Goal: Task Accomplishment & Management: Complete application form

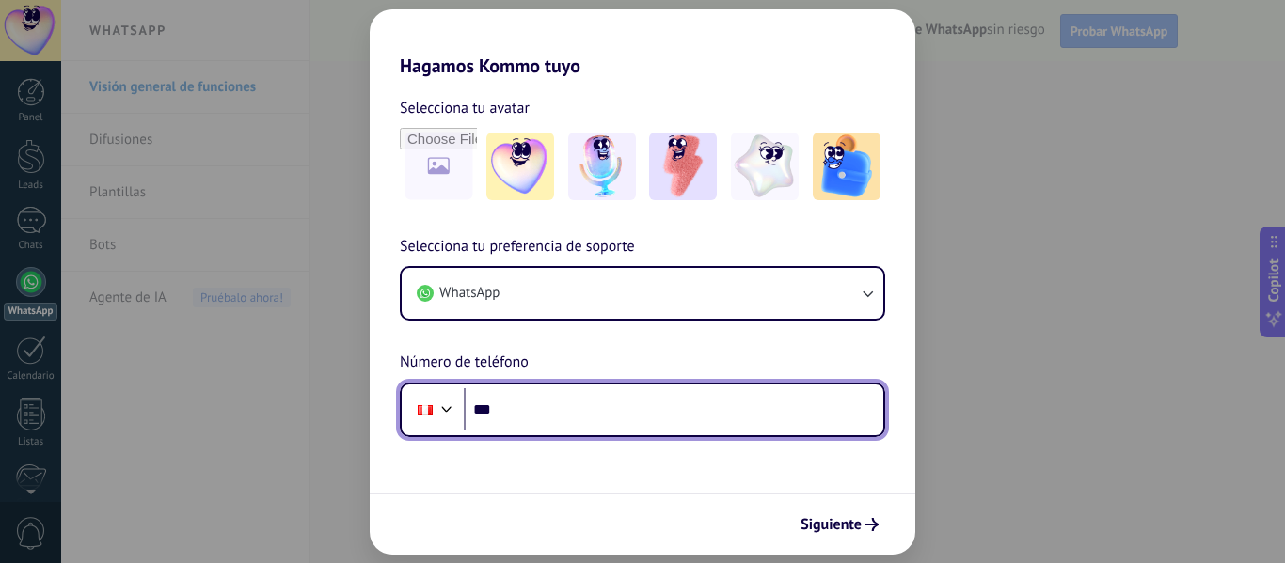
click at [533, 404] on input "***" at bounding box center [673, 409] width 419 height 43
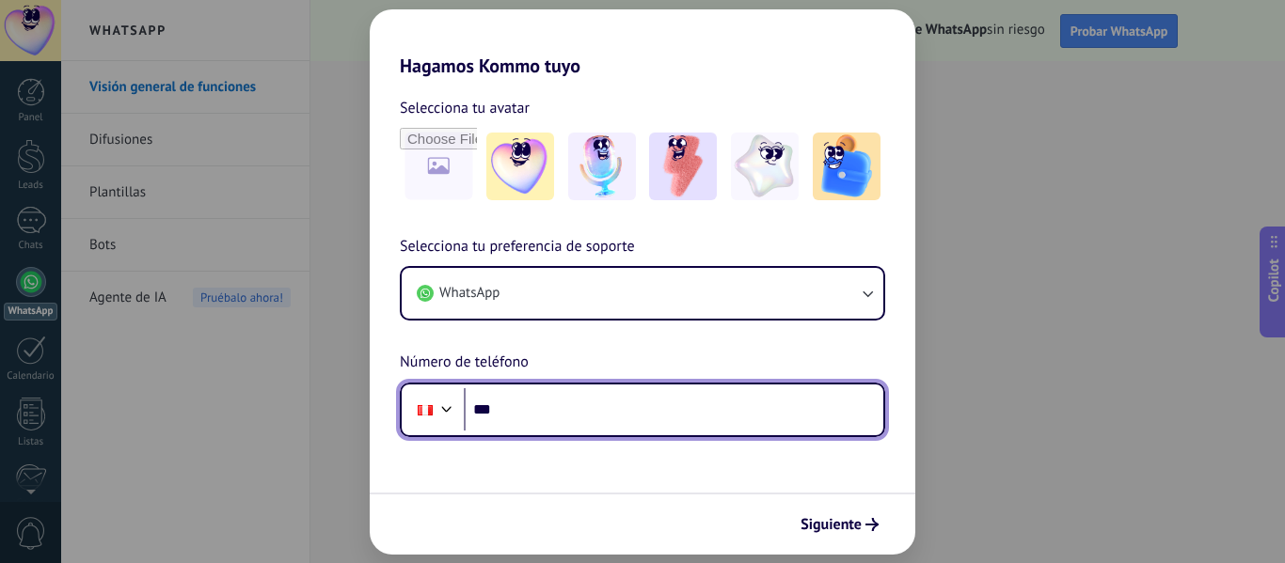
click at [522, 425] on input "***" at bounding box center [673, 409] width 419 height 43
paste input "**********"
type input "**********"
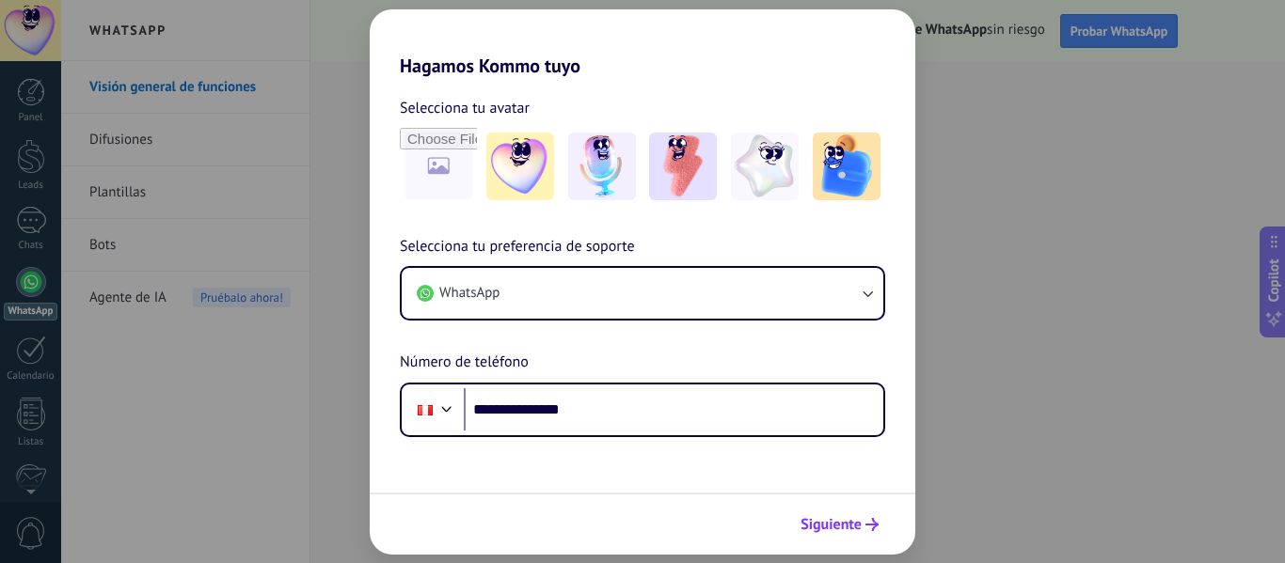
click at [844, 519] on span "Siguiente" at bounding box center [830, 524] width 61 height 13
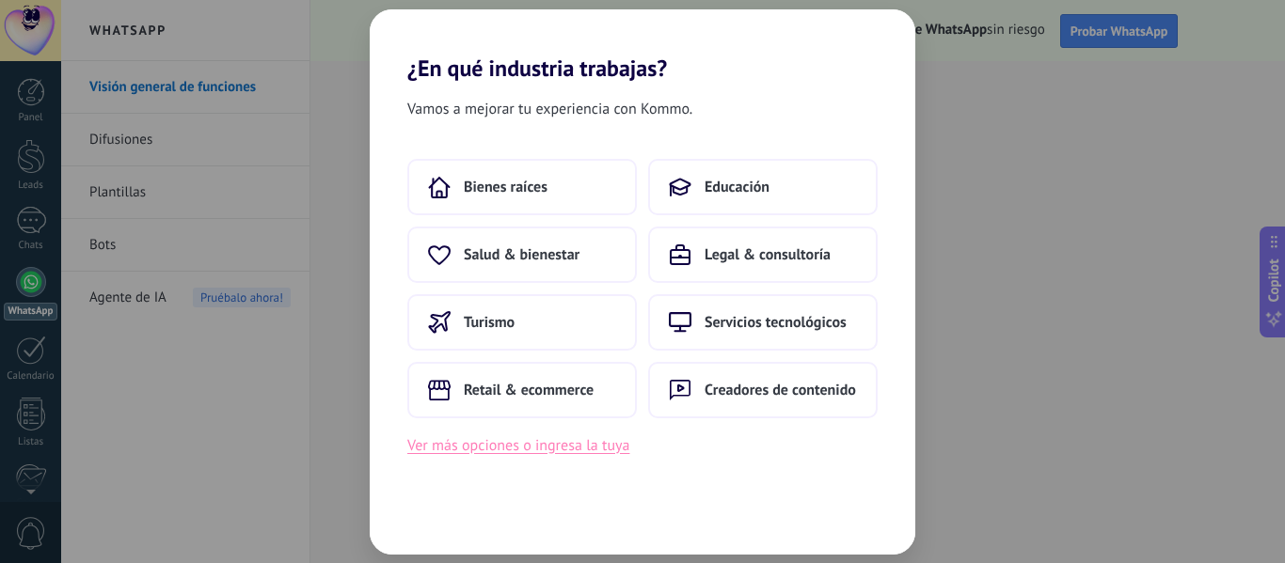
click at [548, 451] on button "Ver más opciones o ingresa la tuya" at bounding box center [518, 446] width 222 height 24
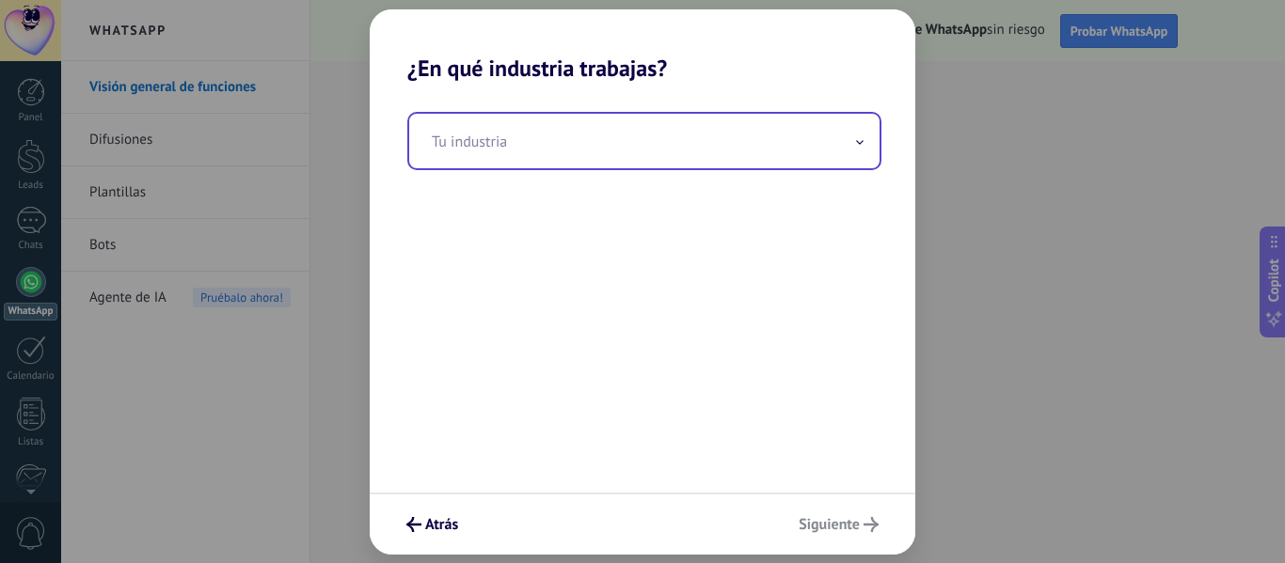
click at [536, 147] on input "text" at bounding box center [644, 141] width 470 height 55
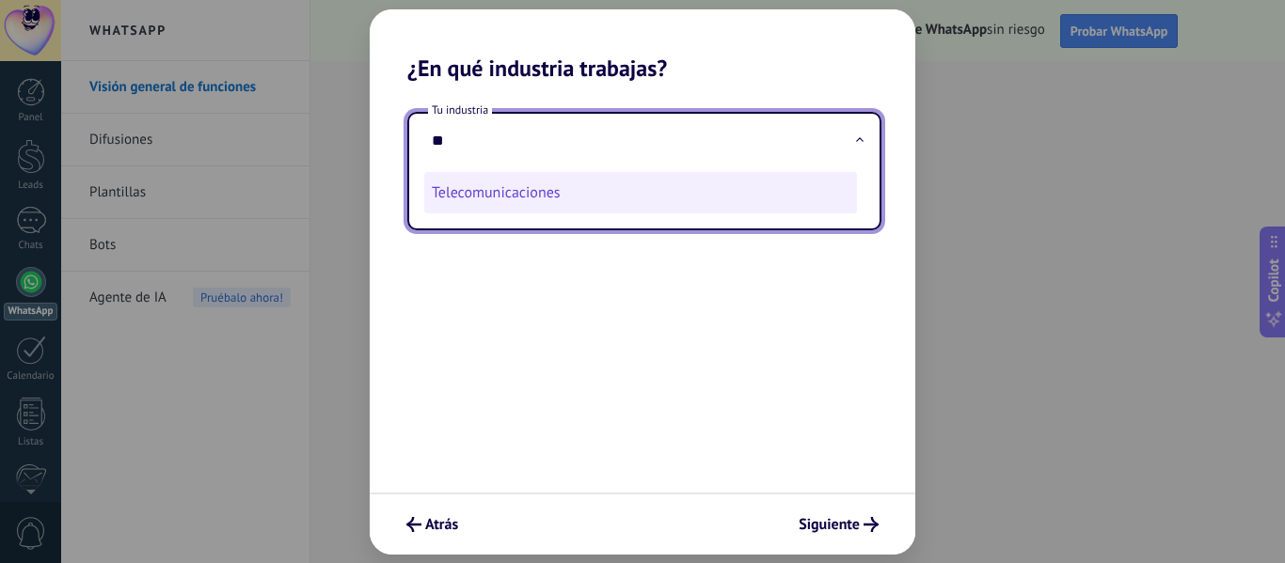
click at [587, 188] on li "Telecomunicaciones" at bounding box center [640, 192] width 433 height 41
type input "**********"
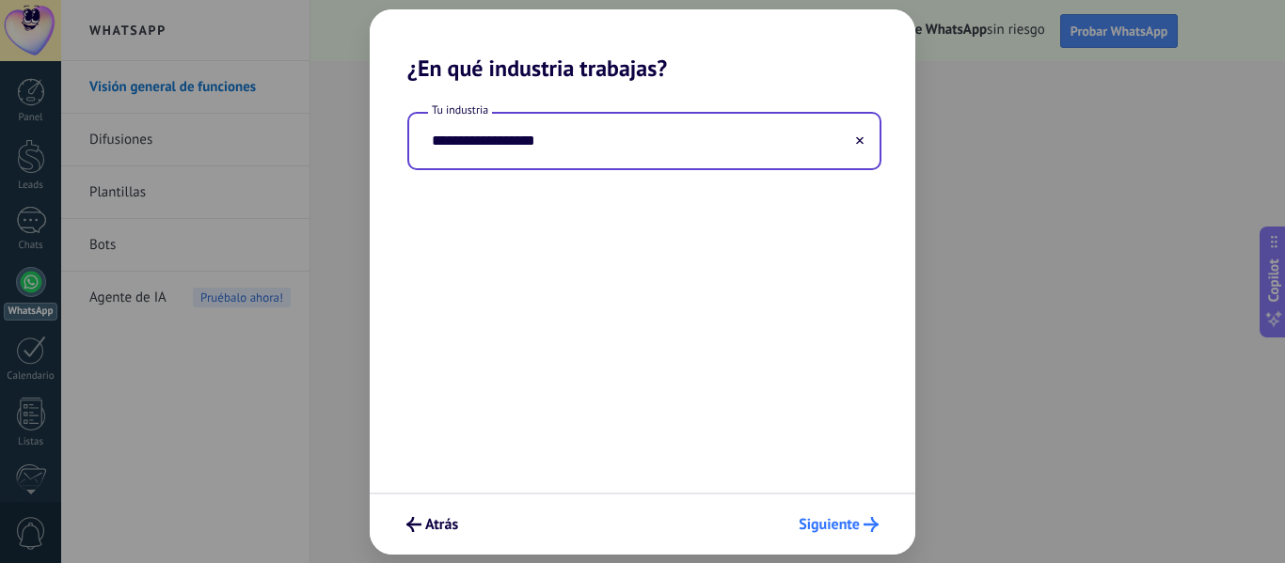
click at [841, 518] on span "Siguiente" at bounding box center [829, 524] width 61 height 13
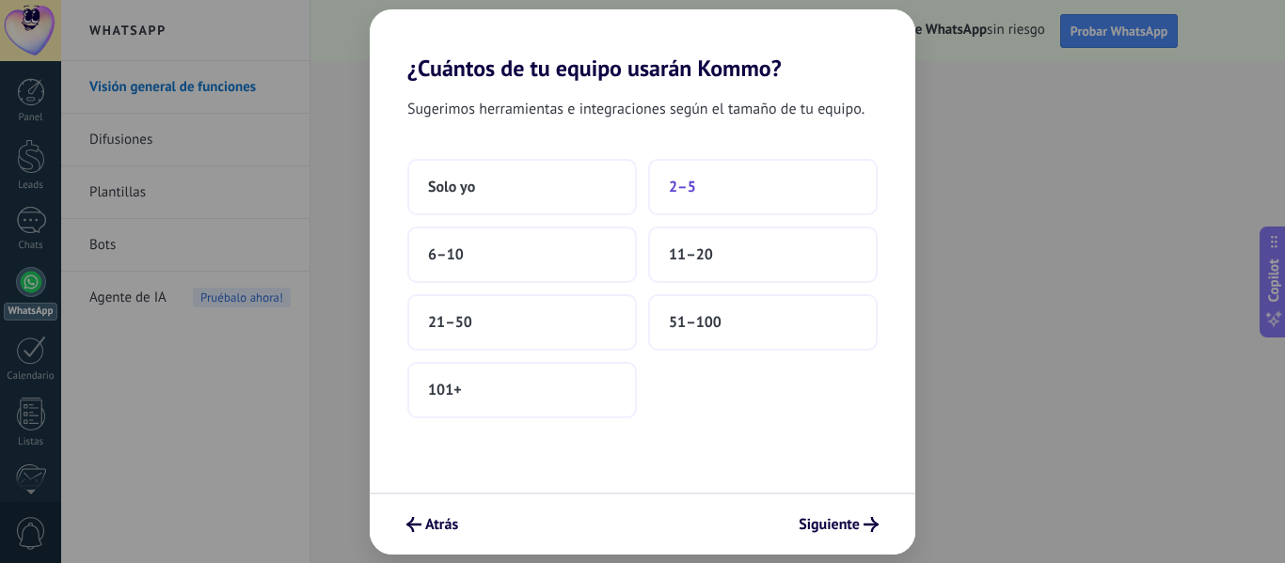
click at [704, 196] on button "2–5" at bounding box center [762, 187] width 229 height 56
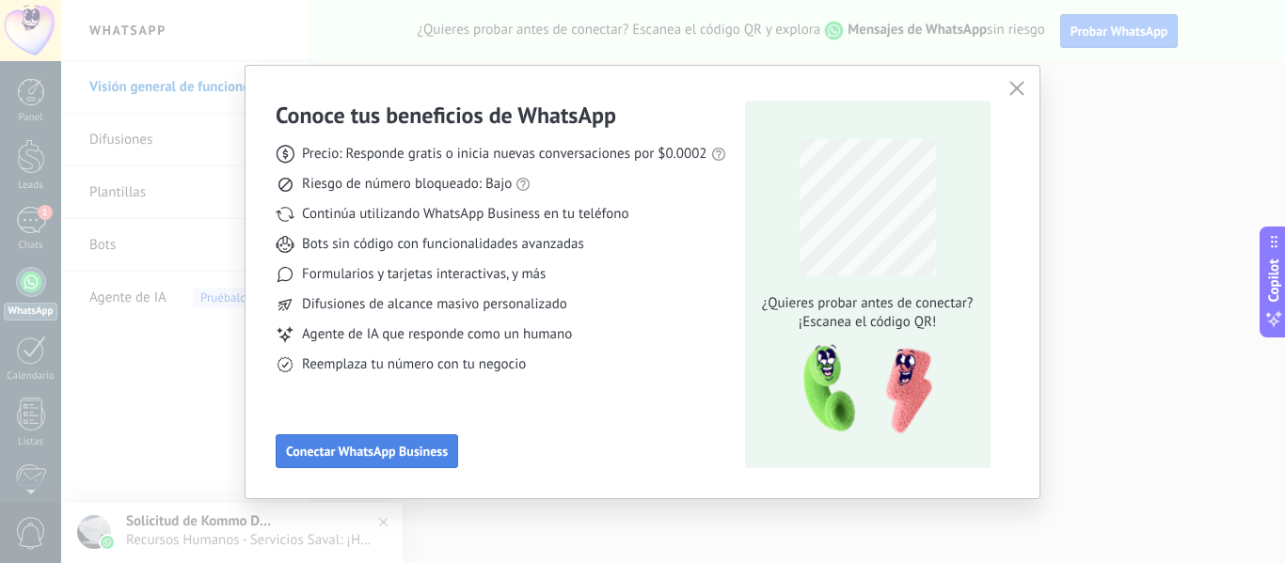
click at [408, 449] on span "Conectar WhatsApp Business" at bounding box center [367, 451] width 162 height 13
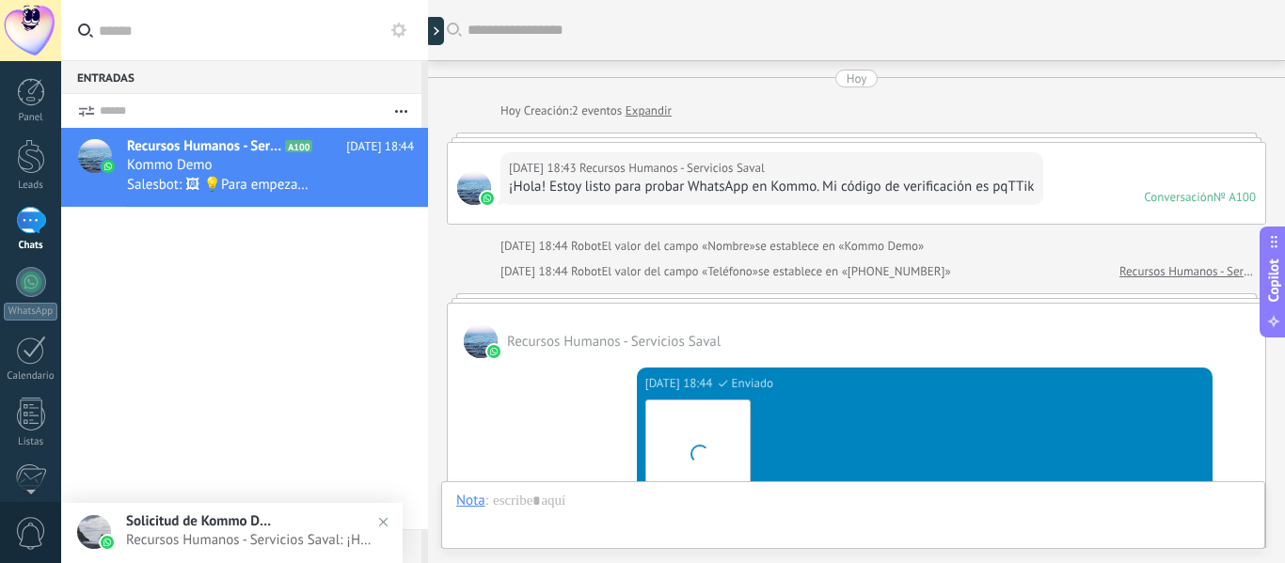
scroll to position [702, 0]
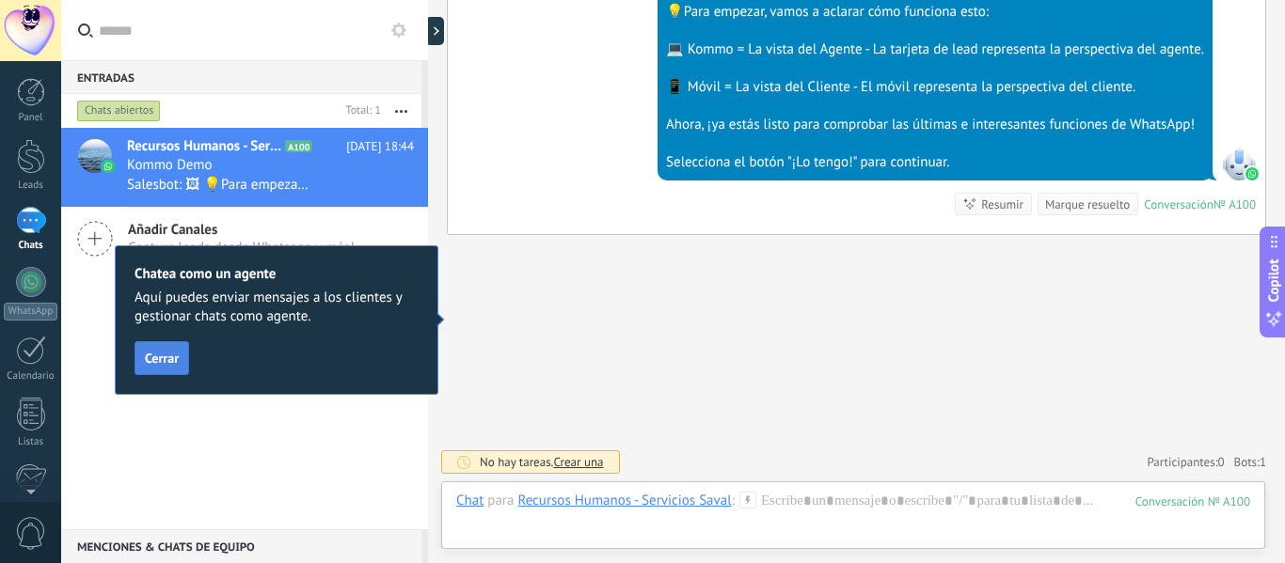
click at [160, 363] on span "Cerrar" at bounding box center [162, 358] width 34 height 13
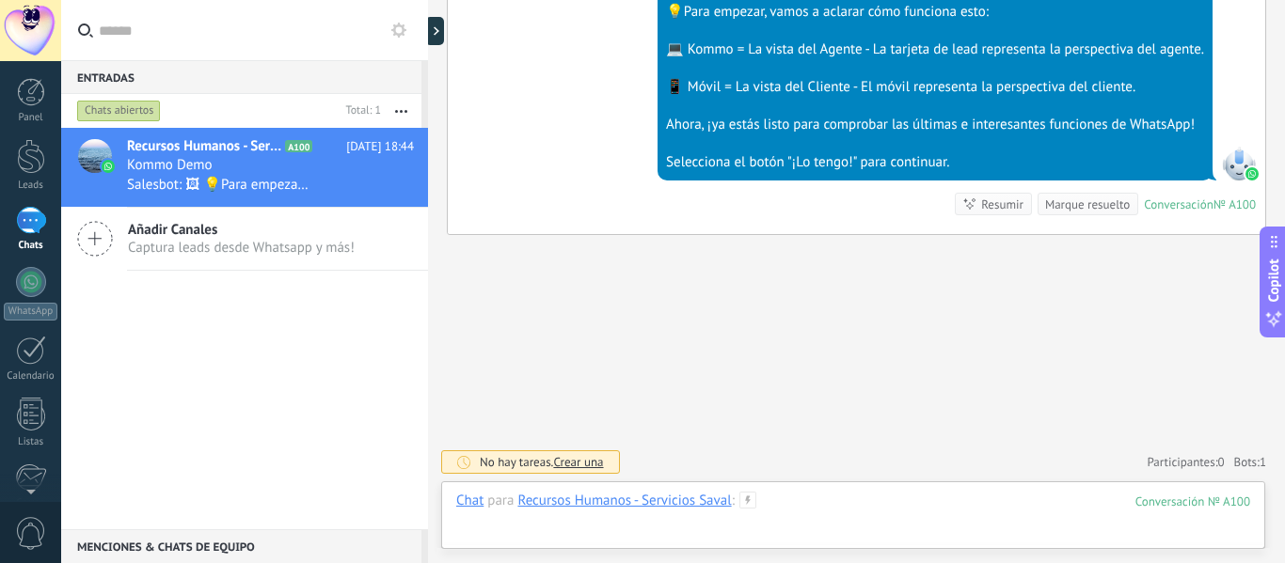
click at [862, 510] on div at bounding box center [853, 520] width 794 height 56
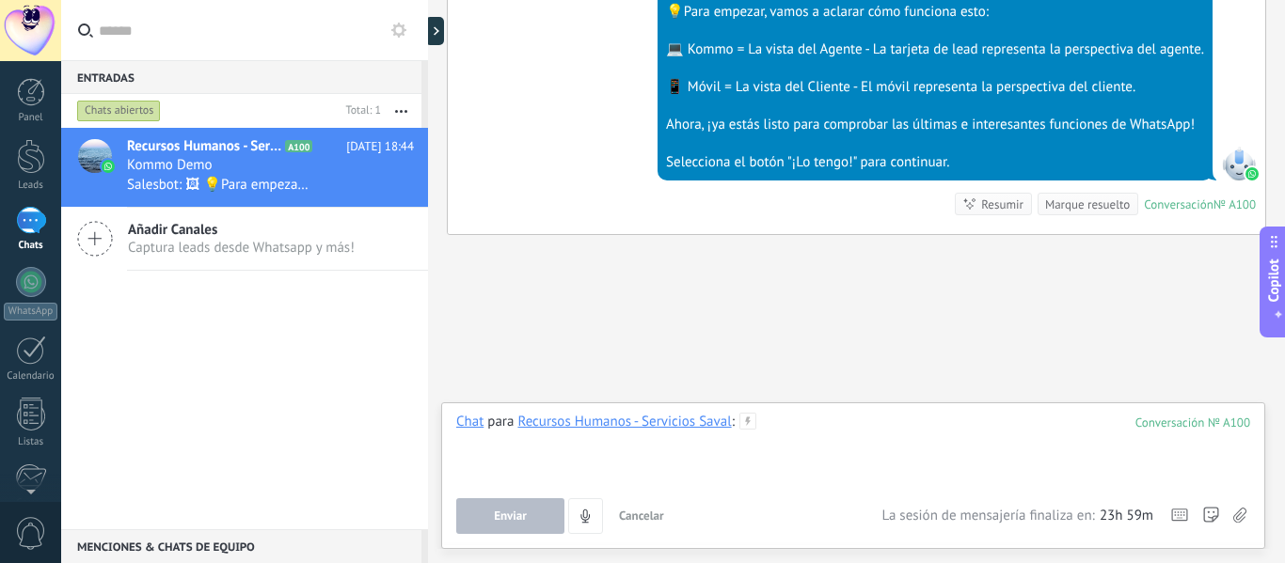
click at [759, 432] on div at bounding box center [853, 448] width 794 height 71
paste div
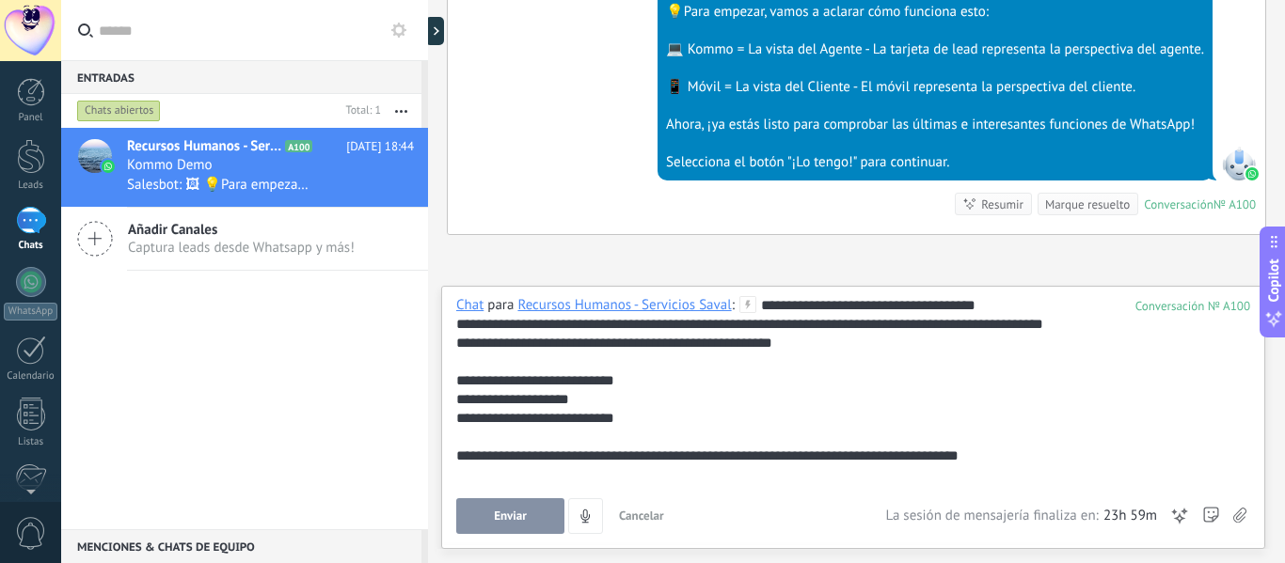
click at [1236, 308] on div "100" at bounding box center [1192, 306] width 115 height 16
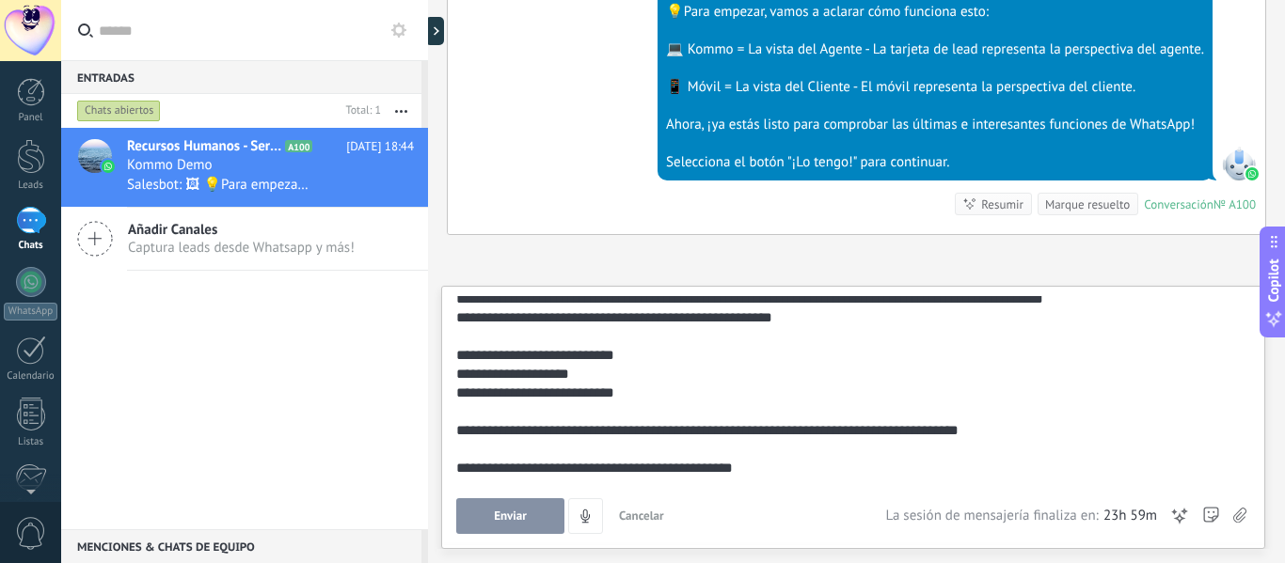
scroll to position [38, 0]
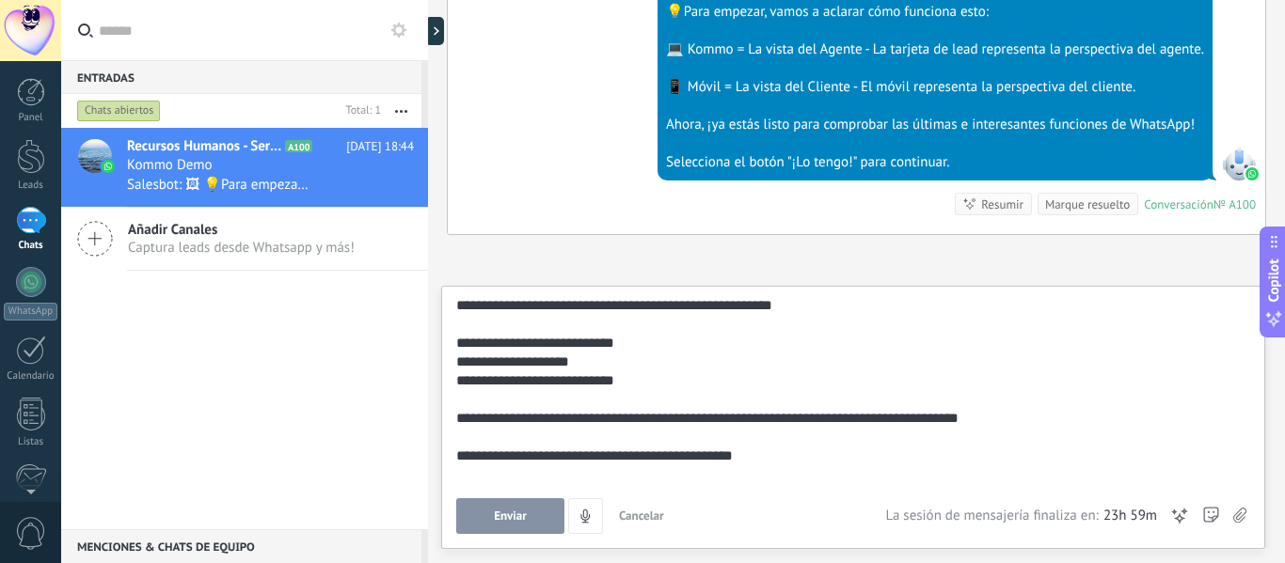
click at [520, 516] on span "Enviar" at bounding box center [510, 516] width 33 height 13
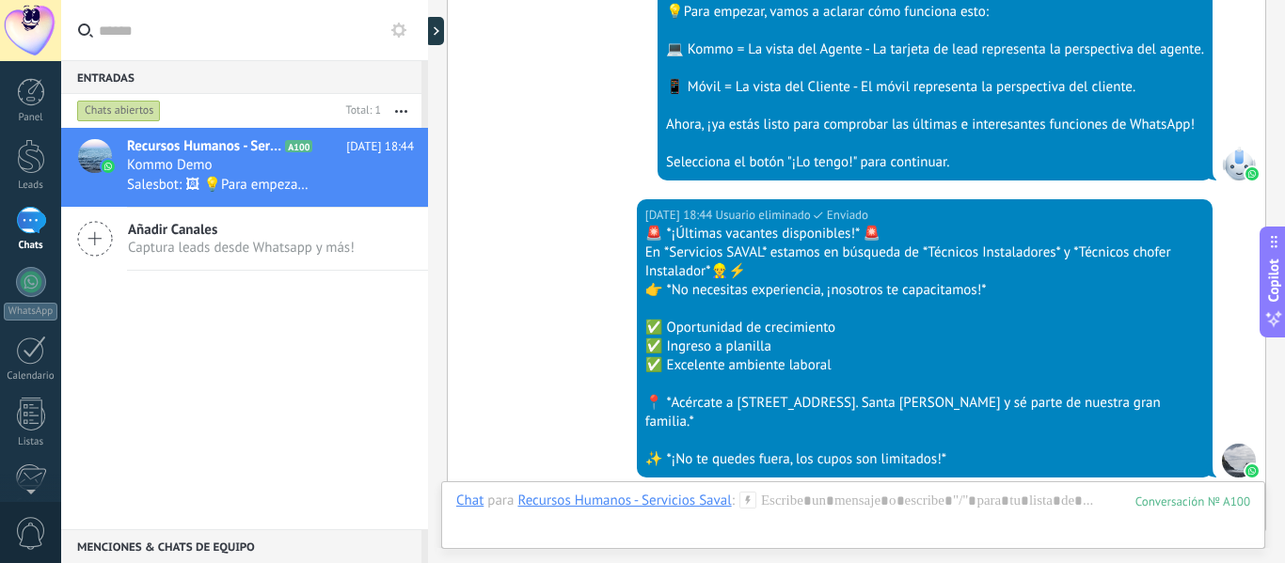
scroll to position [980, 0]
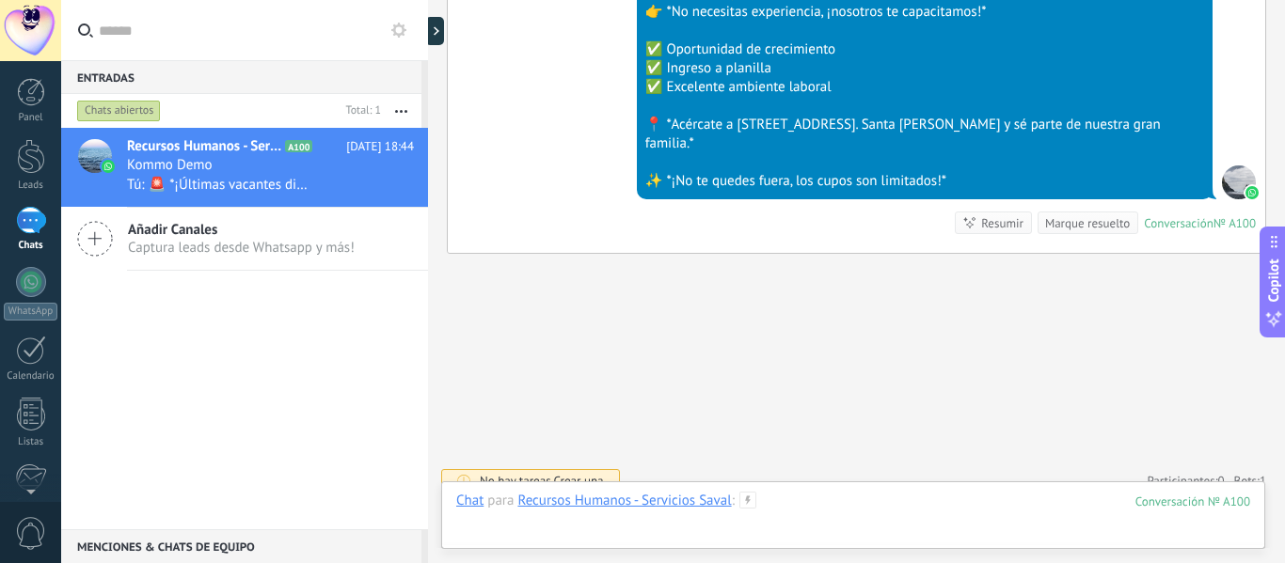
click at [805, 493] on div at bounding box center [853, 520] width 794 height 56
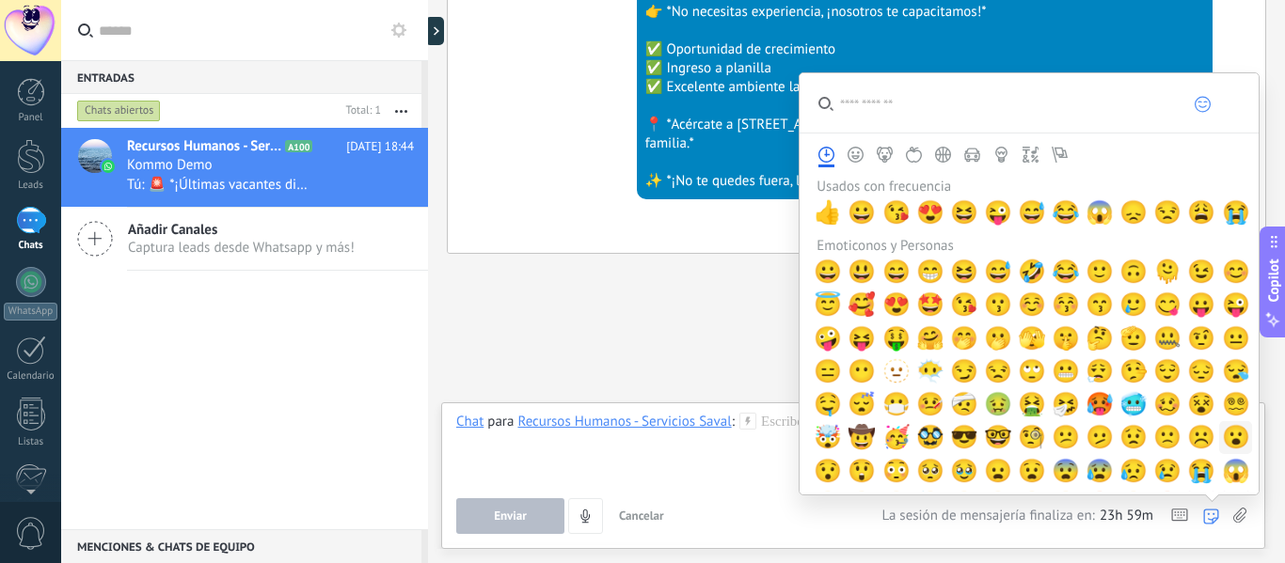
click at [1119, 332] on span "🫡" at bounding box center [1133, 338] width 28 height 26
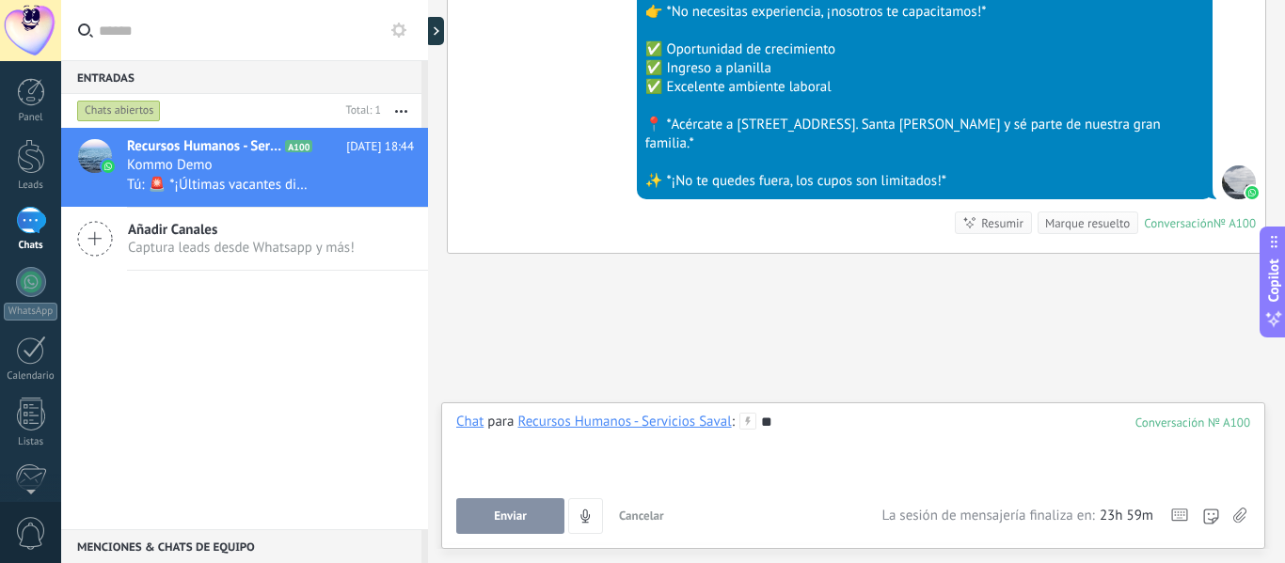
drag, startPoint x: 804, startPoint y: 425, endPoint x: 766, endPoint y: 426, distance: 38.6
click at [766, 426] on div "**" at bounding box center [853, 448] width 794 height 71
click at [994, 214] on div "Resumir" at bounding box center [1002, 223] width 42 height 18
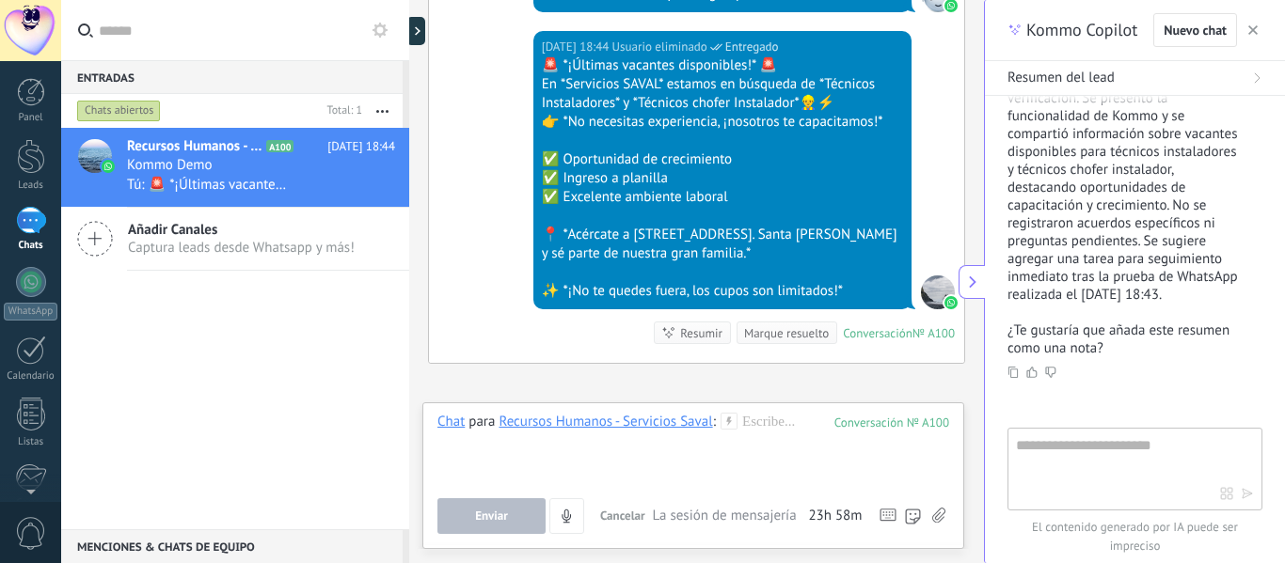
scroll to position [276, 0]
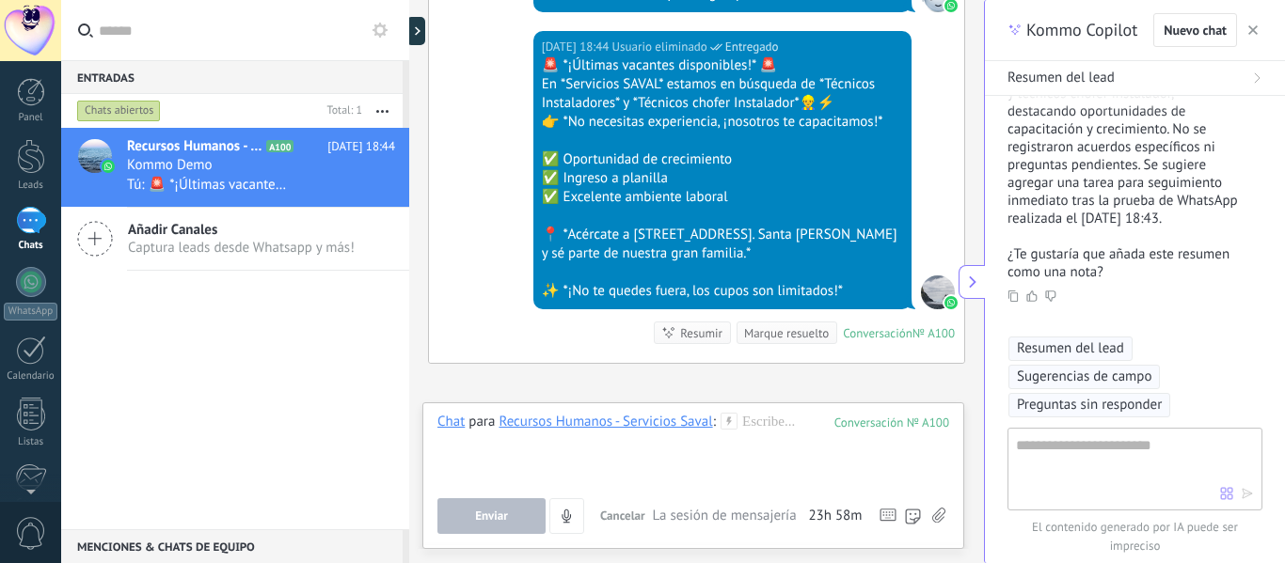
click at [1257, 23] on button "button" at bounding box center [1252, 30] width 19 height 23
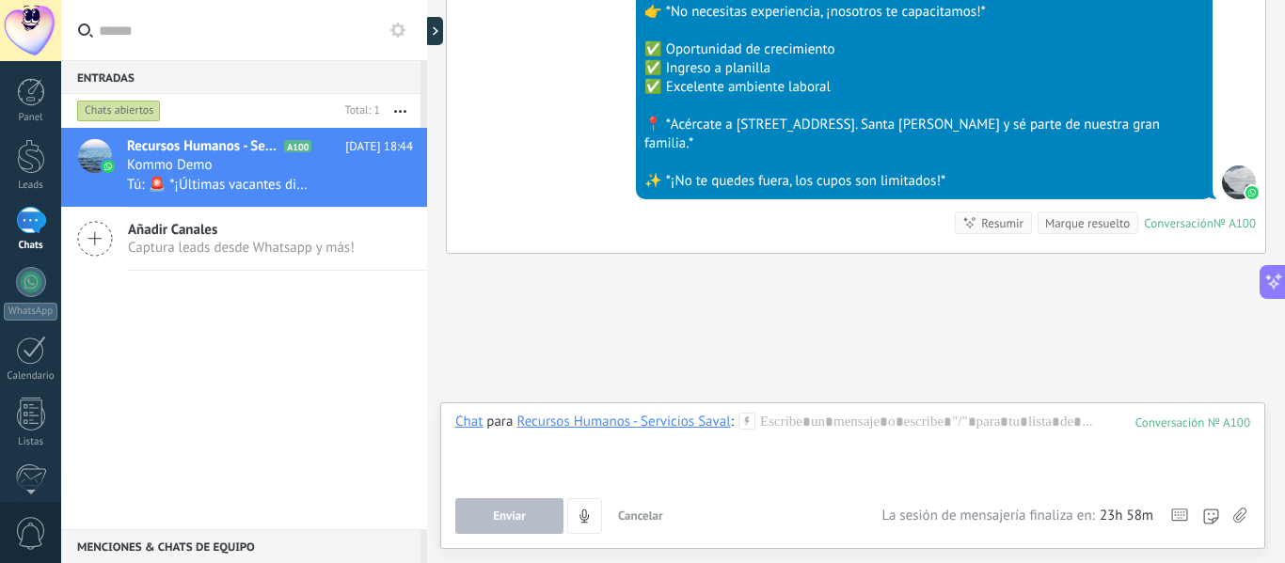
click at [128, 112] on div "Chats abiertos" at bounding box center [119, 111] width 84 height 23
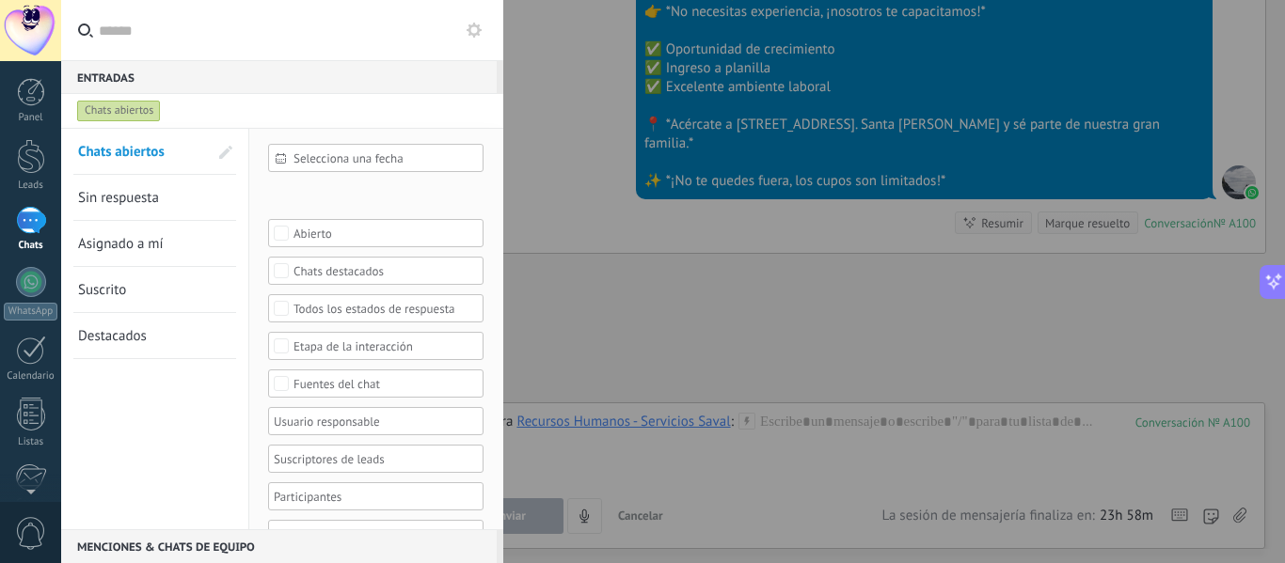
click at [286, 158] on div "Selecciona una fecha" at bounding box center [375, 158] width 215 height 28
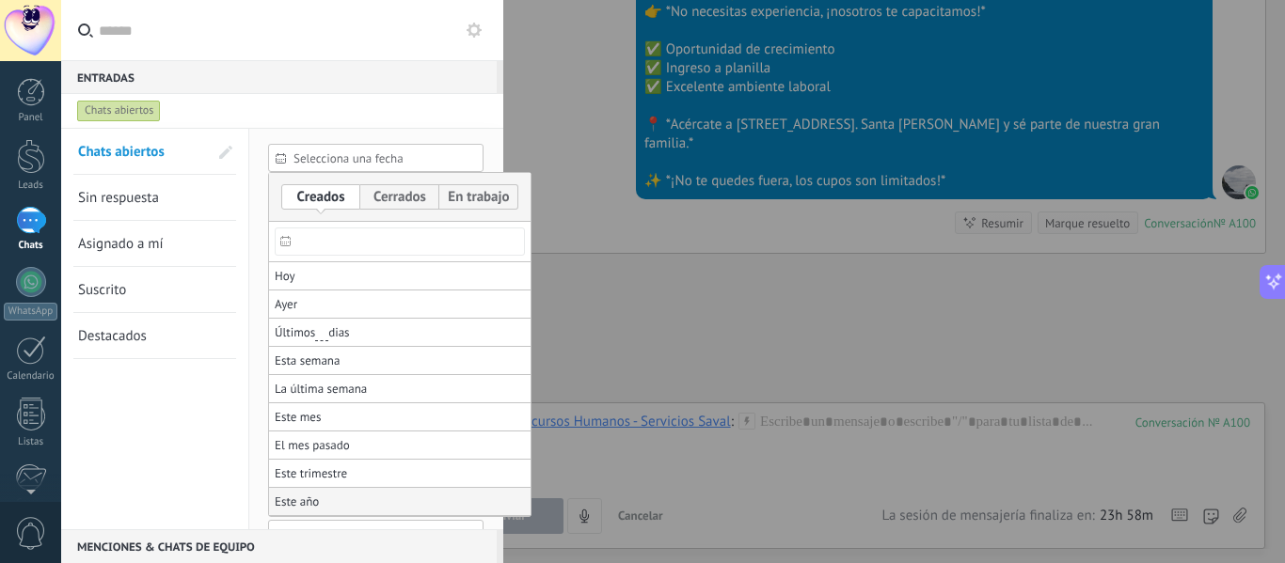
click at [343, 505] on li "Este año" at bounding box center [399, 502] width 261 height 28
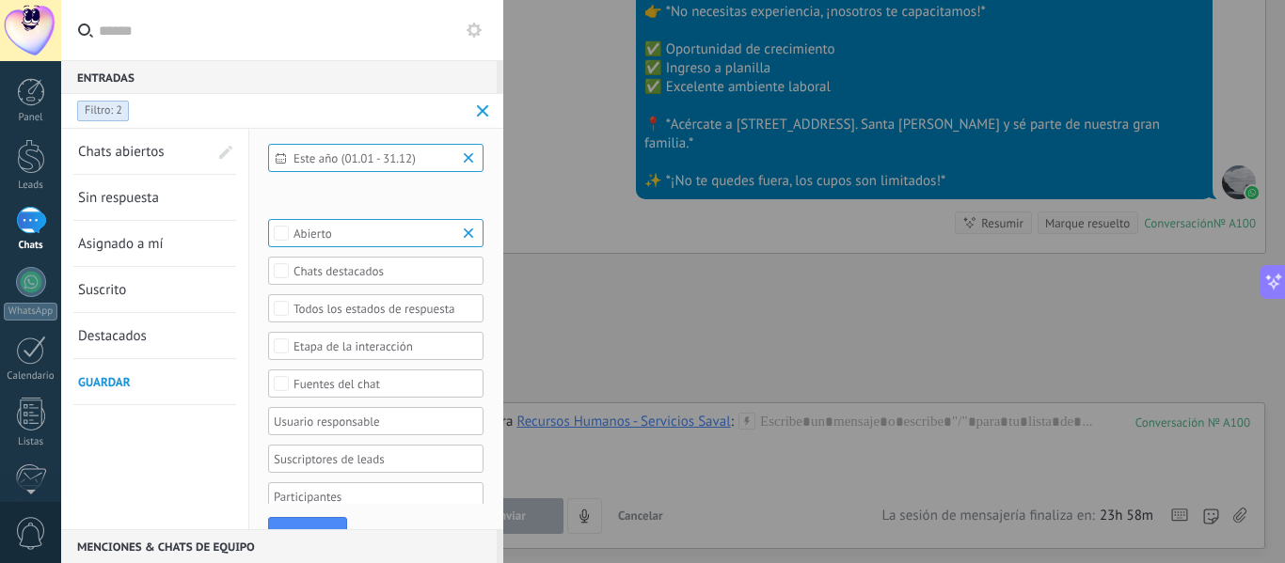
click at [0, 0] on div "Incoming leads Contacto inicial Negociación Debate contractual Discusión de con…" at bounding box center [0, 0] width 0 height 0
click at [489, 185] on div at bounding box center [673, 281] width 1224 height 563
click at [476, 114] on span at bounding box center [483, 111] width 22 height 38
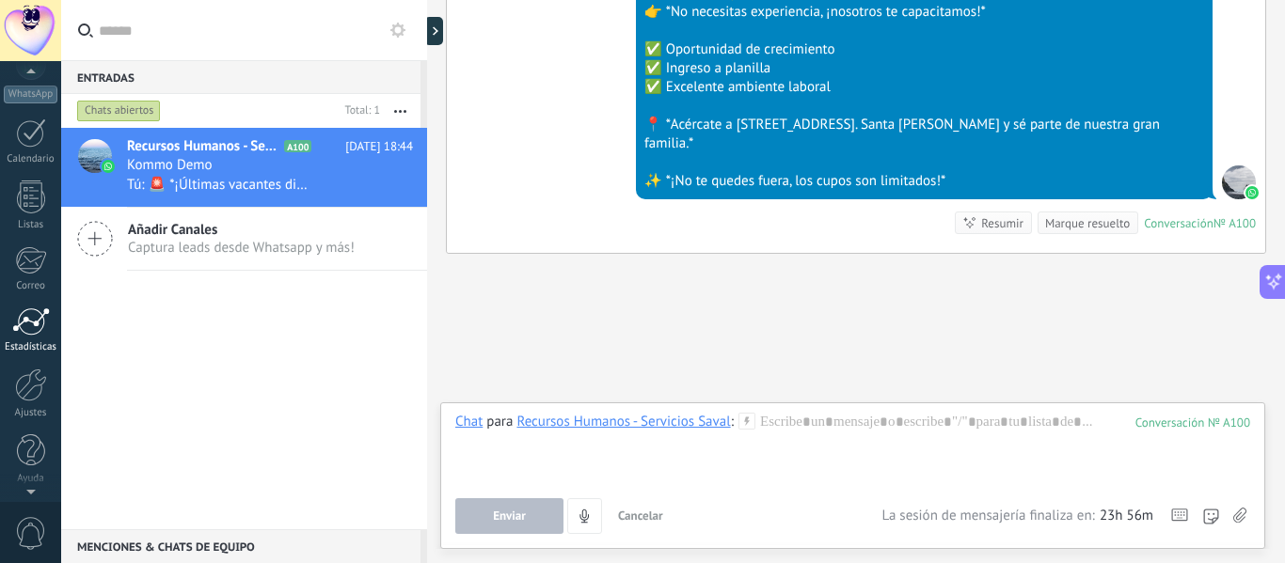
scroll to position [219, 0]
click at [24, 397] on div at bounding box center [31, 383] width 32 height 33
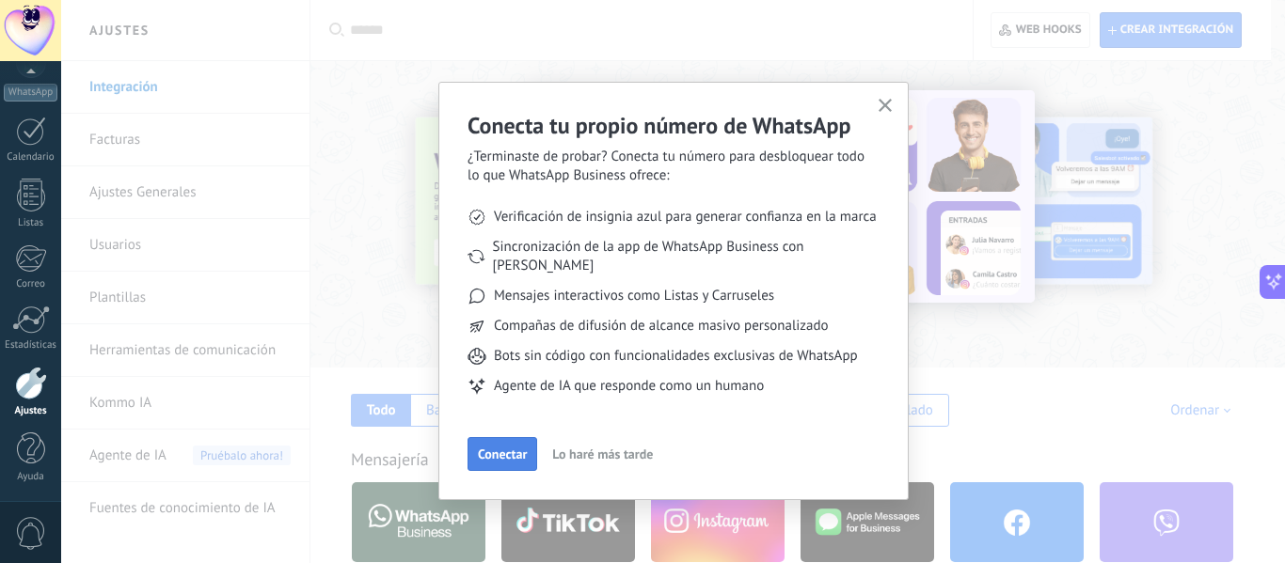
click at [522, 448] on span "Conectar" at bounding box center [502, 454] width 49 height 13
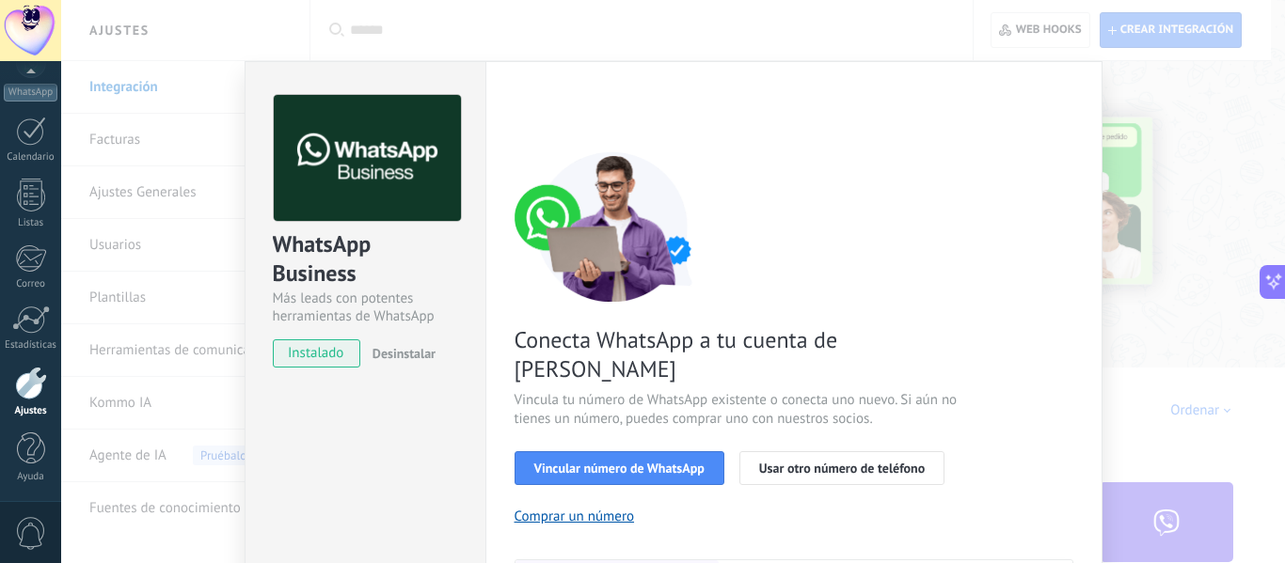
click at [1125, 52] on div "WhatsApp Business Más leads con potentes herramientas de WhatsApp instalado Des…" at bounding box center [673, 281] width 1224 height 563
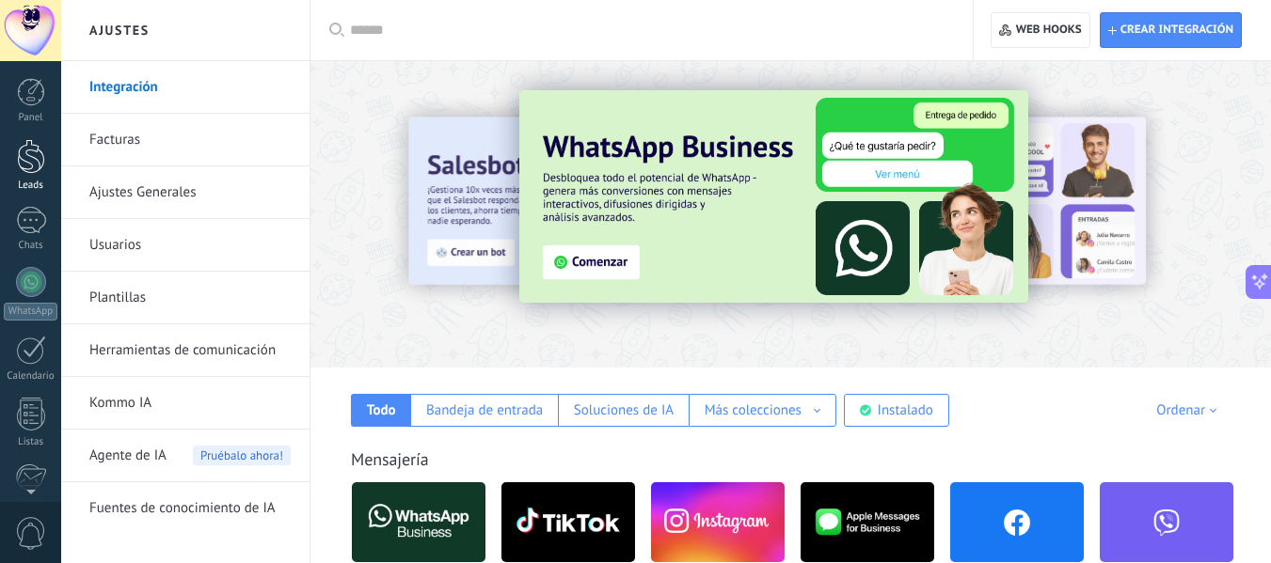
click at [30, 162] on div at bounding box center [31, 156] width 28 height 35
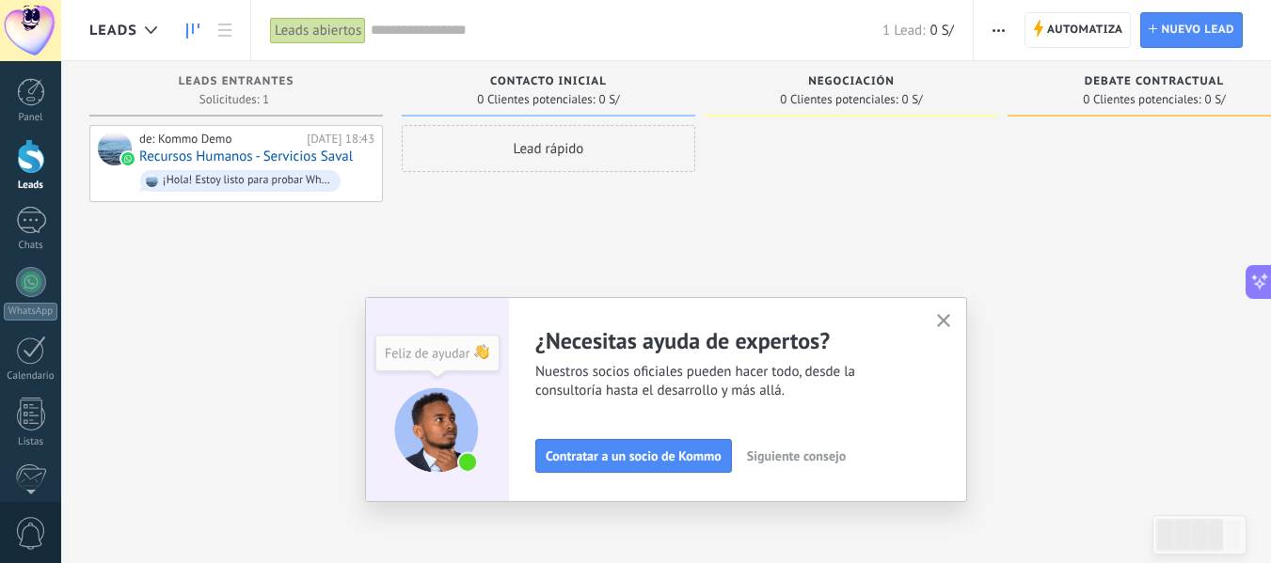
click at [350, 31] on div "Leads abiertos" at bounding box center [318, 30] width 96 height 27
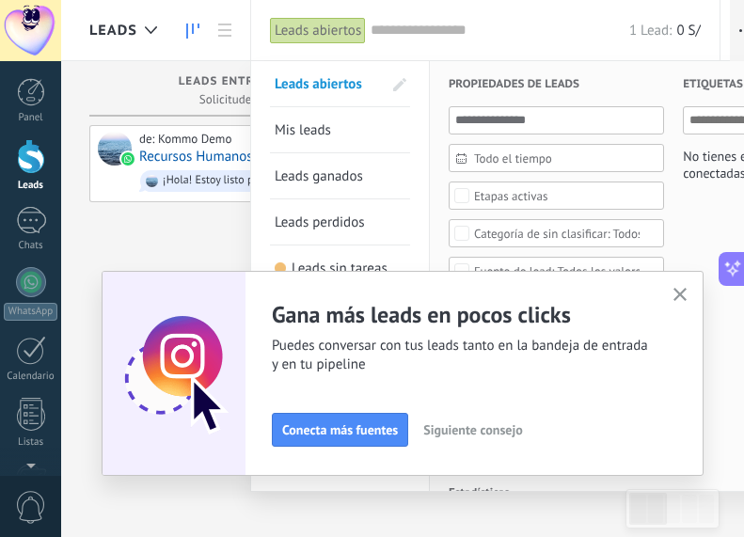
click at [317, 135] on span "Mis leads" at bounding box center [303, 130] width 56 height 18
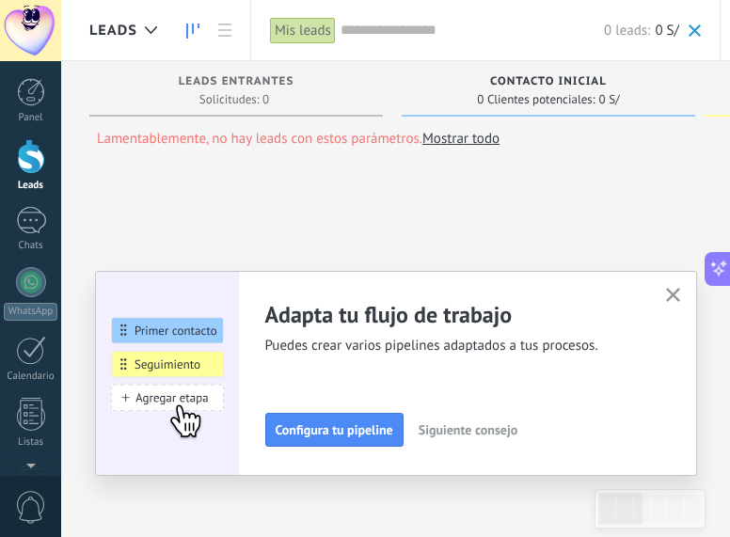
click at [673, 293] on icon "button" at bounding box center [673, 295] width 14 height 14
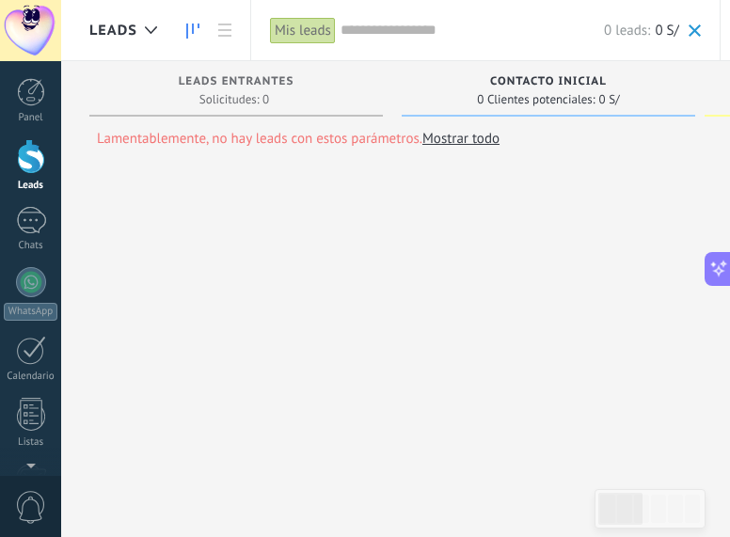
click at [321, 28] on div "Mis leads" at bounding box center [303, 30] width 66 height 27
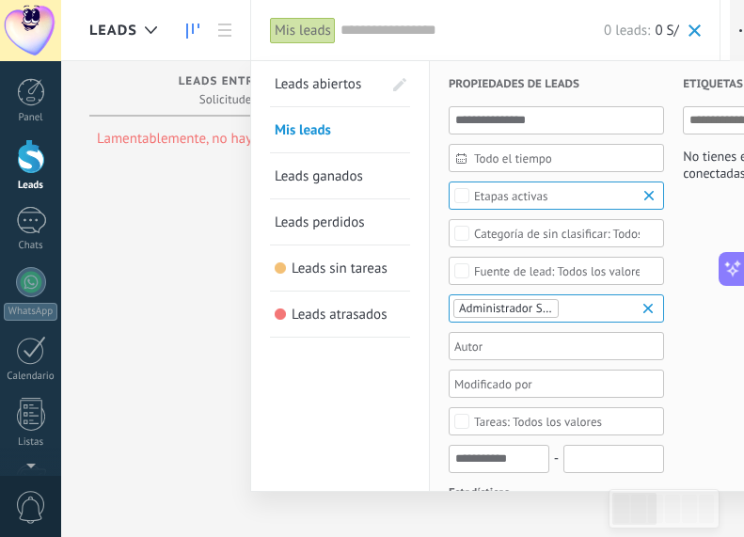
click at [557, 157] on span "Todo el tiempo" at bounding box center [564, 158] width 180 height 14
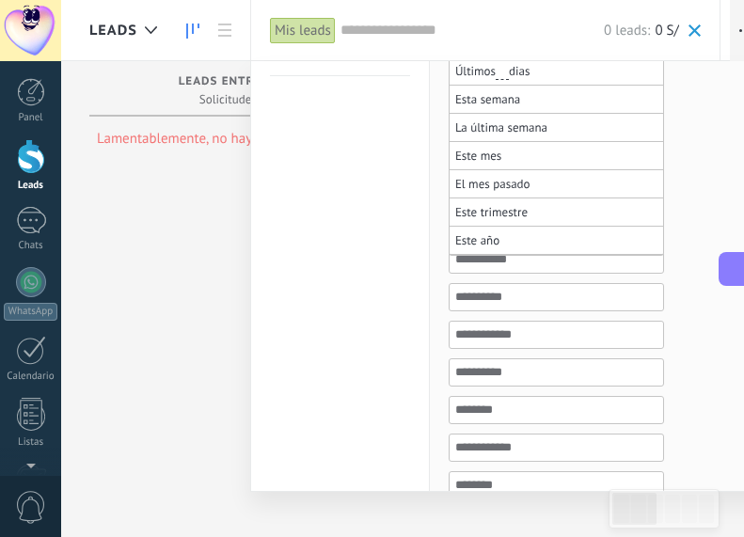
scroll to position [167, 0]
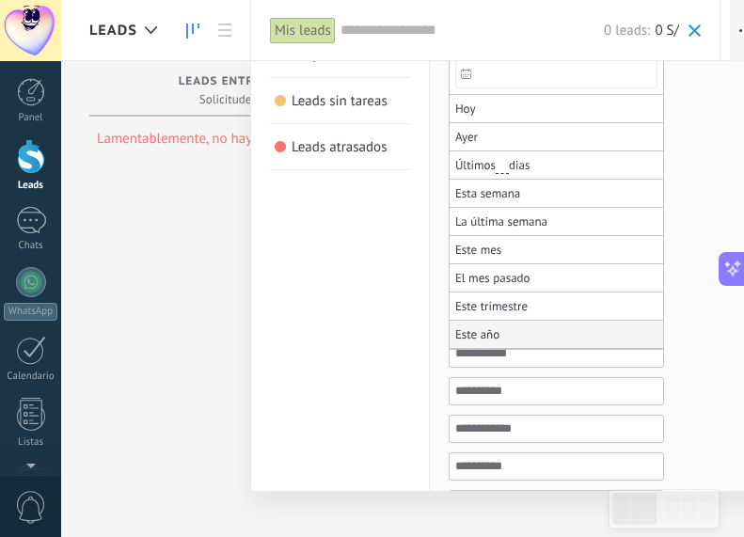
click at [502, 334] on li "Este año" at bounding box center [557, 335] width 214 height 28
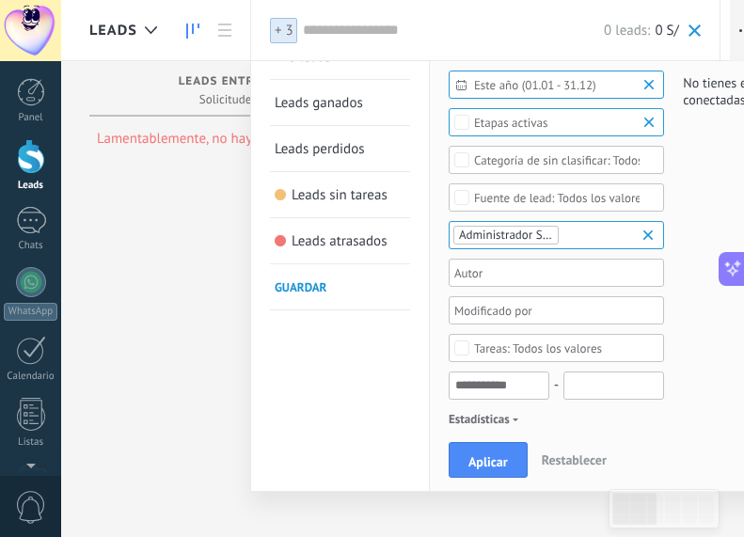
scroll to position [0, 0]
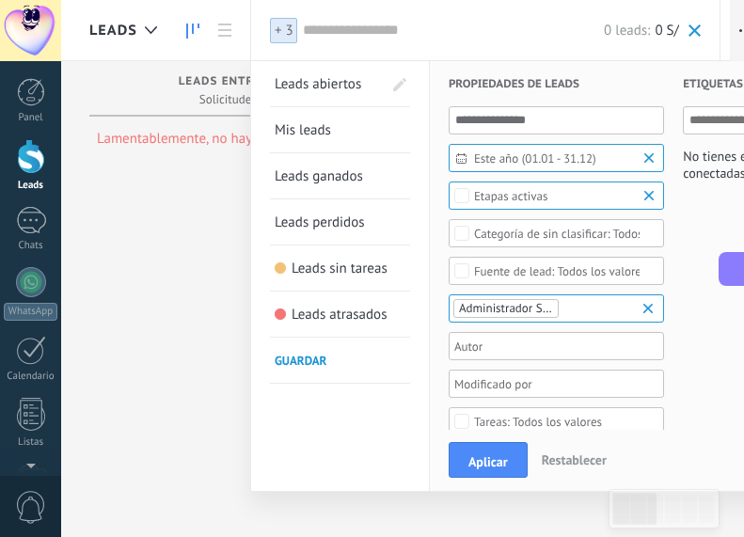
click at [507, 197] on div "Etapas activas" at bounding box center [511, 196] width 74 height 14
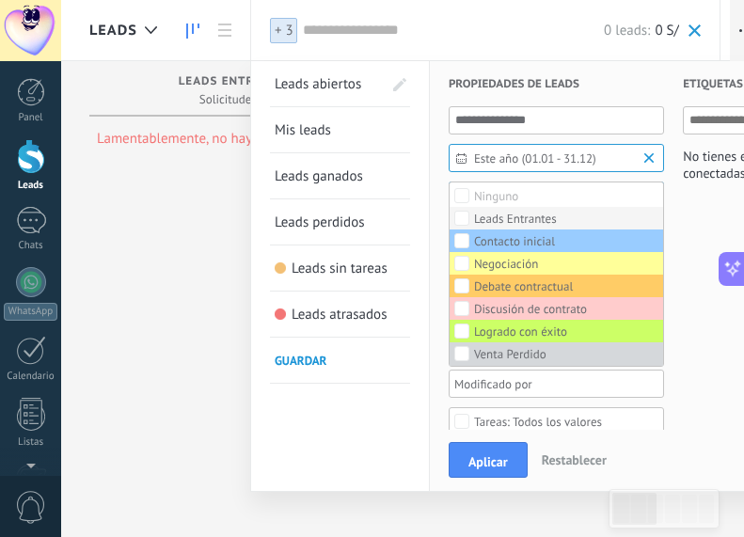
click at [482, 214] on div "Leads Entrantes" at bounding box center [515, 219] width 83 height 13
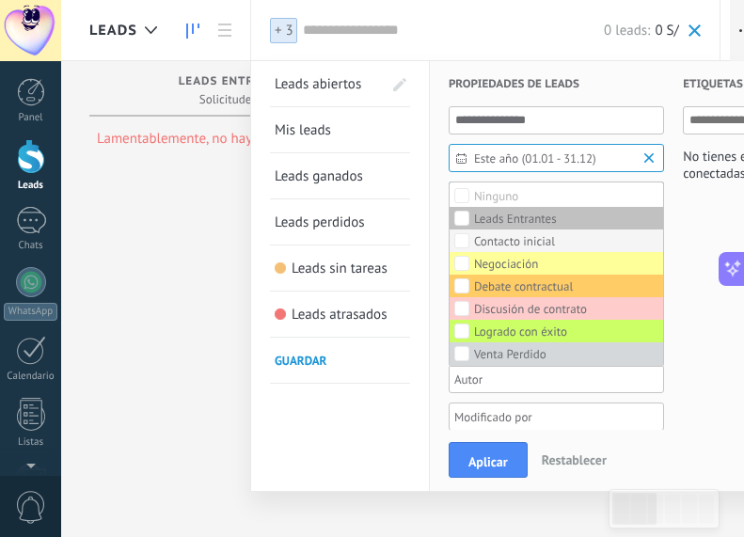
click at [480, 235] on div "Contacto inicial" at bounding box center [514, 241] width 81 height 13
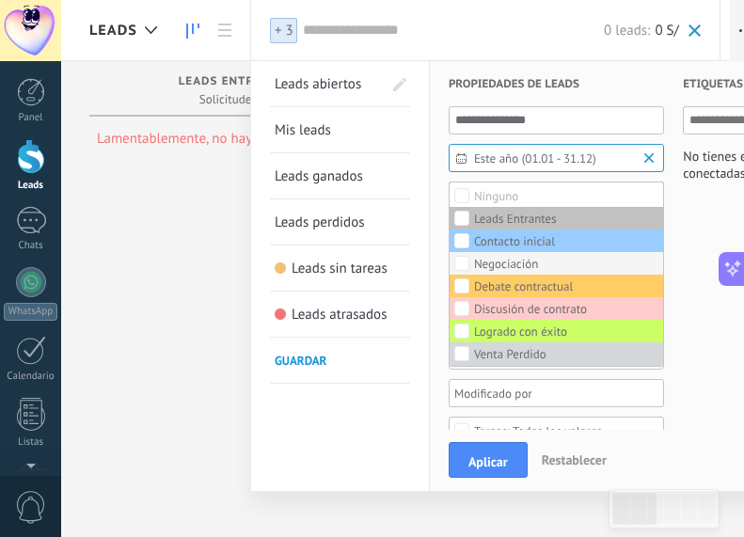
click at [480, 261] on div "Negociación" at bounding box center [506, 264] width 64 height 13
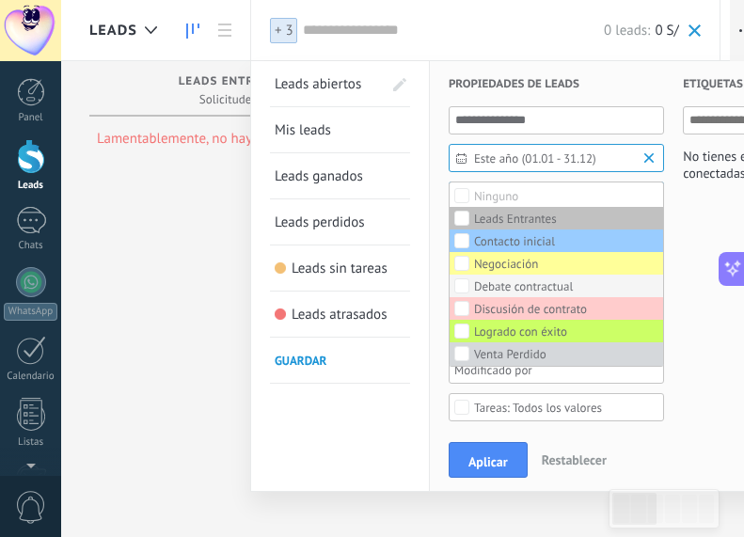
click at [480, 287] on div "Debate contractual" at bounding box center [523, 286] width 99 height 13
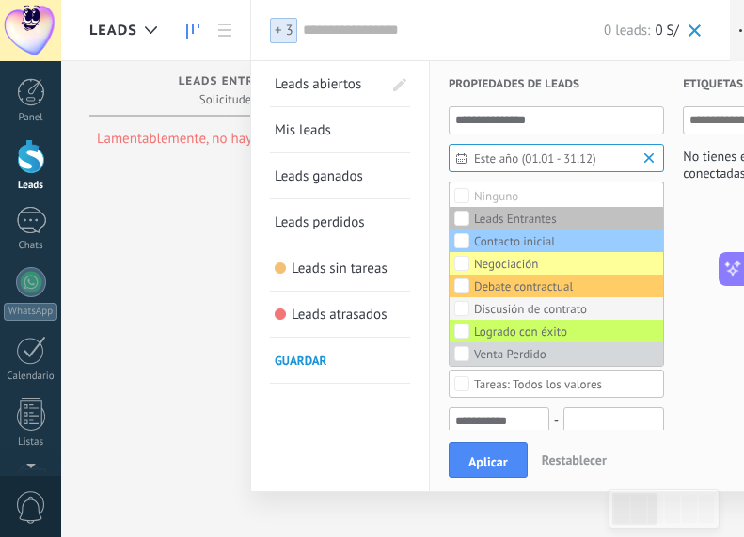
click at [485, 315] on div "Discusión de contrato" at bounding box center [530, 309] width 113 height 13
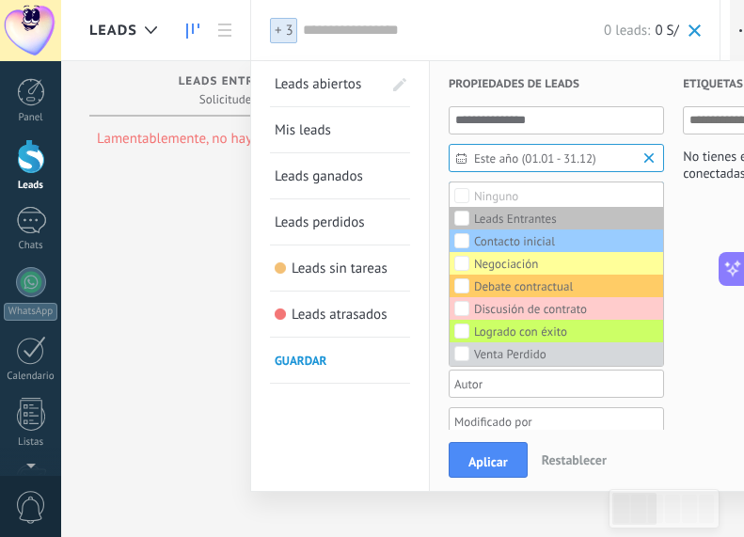
click at [587, 98] on h3 "Propiedades de leads" at bounding box center [556, 83] width 215 height 45
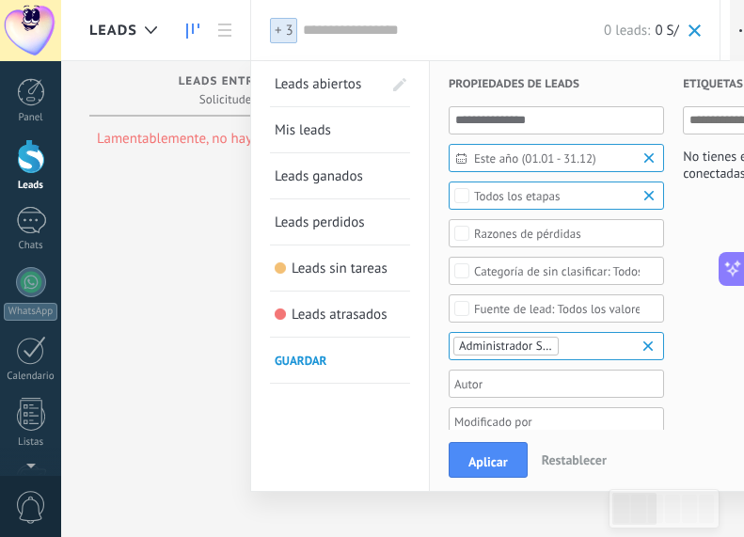
click at [605, 160] on span "Este año (01.01 - 31.12)" at bounding box center [564, 158] width 180 height 14
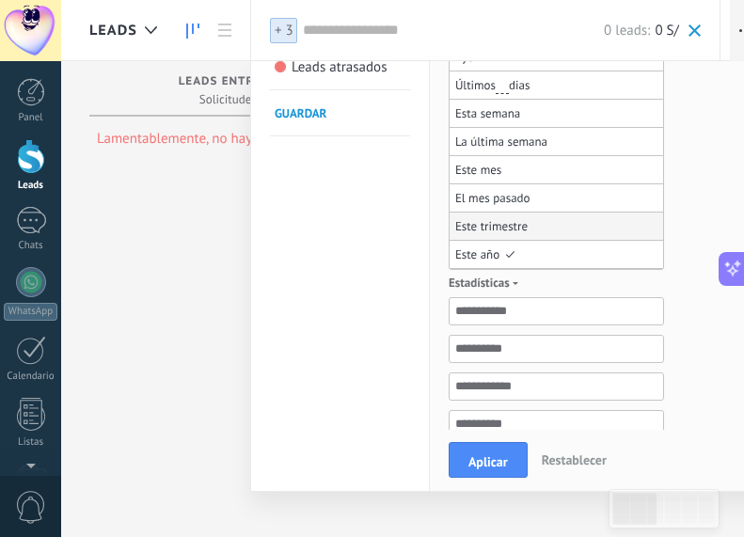
scroll to position [282, 0]
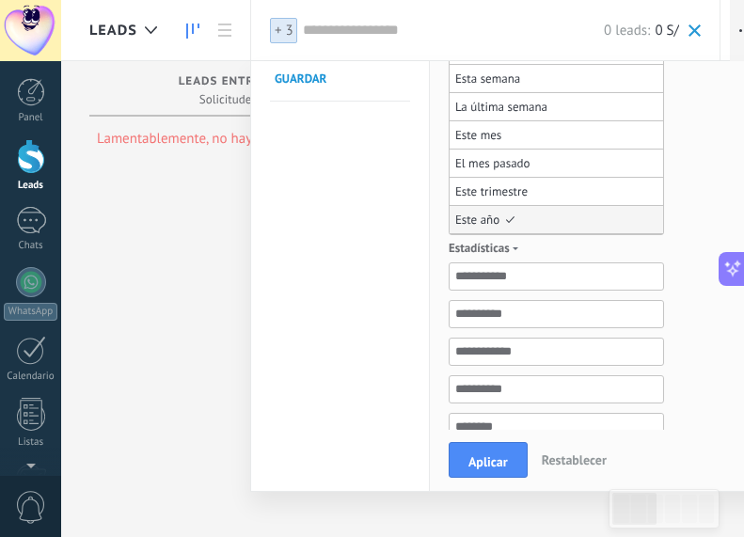
click at [511, 228] on li "Este año" at bounding box center [557, 220] width 214 height 28
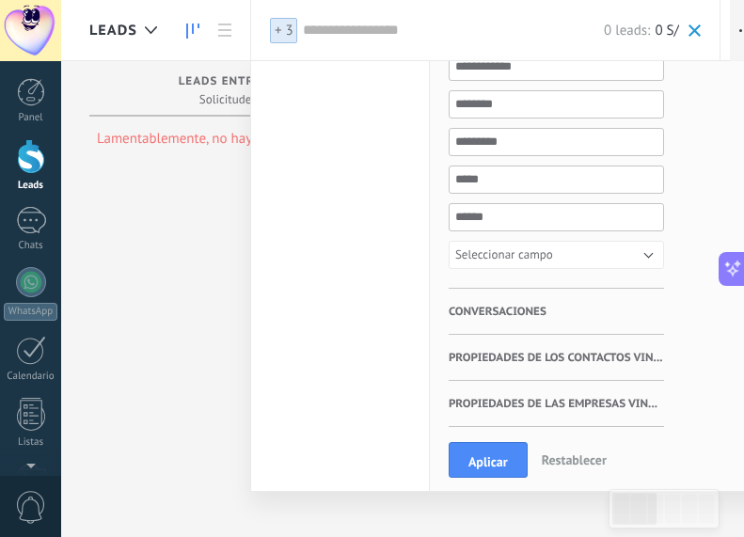
scroll to position [722, 0]
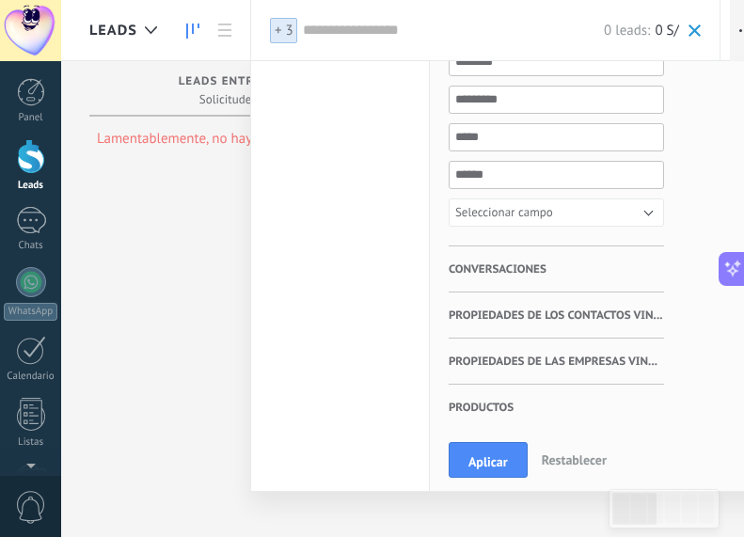
click at [536, 272] on span "Conversaciones" at bounding box center [498, 269] width 98 height 46
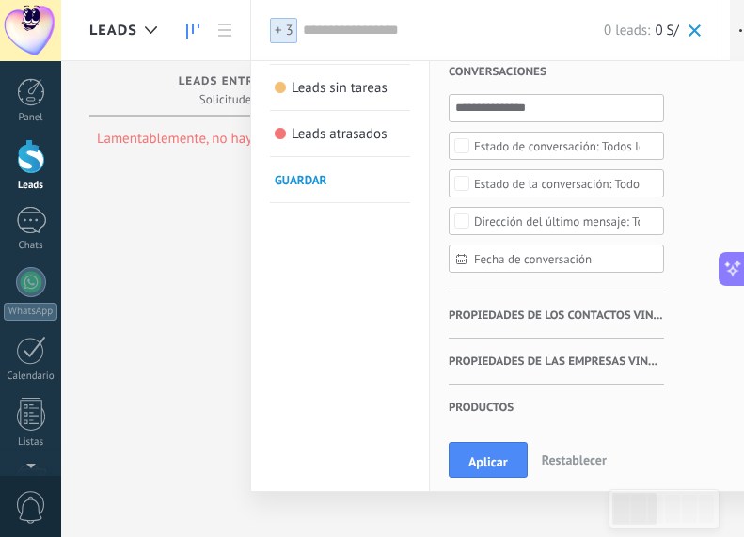
scroll to position [181, 0]
click at [551, 255] on span "Fecha de conversación" at bounding box center [564, 259] width 180 height 14
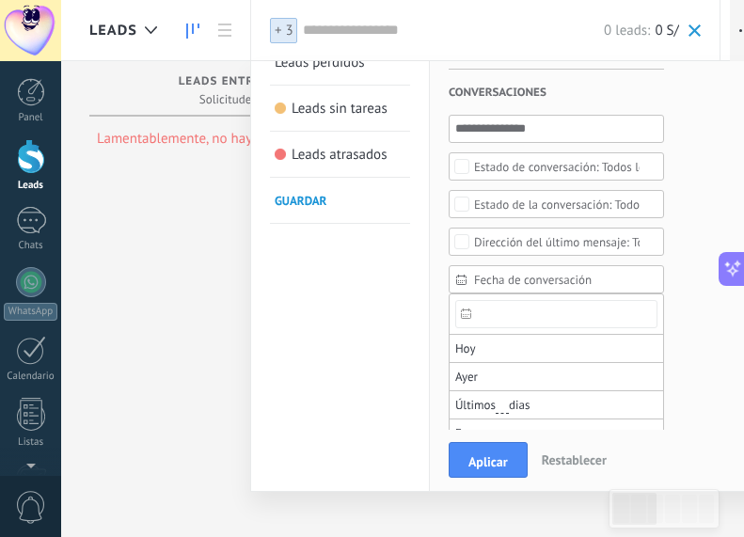
scroll to position [259, 0]
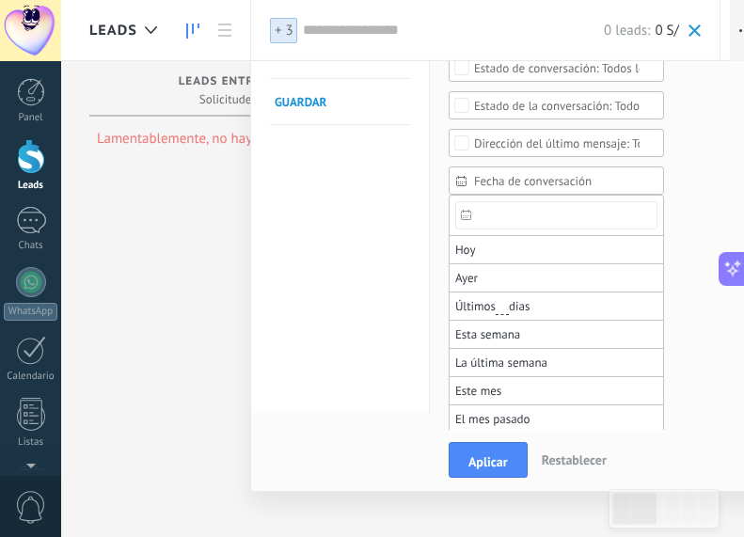
click at [515, 189] on div "Fecha de conversación" at bounding box center [556, 180] width 215 height 28
click at [515, 183] on span "Fecha de conversación" at bounding box center [564, 181] width 180 height 14
click at [688, 166] on div "Etiquetas Administrar etiquetas No tienes etiquetas conectadas" at bounding box center [752, 83] width 177 height 563
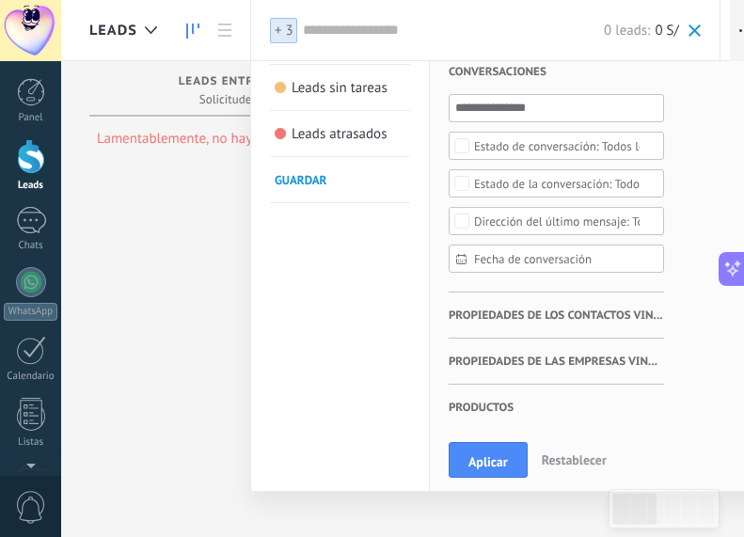
click at [582, 368] on span "Propiedades de las empresas vinculadas" at bounding box center [556, 362] width 215 height 46
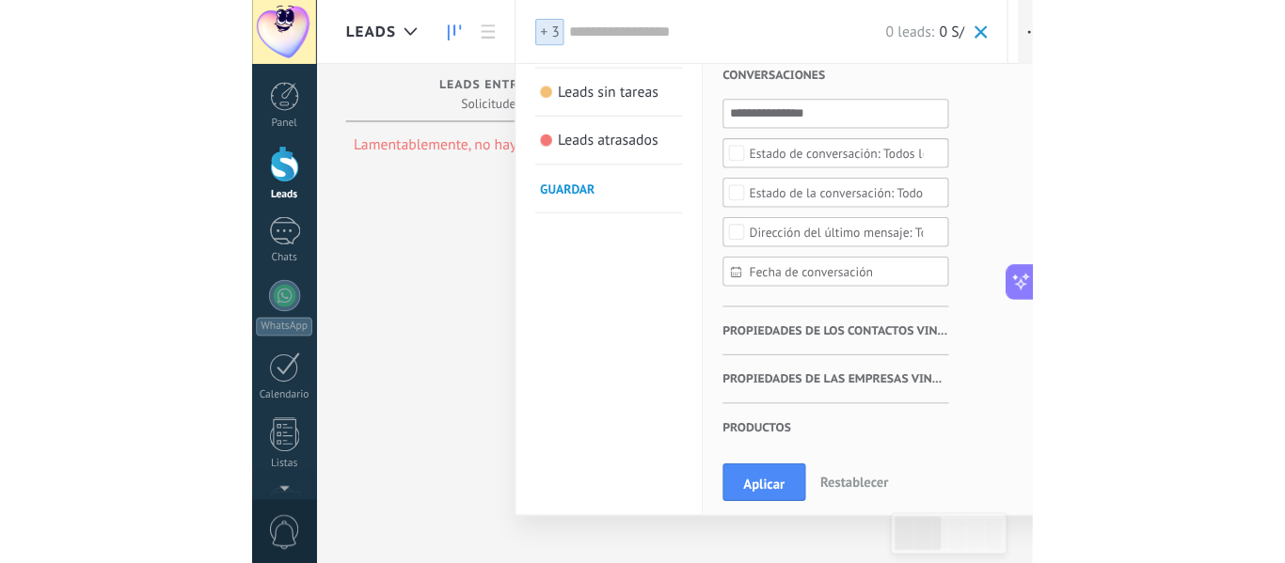
scroll to position [256, 0]
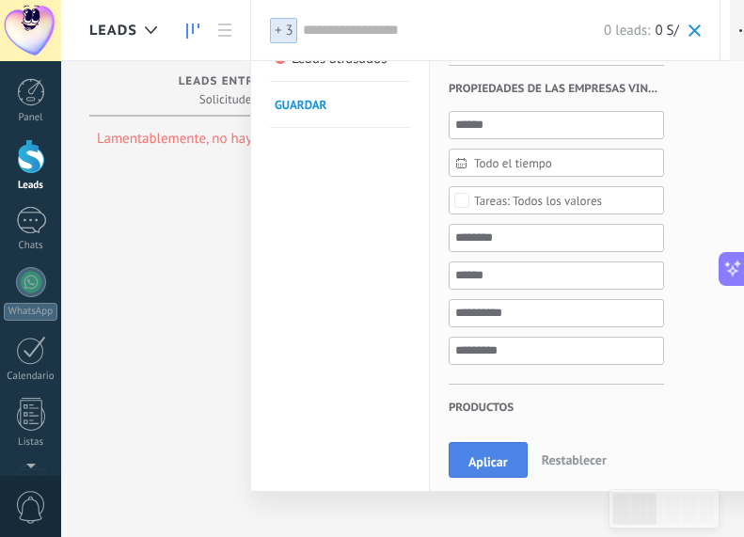
click at [494, 463] on span "Aplicar" at bounding box center [488, 461] width 40 height 13
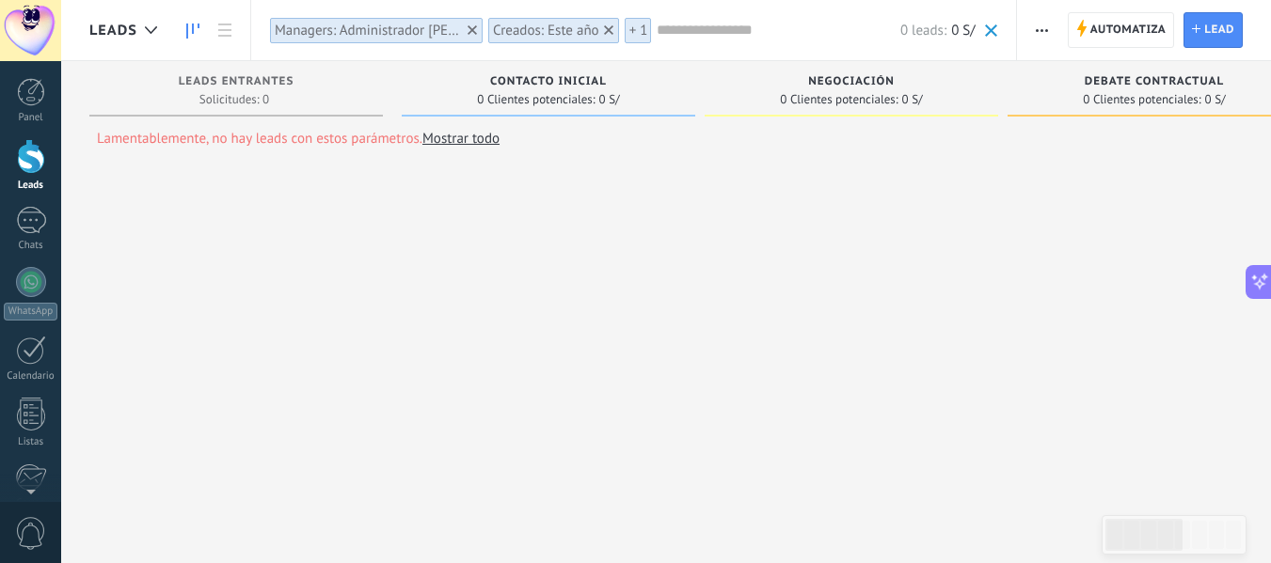
click at [1045, 29] on icon "button" at bounding box center [1042, 30] width 12 height 3
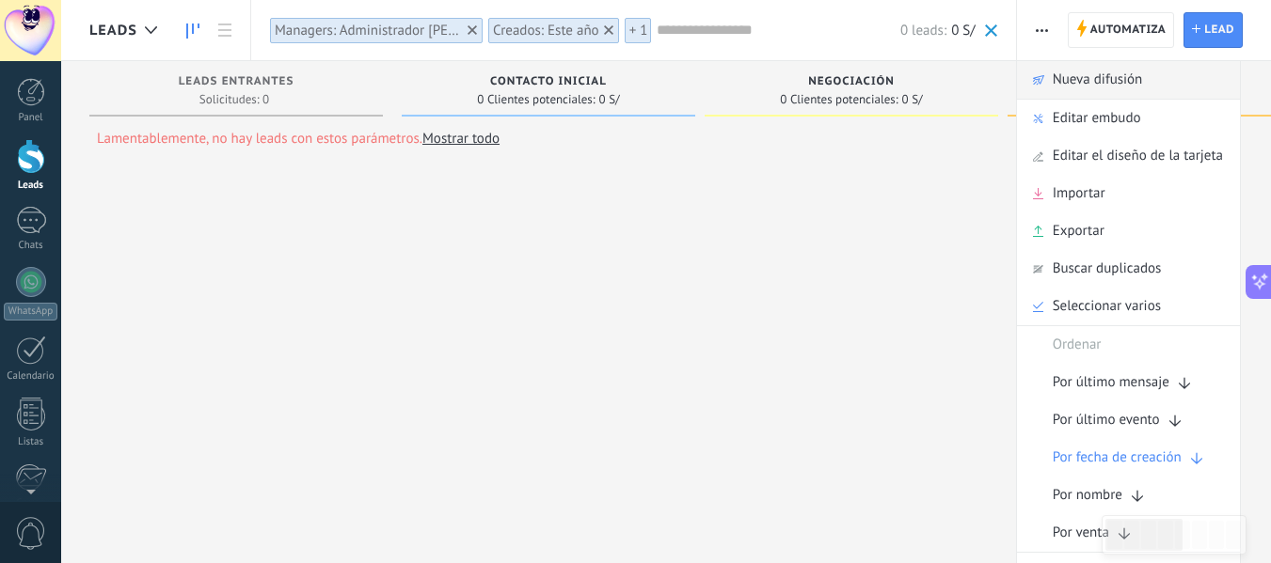
click at [1095, 87] on span "Nueva difusión" at bounding box center [1097, 80] width 90 height 38
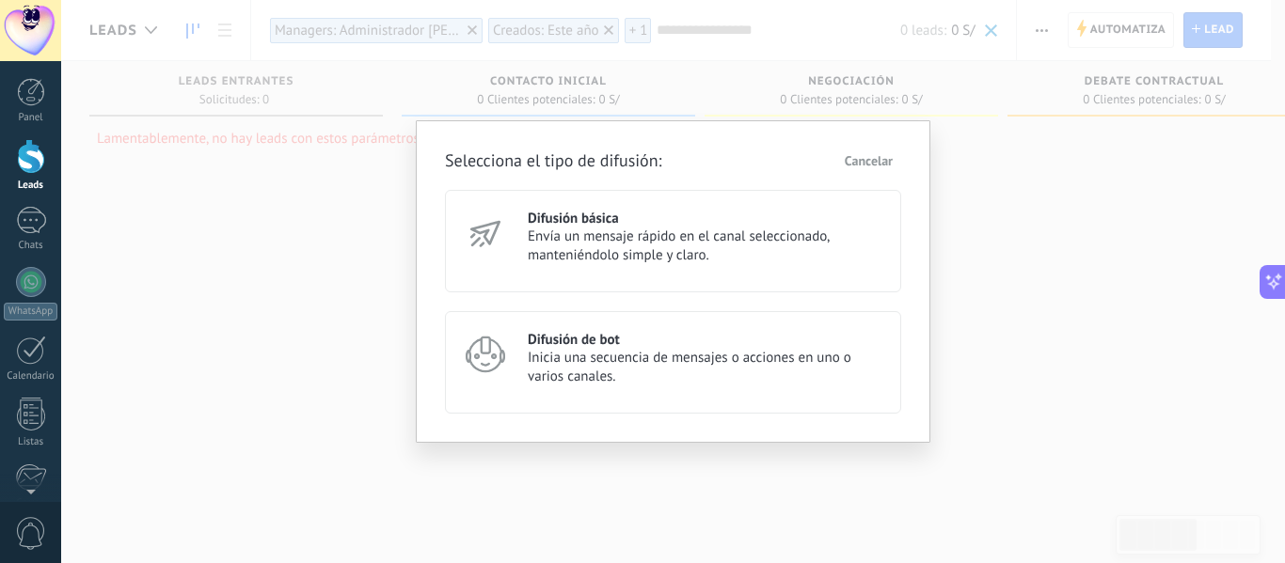
click at [942, 215] on div "Selecciona el tipo de difusión: Cancelar Difusión básica Envía un mensaje rápid…" at bounding box center [673, 281] width 1224 height 563
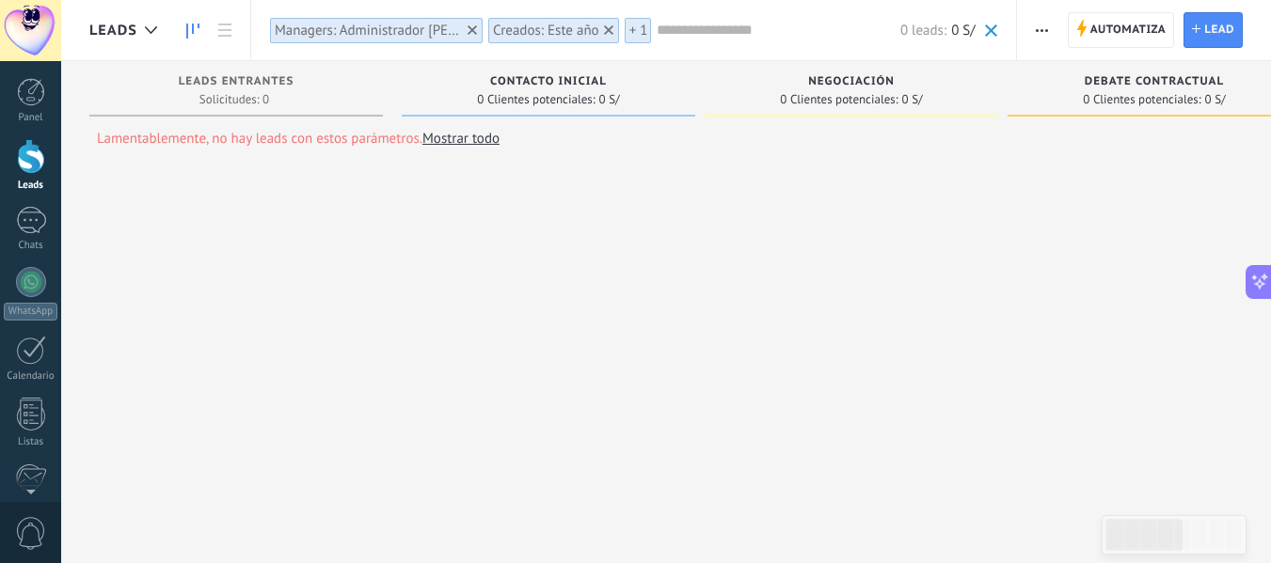
click at [1052, 25] on button "button" at bounding box center [1041, 30] width 27 height 36
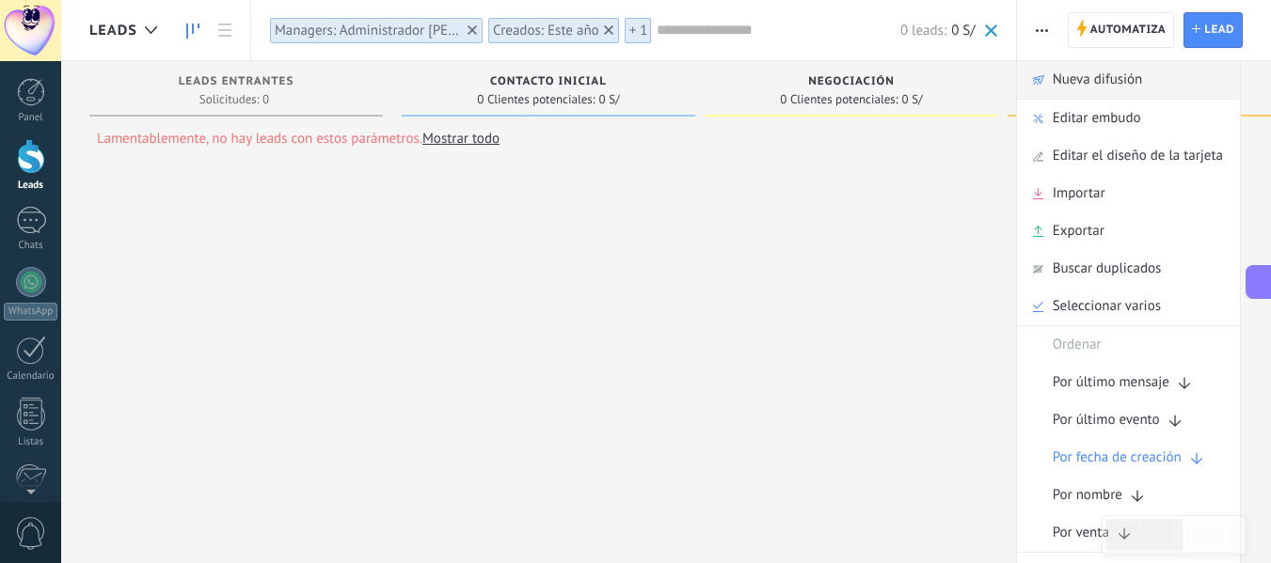
click at [1090, 81] on span "Nueva difusión" at bounding box center [1097, 80] width 90 height 38
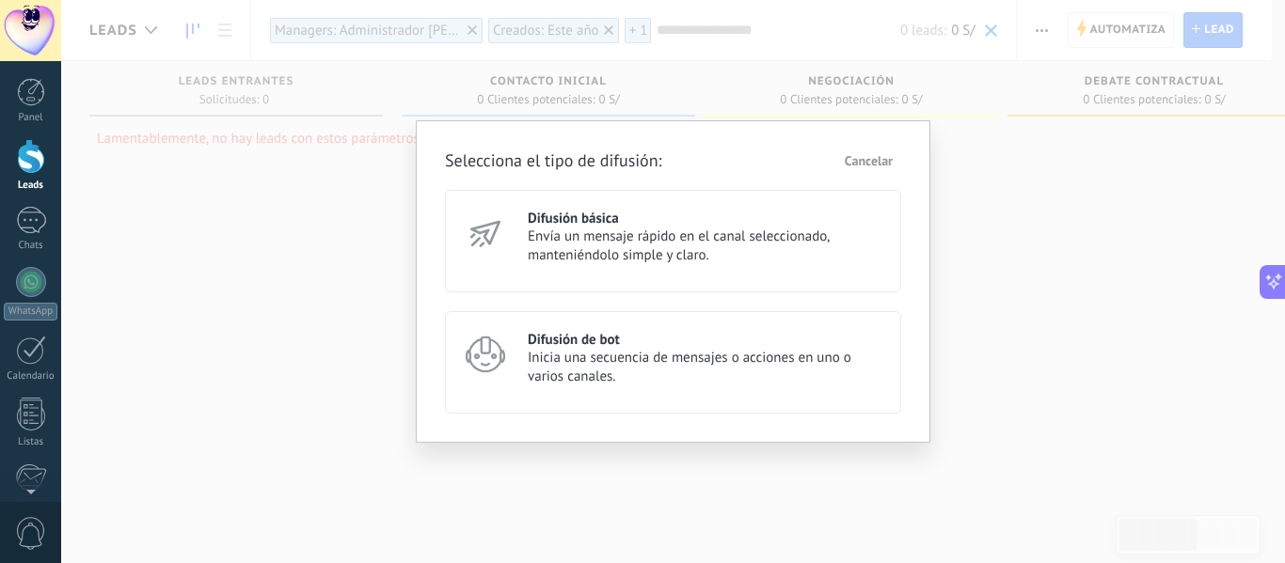
click at [669, 229] on span "Envía un mensaje rápido en el canal seleccionado, manteniéndolo simple y claro." at bounding box center [706, 247] width 356 height 38
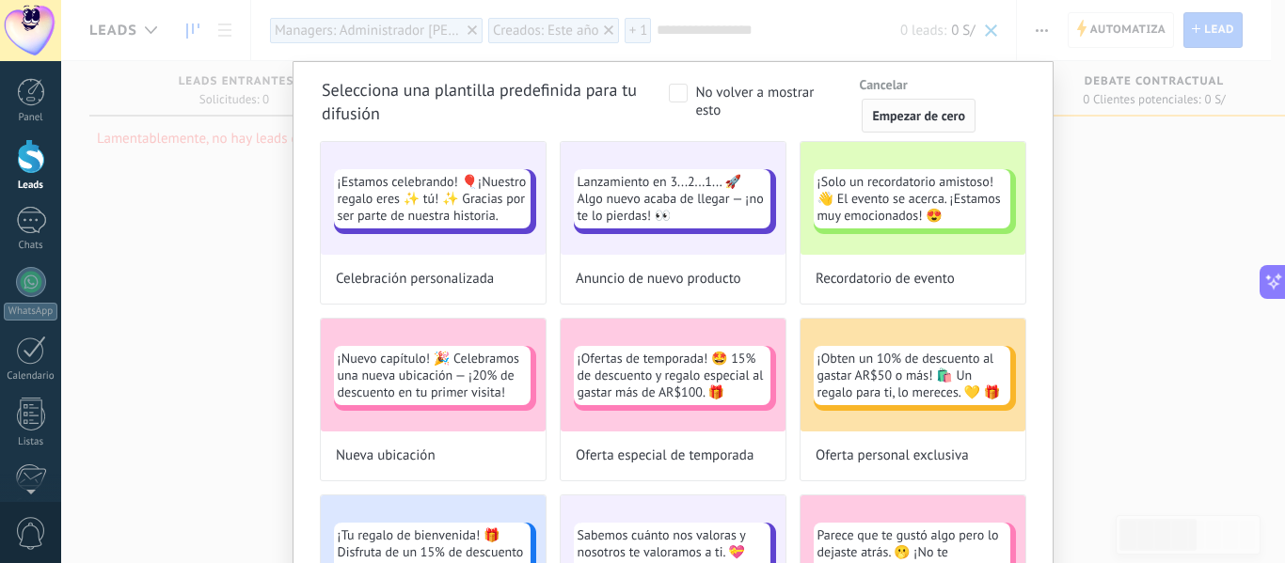
click at [924, 112] on span "Empezar de cero" at bounding box center [918, 115] width 93 height 13
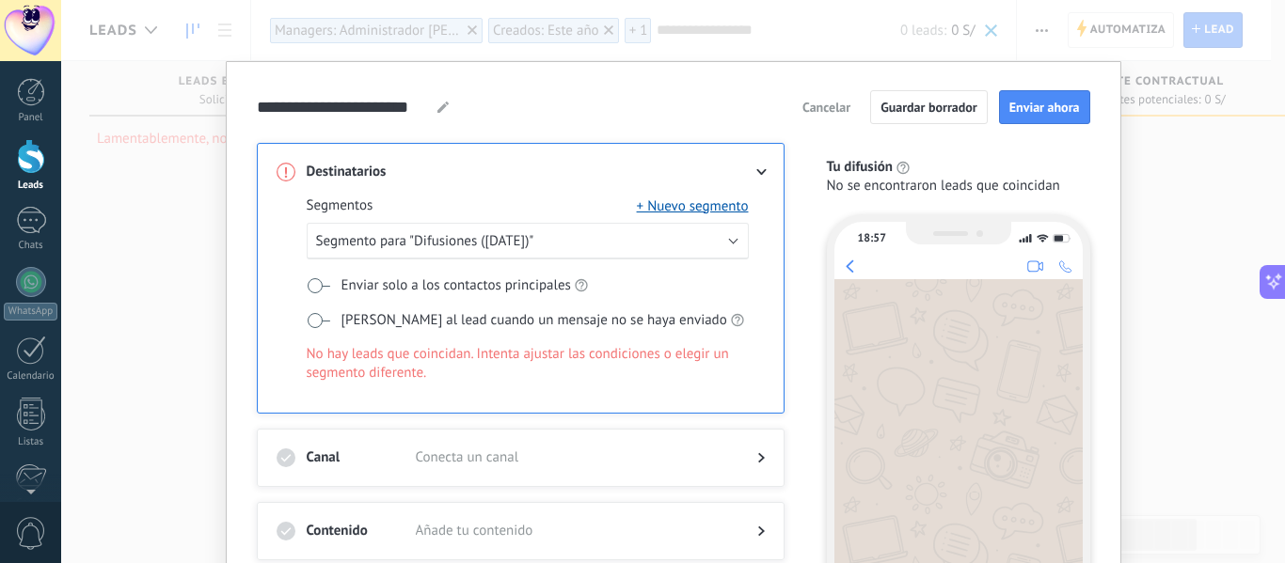
click at [438, 103] on icon at bounding box center [442, 107] width 11 height 11
click at [470, 182] on div "Segmentos + Nuevo segmento Segmento para "Difusiones ([DATE])" Enviar solo a lo…" at bounding box center [521, 297] width 488 height 231
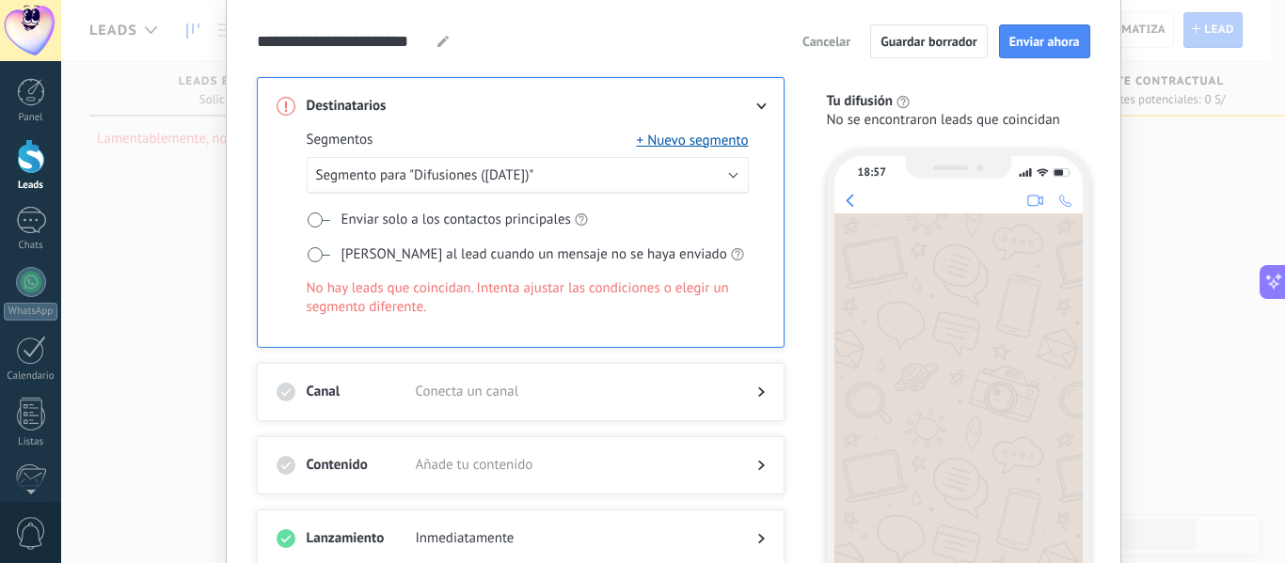
scroll to position [94, 0]
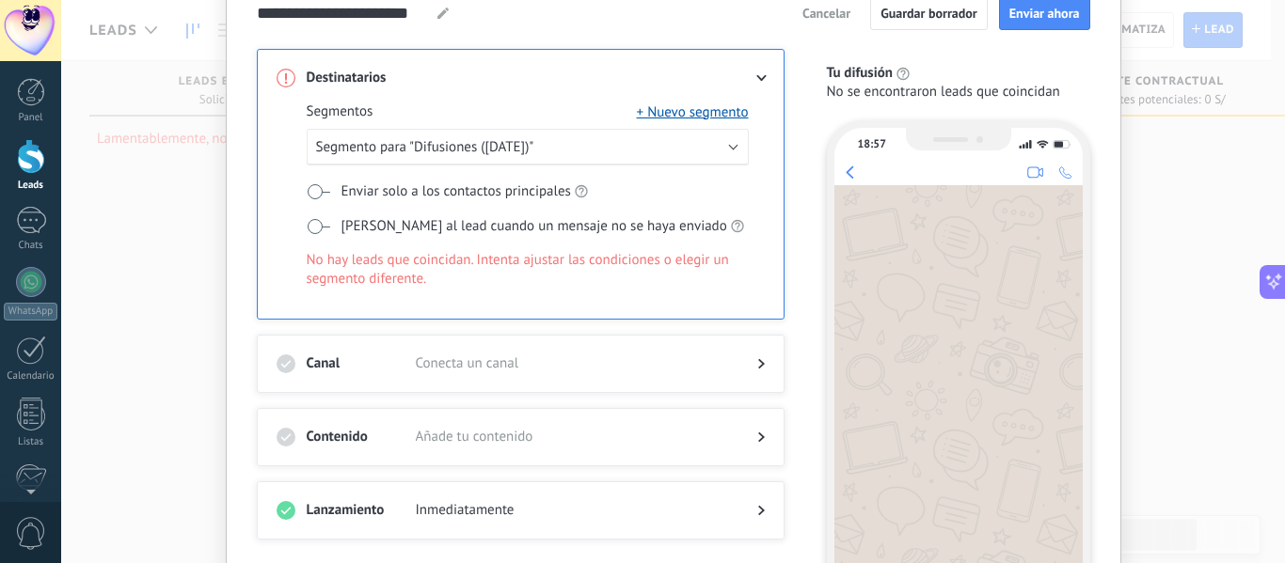
click at [309, 227] on span at bounding box center [319, 226] width 24 height 15
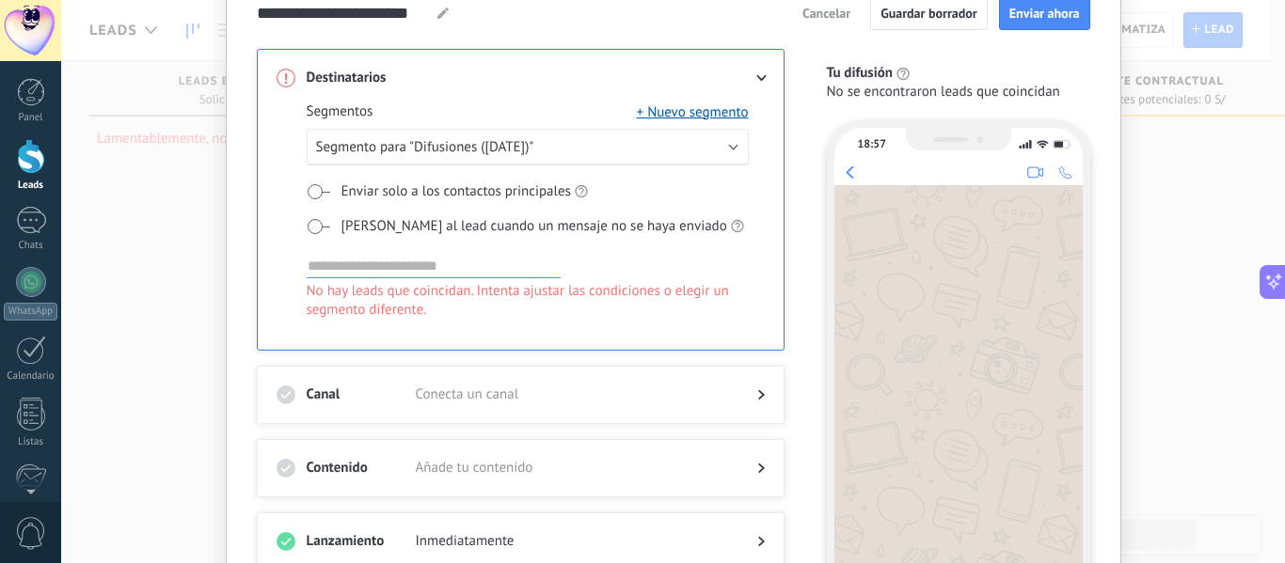
click at [309, 198] on span at bounding box center [319, 191] width 24 height 15
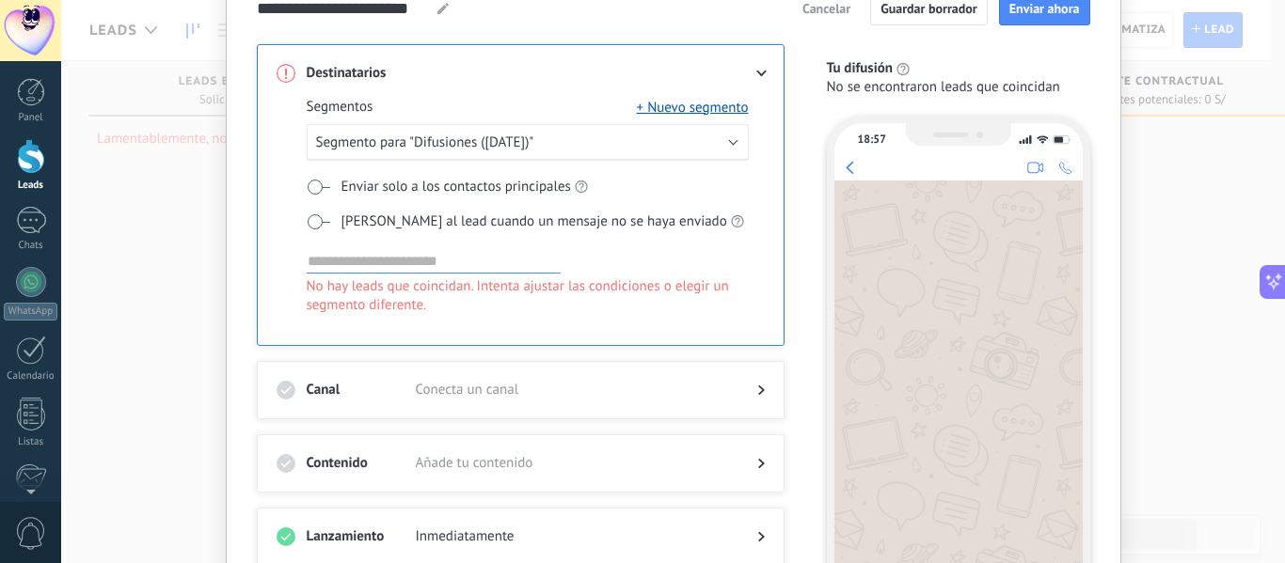
scroll to position [85, 0]
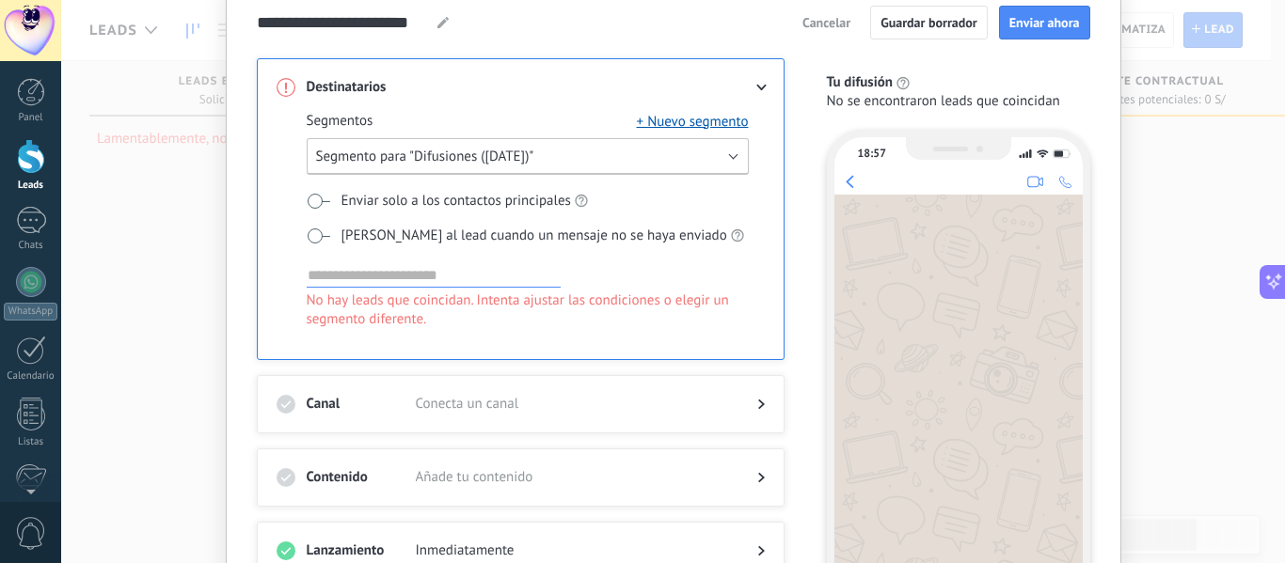
click at [578, 165] on button "Segmento para "Difusiones ([DATE])"" at bounding box center [528, 156] width 442 height 37
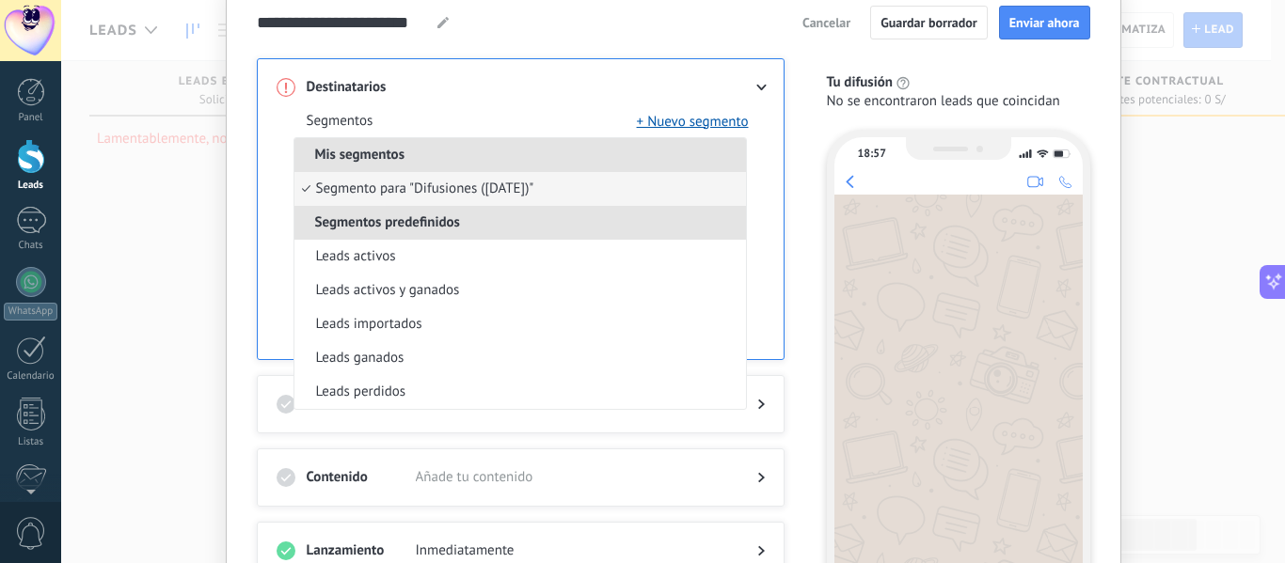
click at [439, 102] on div "Segmentos + Nuevo segmento Mis segmentos Segmento para "Difusiones ([DATE])" Se…" at bounding box center [521, 228] width 488 height 262
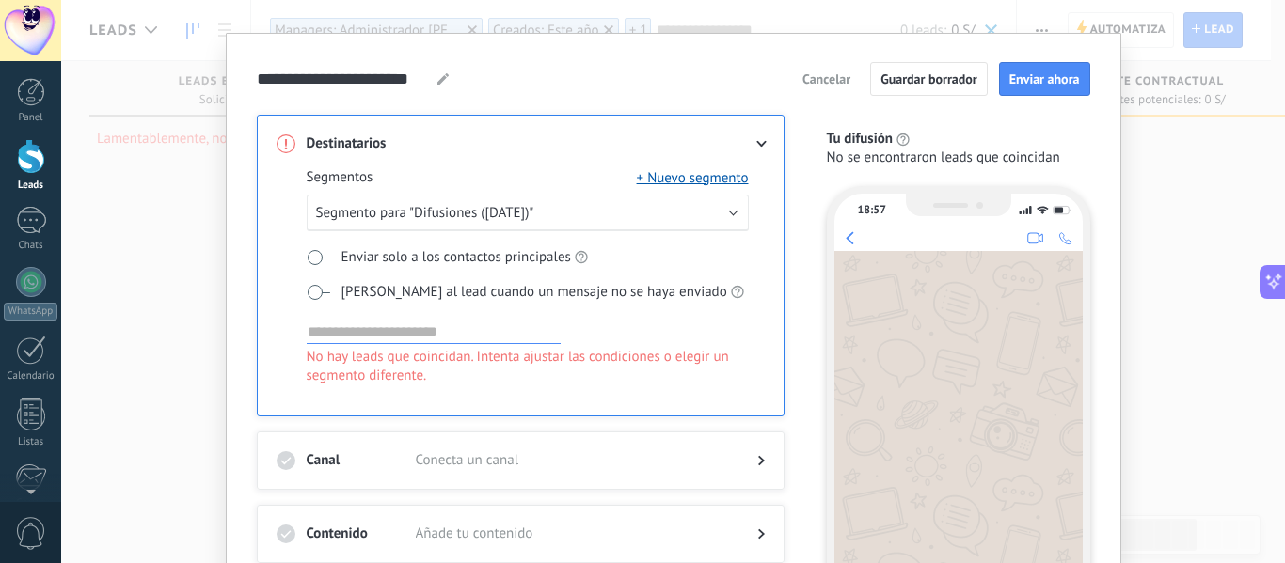
scroll to position [0, 0]
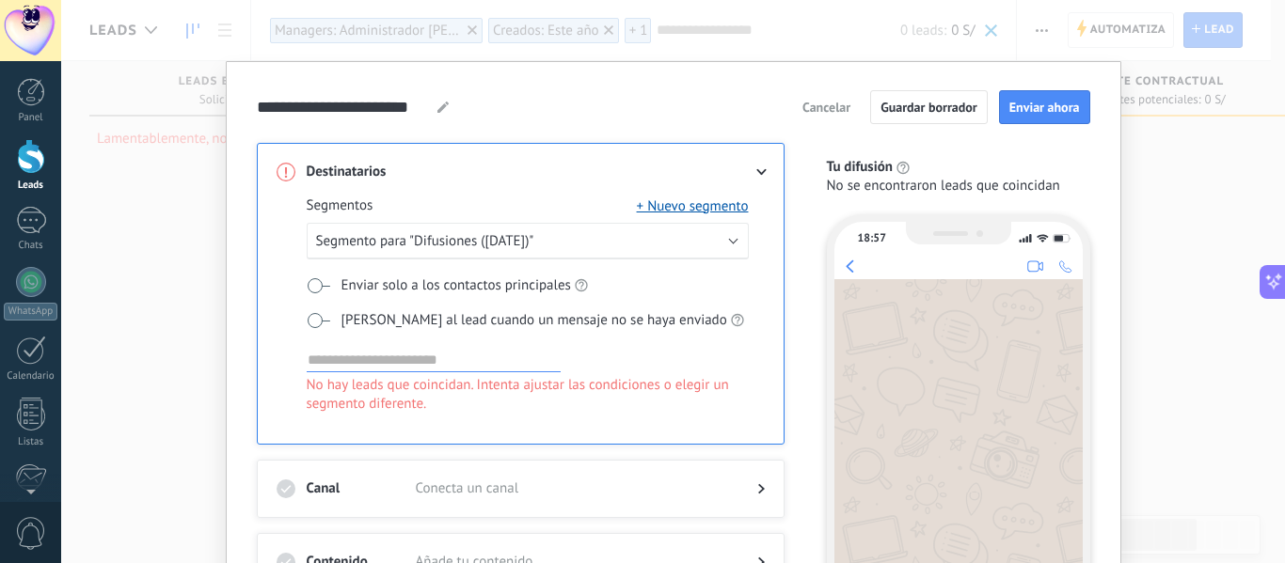
click at [447, 104] on div "**********" at bounding box center [673, 107] width 833 height 34
click at [437, 106] on icon at bounding box center [442, 107] width 11 height 11
drag, startPoint x: 436, startPoint y: 106, endPoint x: 221, endPoint y: 94, distance: 215.7
click at [221, 94] on div "**********" at bounding box center [673, 281] width 1224 height 563
click at [533, 242] on span "Segmento para "Difusiones ([DATE])"" at bounding box center [425, 241] width 218 height 18
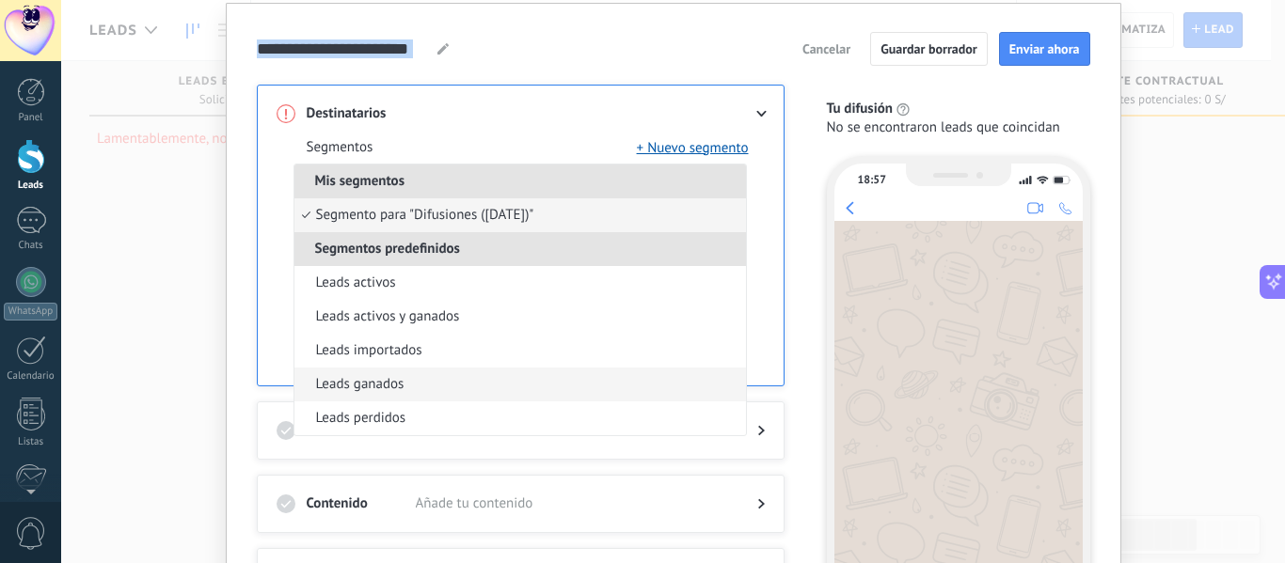
scroll to position [94, 0]
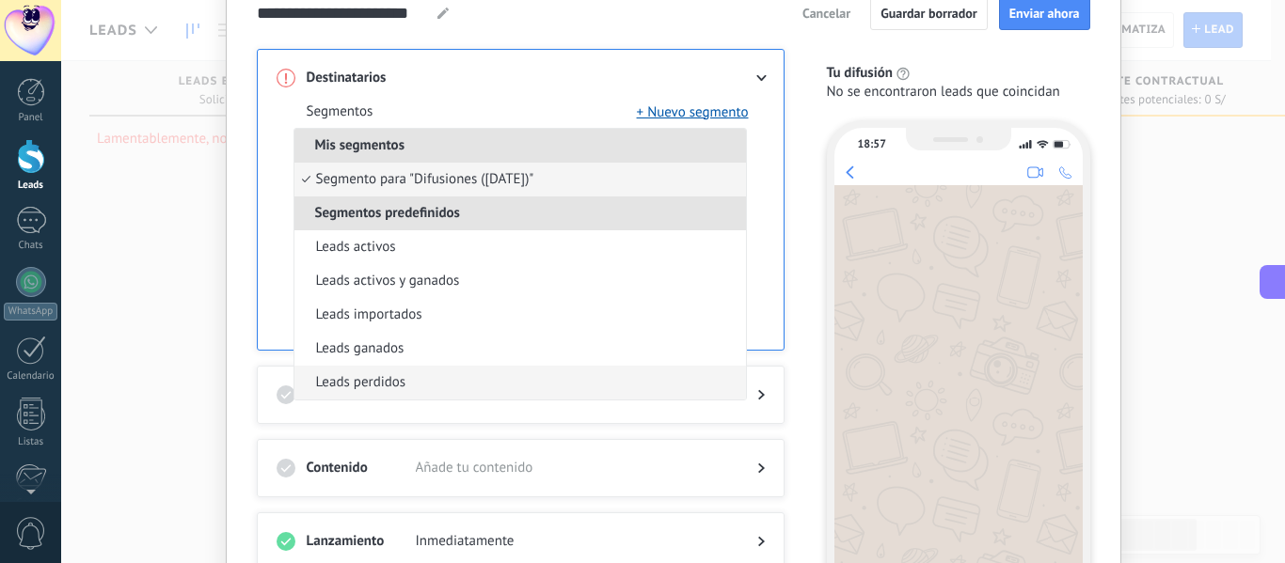
click at [392, 381] on span "Leads perdidos" at bounding box center [361, 382] width 90 height 19
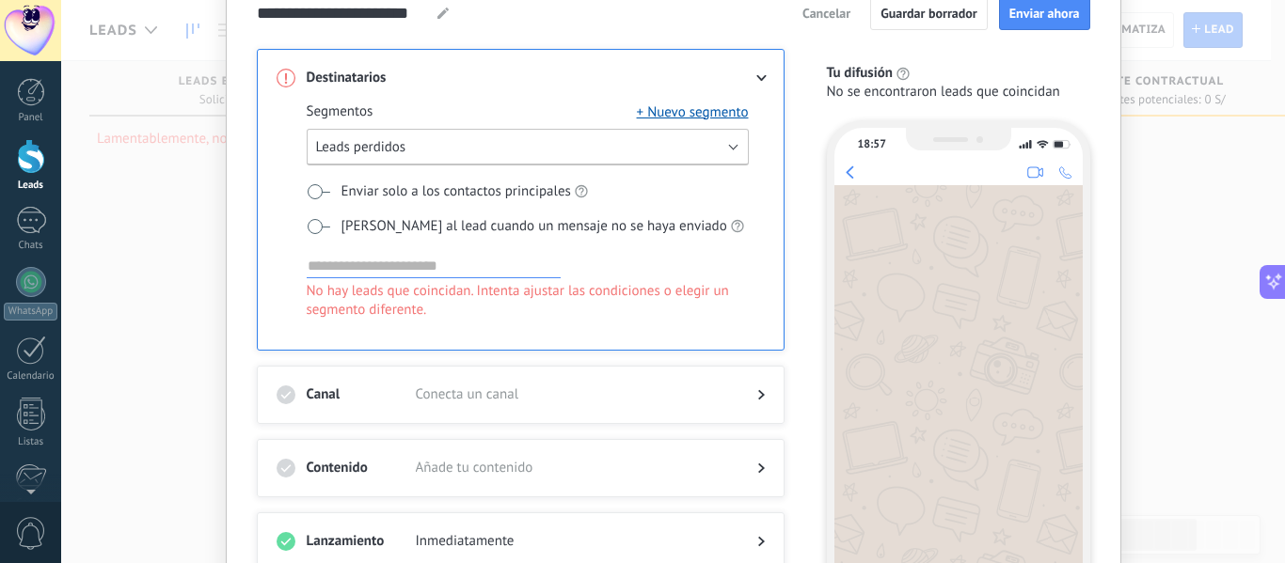
click at [708, 147] on button "Leads perdidos" at bounding box center [528, 147] width 442 height 37
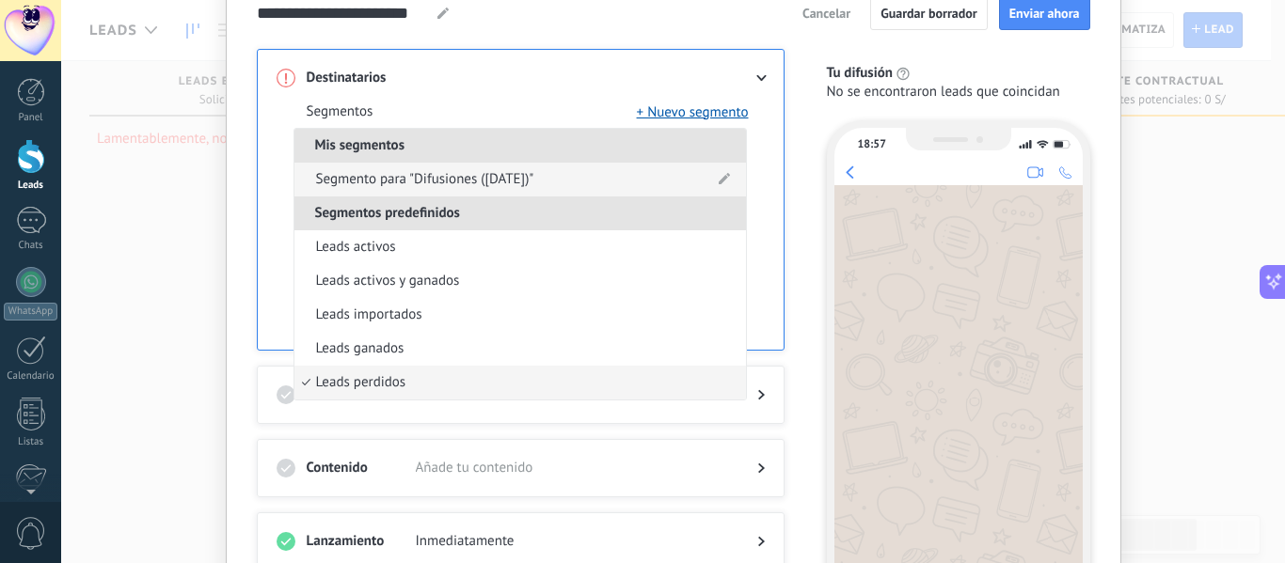
click at [383, 177] on span "Segmento para "Difusiones ([DATE])"" at bounding box center [425, 179] width 218 height 19
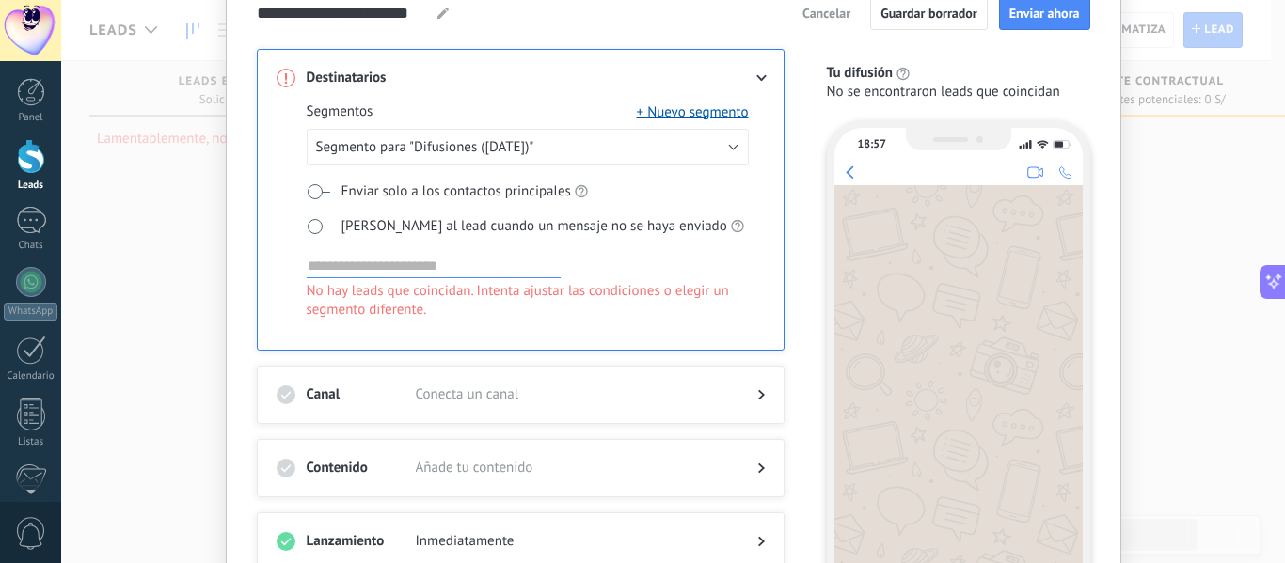
click at [347, 271] on input at bounding box center [434, 266] width 254 height 23
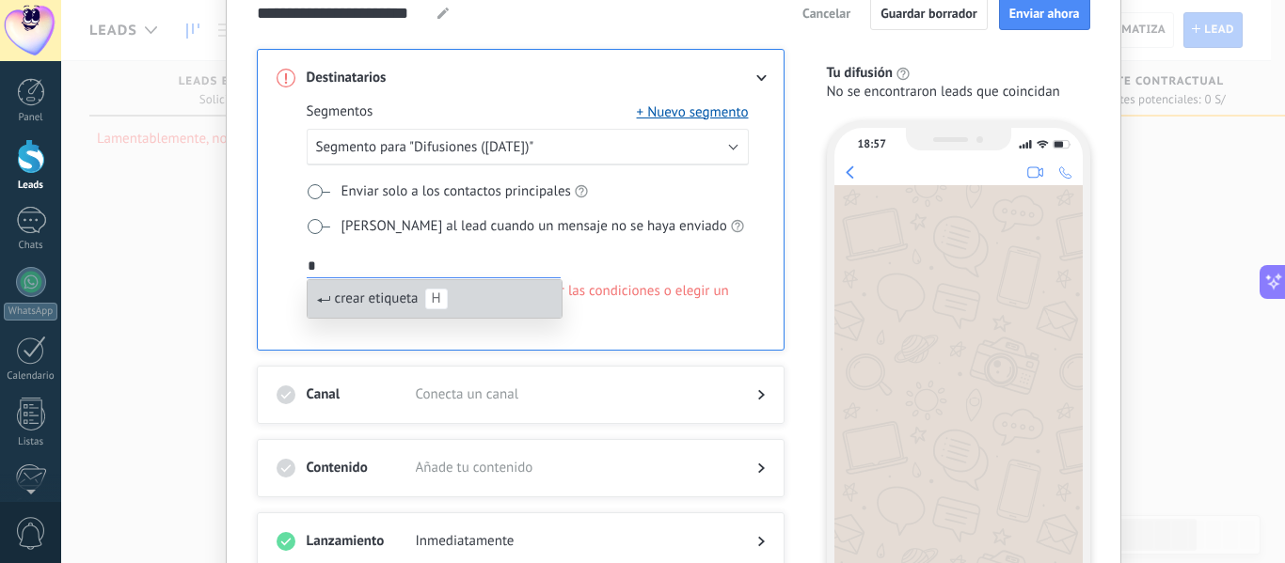
type input "*"
click at [335, 290] on span "crear etiqueta" at bounding box center [377, 299] width 84 height 18
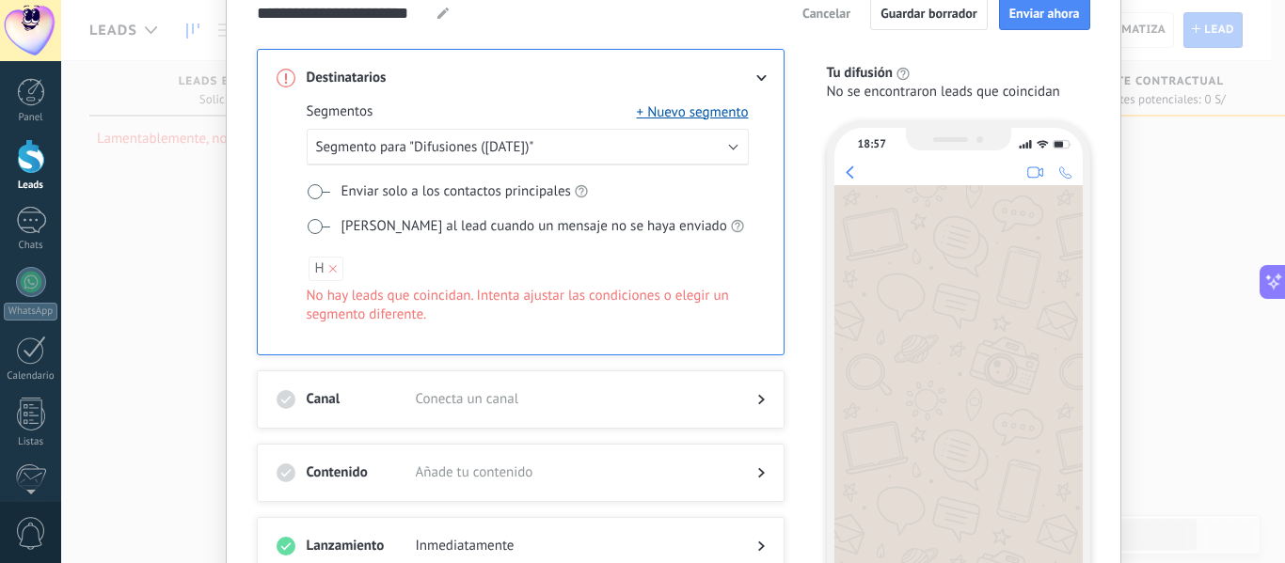
click at [327, 261] on span "H" at bounding box center [325, 269] width 35 height 24
click at [329, 266] on use at bounding box center [333, 269] width 8 height 8
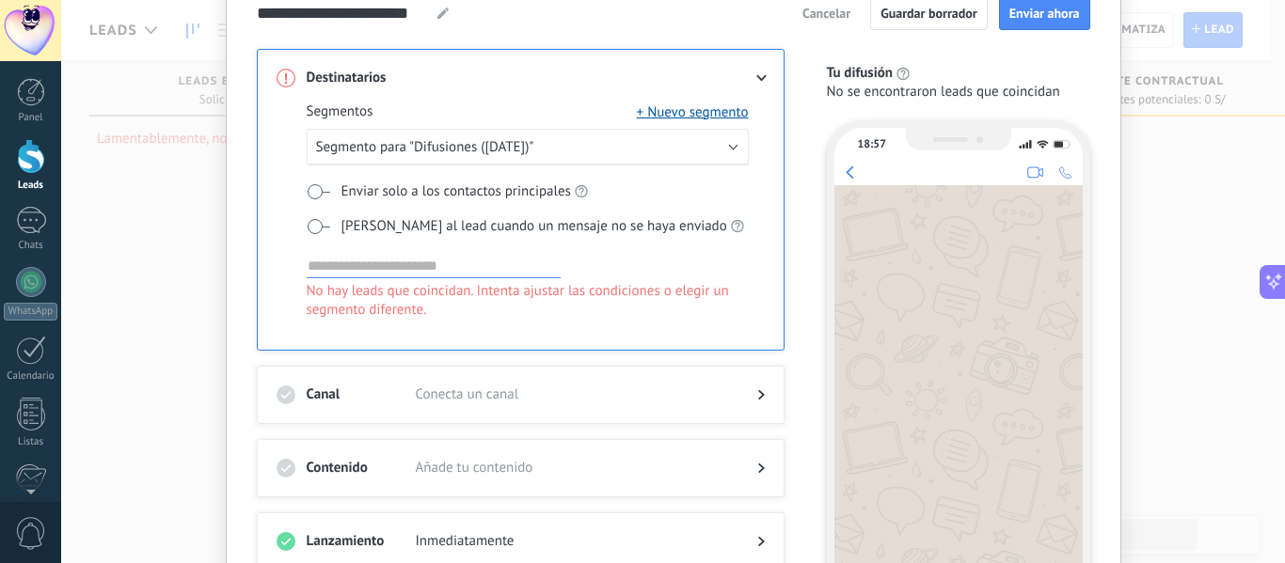
click at [337, 267] on input at bounding box center [434, 266] width 254 height 23
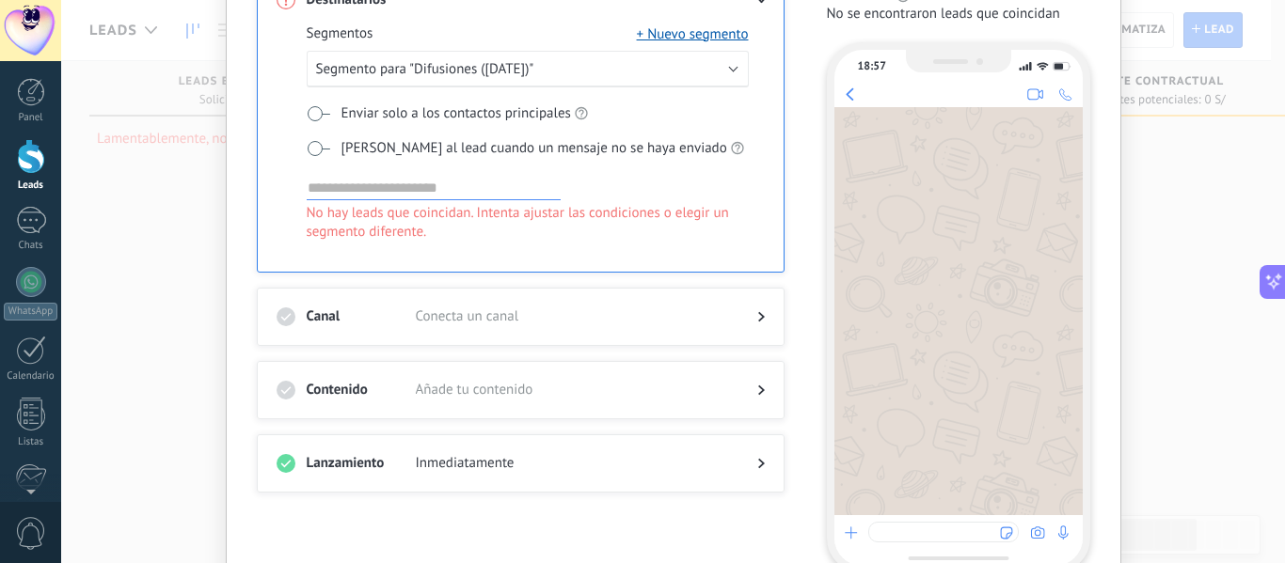
scroll to position [273, 0]
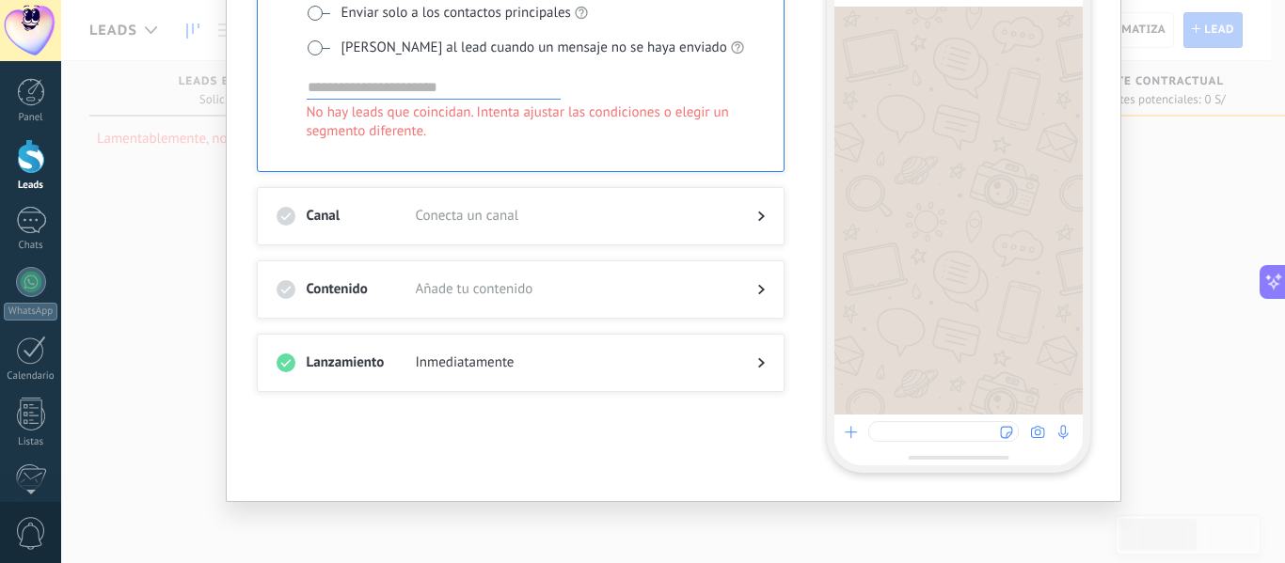
click at [765, 362] on div "Lanzamiento Inmediatamente" at bounding box center [521, 363] width 528 height 58
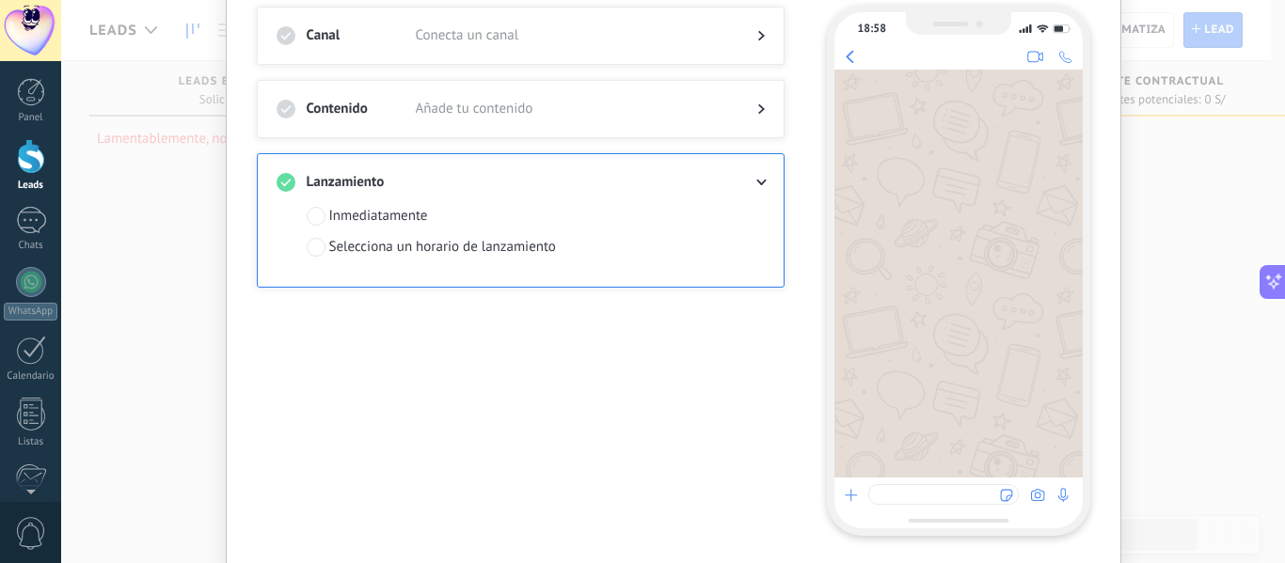
scroll to position [179, 0]
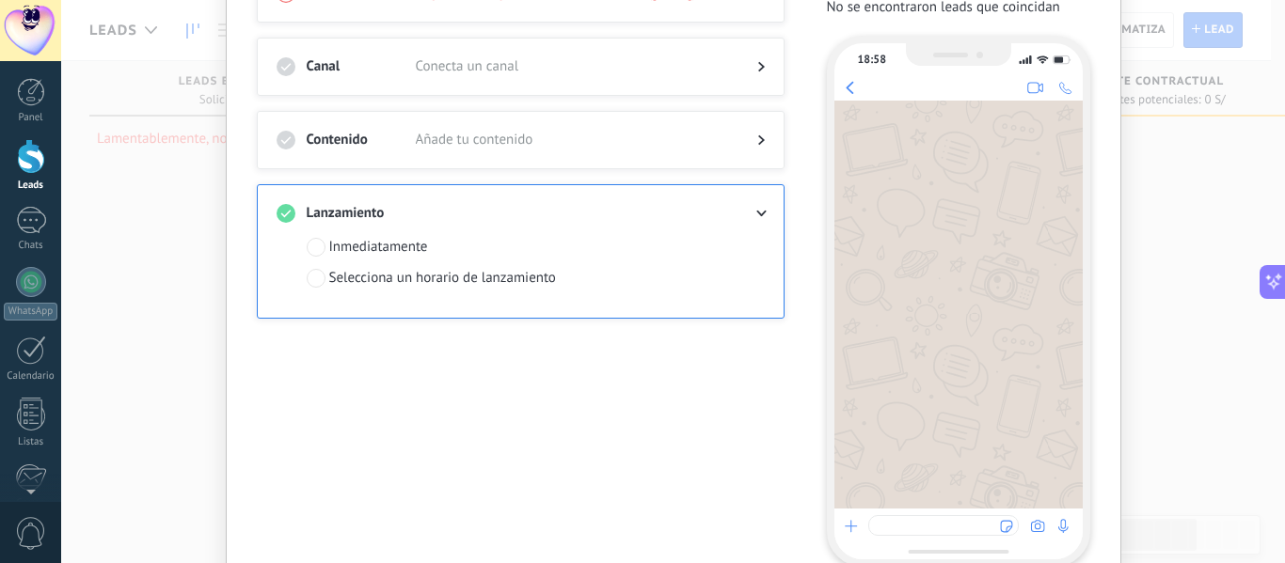
click at [324, 275] on label "Selecciona un horario de lanzamiento" at bounding box center [431, 278] width 249 height 19
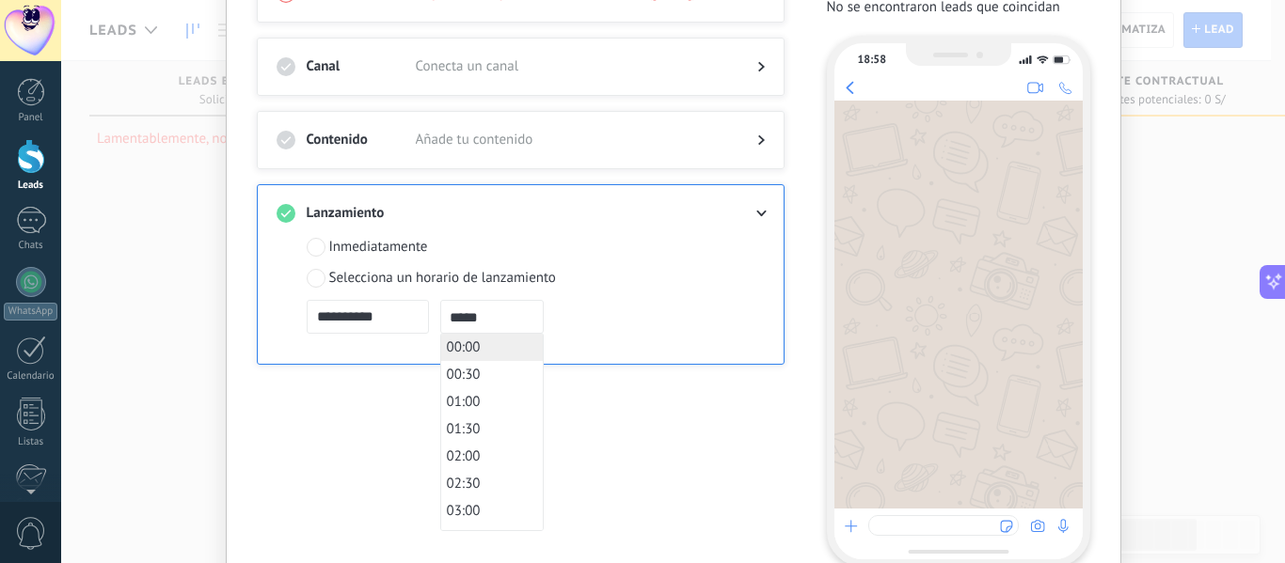
click at [523, 321] on input "*****" at bounding box center [491, 317] width 103 height 34
drag, startPoint x: 450, startPoint y: 388, endPoint x: 453, endPoint y: 442, distance: 53.7
click at [453, 442] on ul "00:00 00:30 01:00 01:30 02:00 02:30 03:00 03:30 04:00 04:30 05:00 05:30 06:00 0…" at bounding box center [491, 432] width 103 height 198
click at [498, 328] on input "*****" at bounding box center [491, 317] width 103 height 34
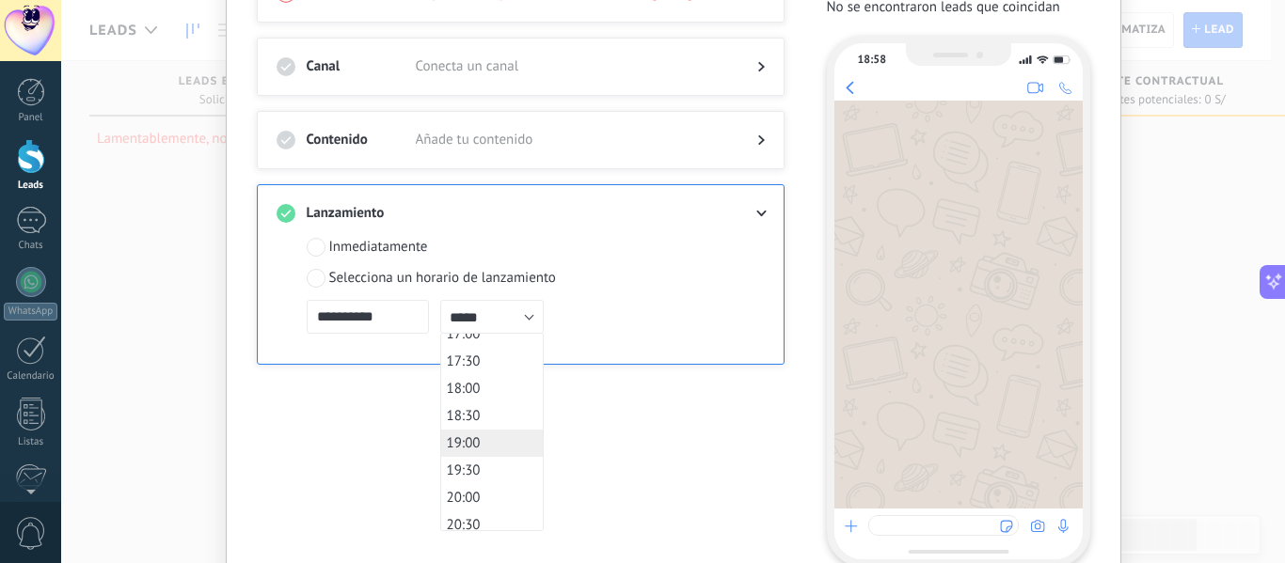
click at [471, 443] on span "19:00" at bounding box center [464, 444] width 34 height 18
type input "*****"
click at [686, 436] on div "**********" at bounding box center [532, 265] width 550 height 603
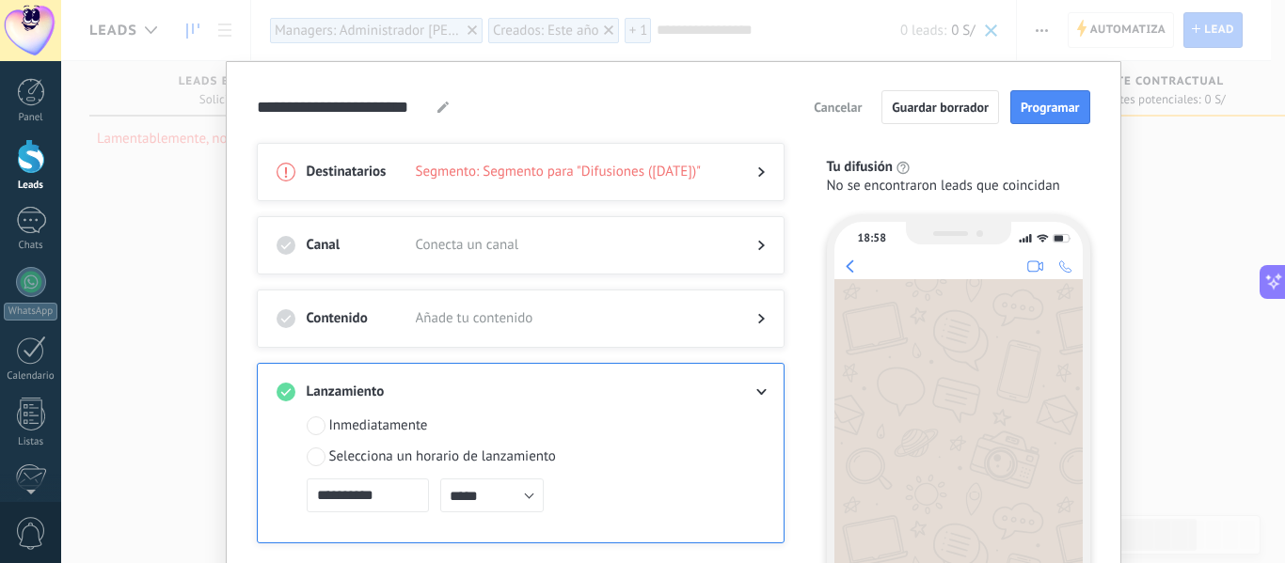
click at [707, 160] on div "Destinatarios Segmento: Segmento para "Difusiones ([DATE])"" at bounding box center [521, 172] width 528 height 58
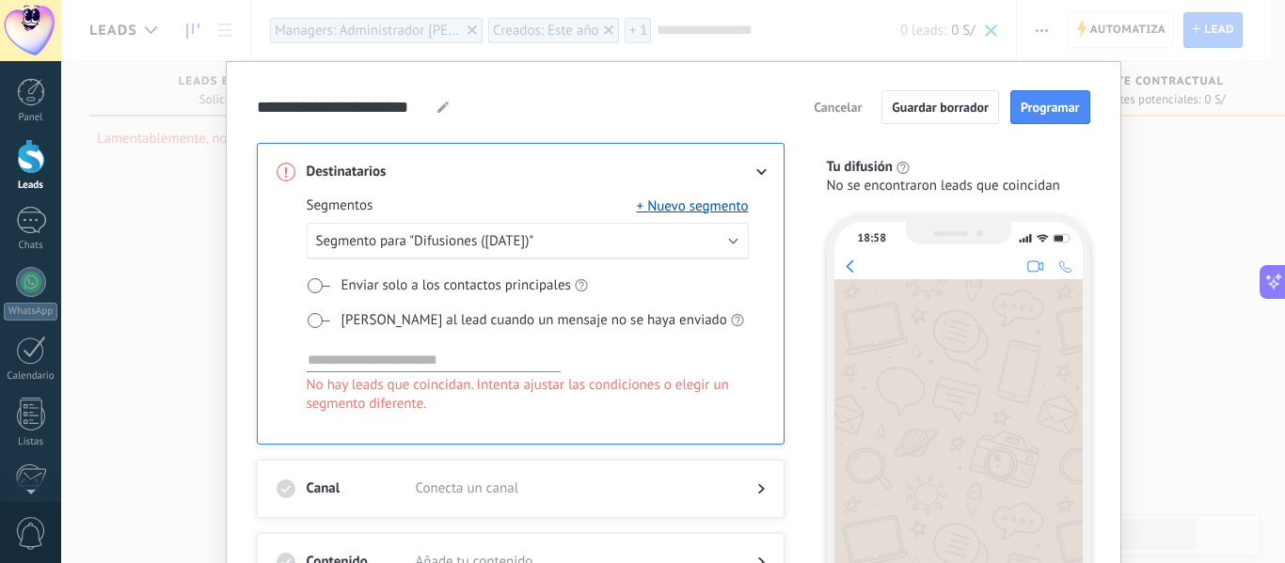
click at [441, 110] on icon at bounding box center [442, 107] width 11 height 11
type input "*"
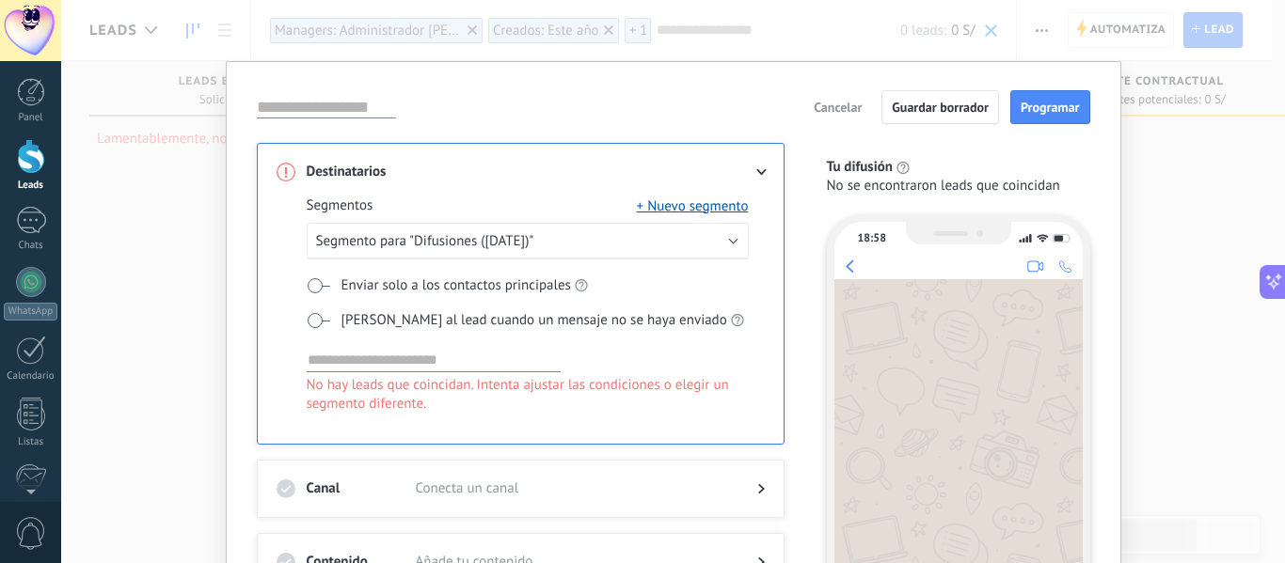
paste input "**********"
click at [283, 103] on input "**********" at bounding box center [445, 107] width 376 height 22
click at [275, 104] on input "**********" at bounding box center [445, 107] width 376 height 22
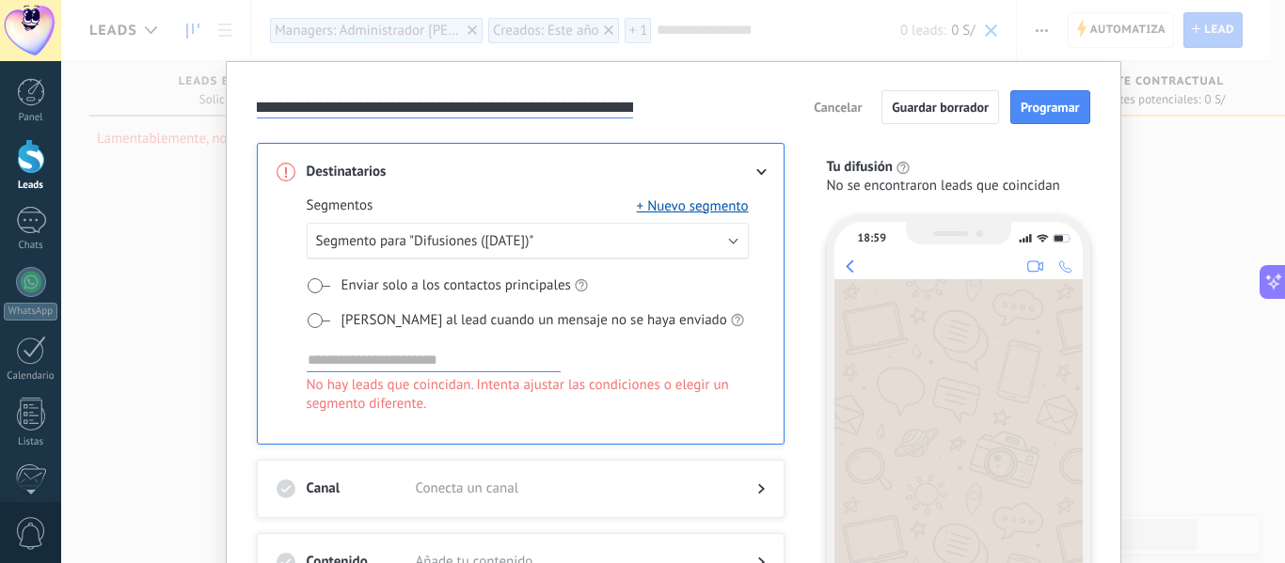
drag, startPoint x: 326, startPoint y: 104, endPoint x: 508, endPoint y: 128, distance: 183.0
click at [508, 128] on div "**********" at bounding box center [673, 418] width 833 height 656
type input "**********"
click at [691, 240] on button "Segmento para "Difusiones ([DATE])"" at bounding box center [528, 241] width 442 height 37
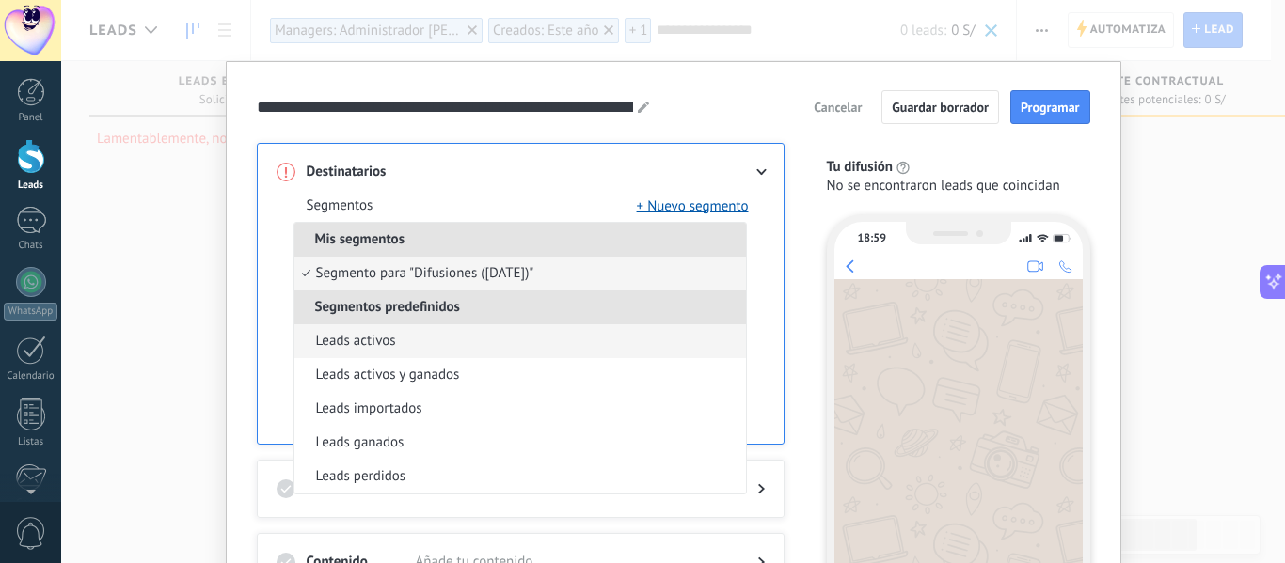
click at [425, 342] on li "Leads activos" at bounding box center [519, 341] width 451 height 34
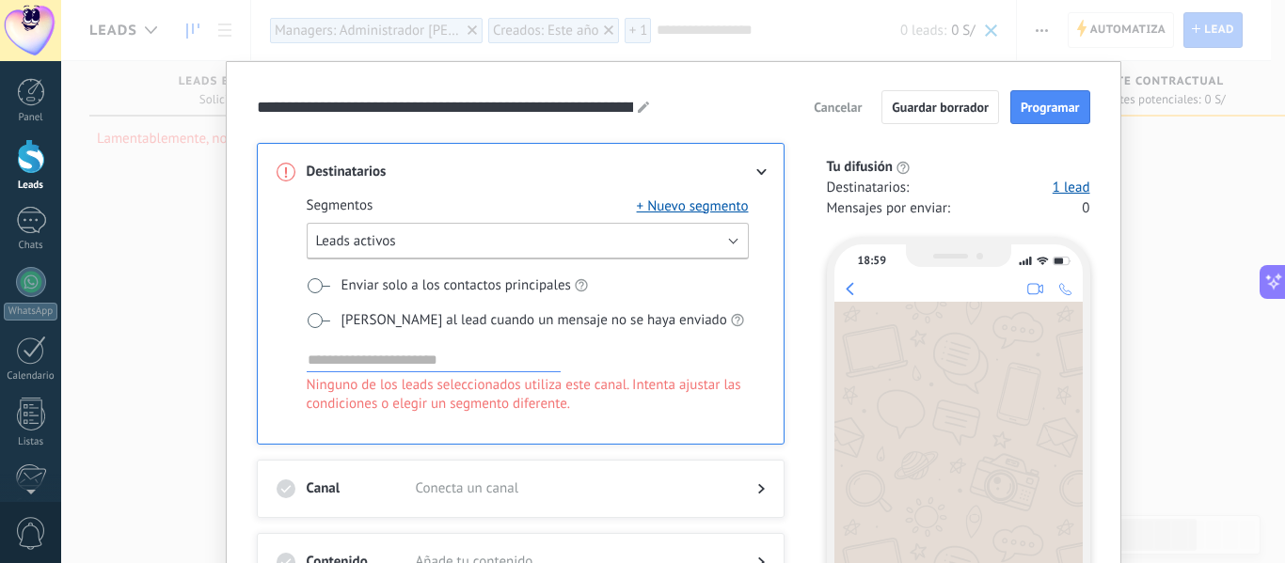
click at [619, 246] on button "Leads activos" at bounding box center [528, 241] width 442 height 37
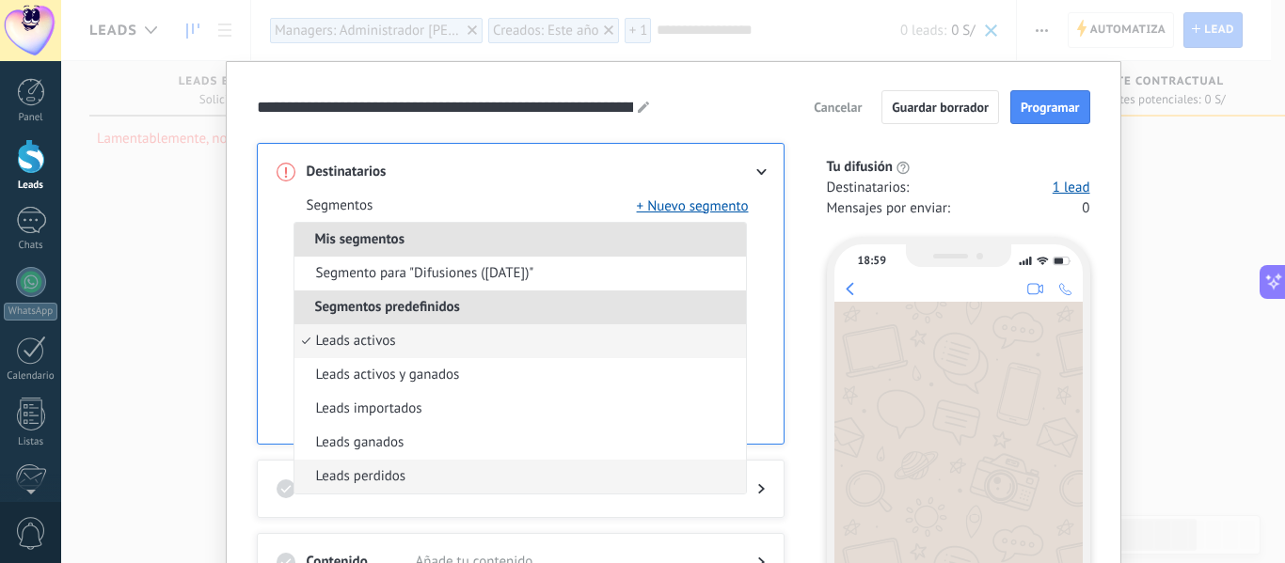
click at [371, 479] on span "Leads perdidos" at bounding box center [361, 476] width 90 height 19
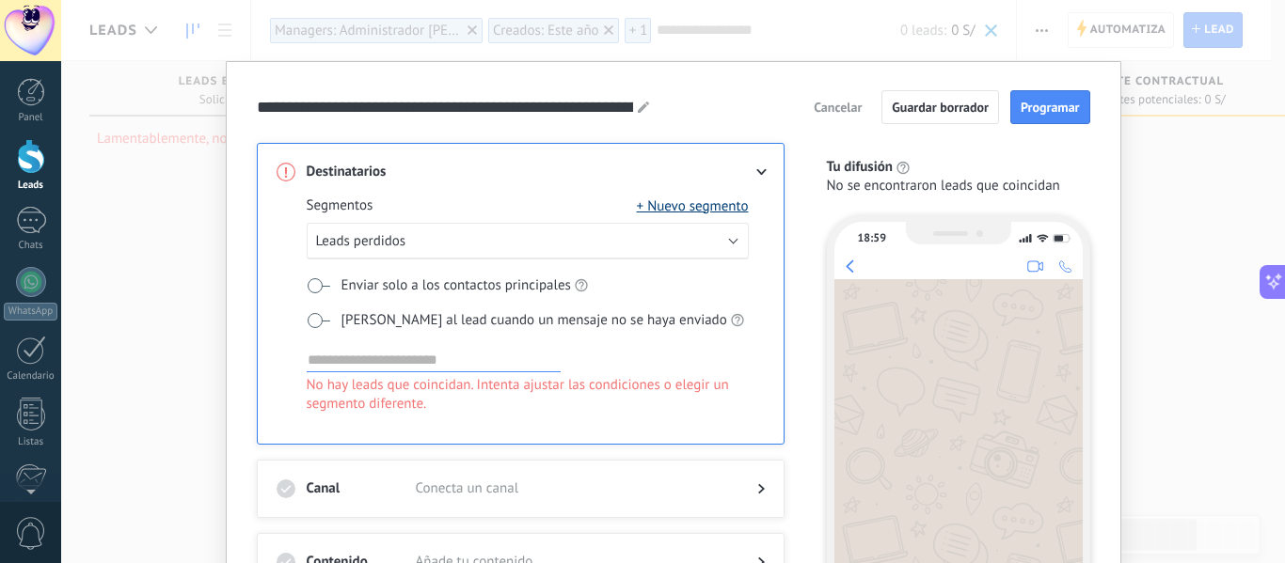
click at [719, 200] on button "+ Nuevo segmento" at bounding box center [693, 206] width 112 height 19
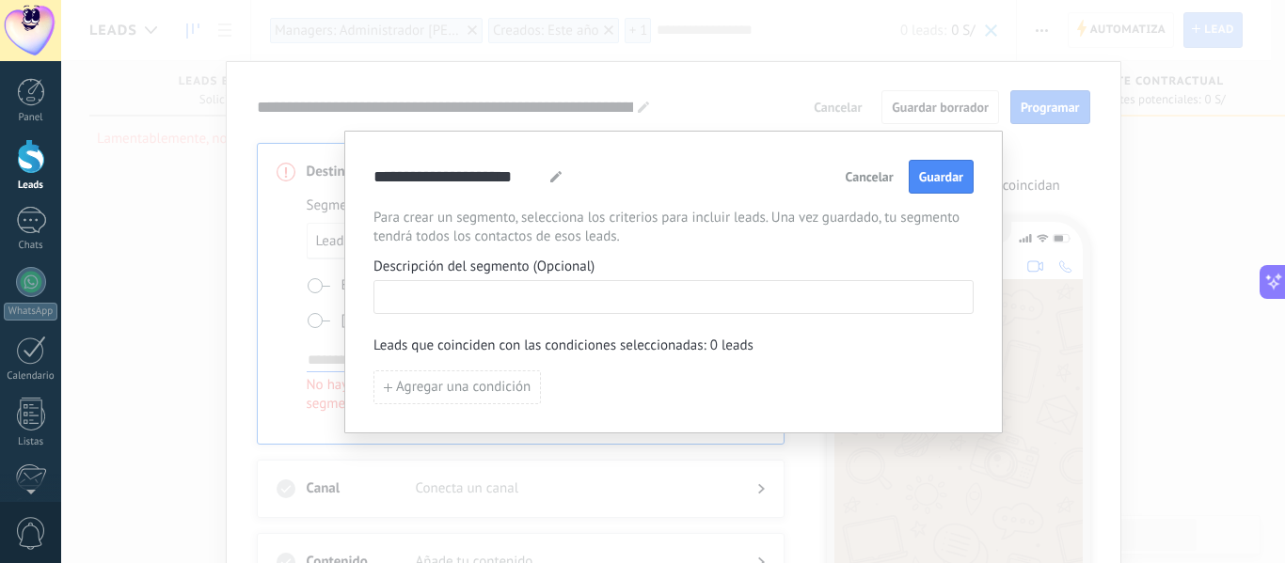
click at [485, 308] on input at bounding box center [673, 296] width 598 height 30
paste input "**********"
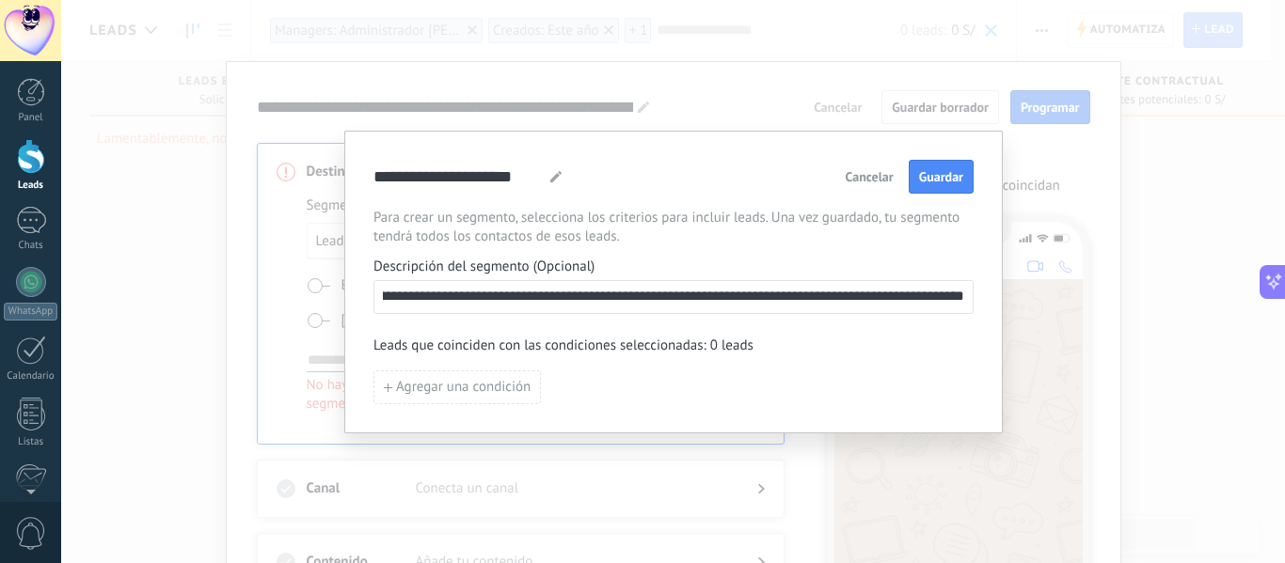
scroll to position [0, 1007]
drag, startPoint x: 806, startPoint y: 295, endPoint x: 1007, endPoint y: 299, distance: 201.3
click at [1007, 299] on div "**********" at bounding box center [673, 281] width 1224 height 563
drag, startPoint x: 892, startPoint y: 293, endPoint x: 0, endPoint y: 333, distance: 892.5
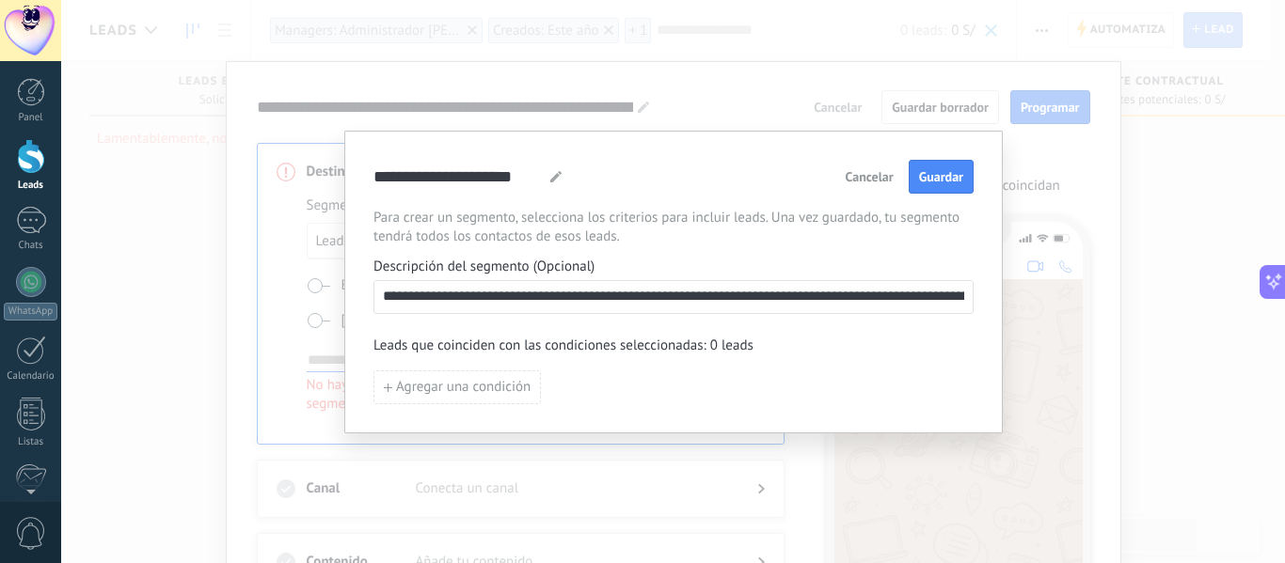
click at [0, 332] on body ".abecls-1,.abecls-2{fill-rule:evenodd}.abecls-2{fill:#fff} .abhcls-1{fill:none}…" at bounding box center [642, 281] width 1285 height 563
click at [875, 302] on input "**********" at bounding box center [673, 296] width 598 height 30
drag, startPoint x: 945, startPoint y: 301, endPoint x: 985, endPoint y: 301, distance: 39.5
click at [999, 301] on div "**********" at bounding box center [673, 282] width 658 height 303
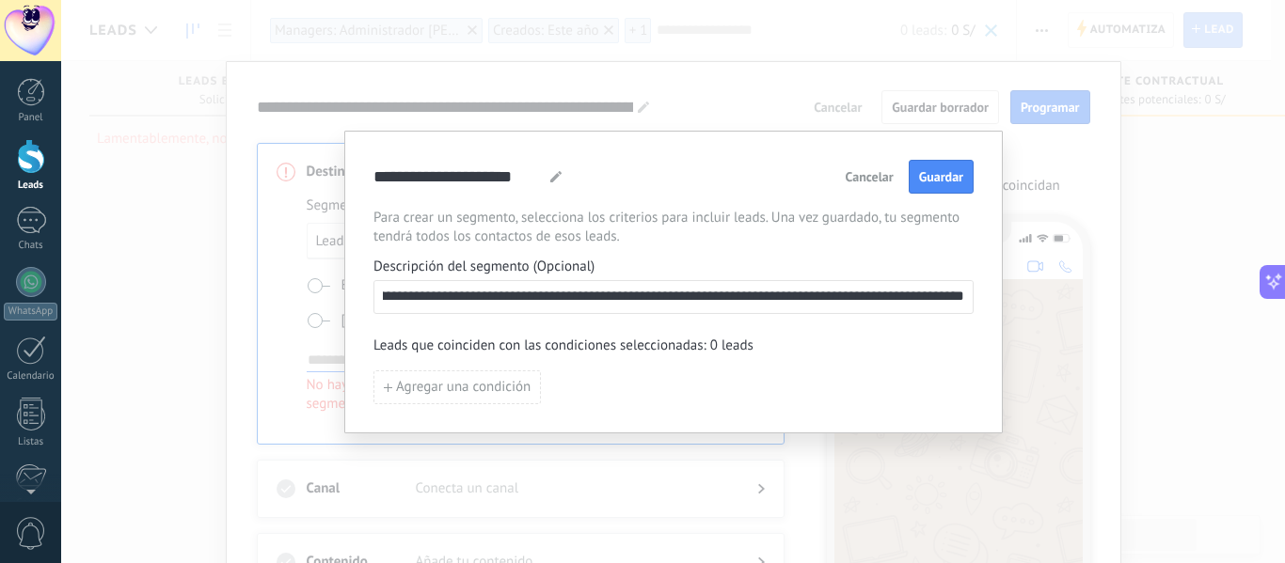
click at [807, 306] on input "**********" at bounding box center [673, 296] width 598 height 30
drag, startPoint x: 769, startPoint y: 297, endPoint x: 1059, endPoint y: 297, distance: 289.7
click at [1059, 297] on div "**********" at bounding box center [673, 281] width 1224 height 563
type input "**********"
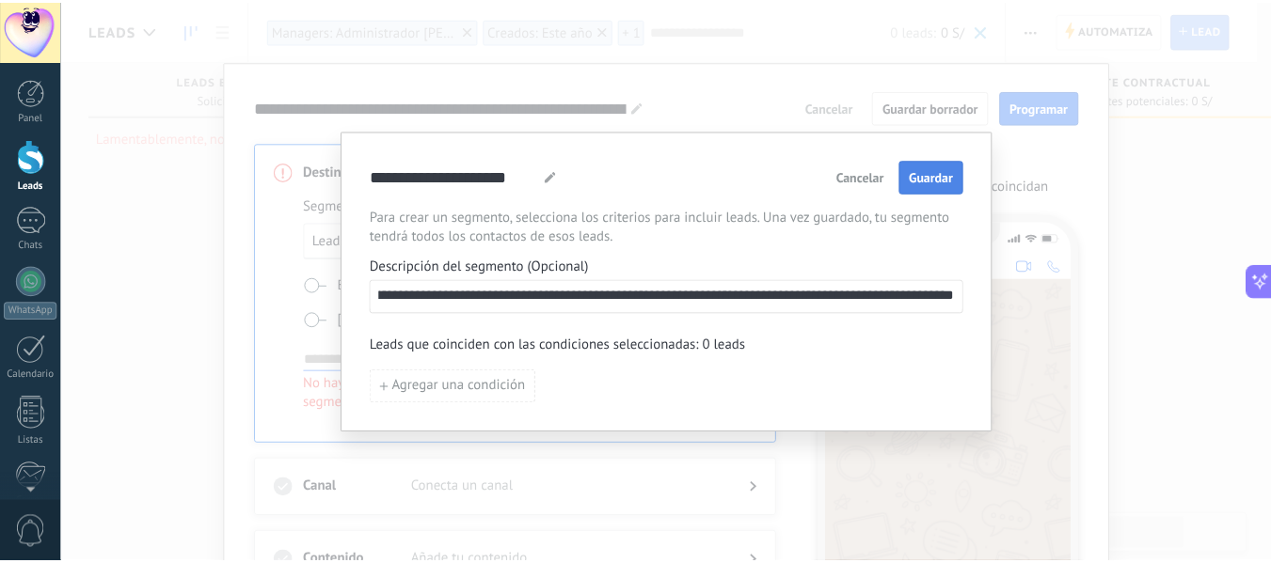
scroll to position [0, 0]
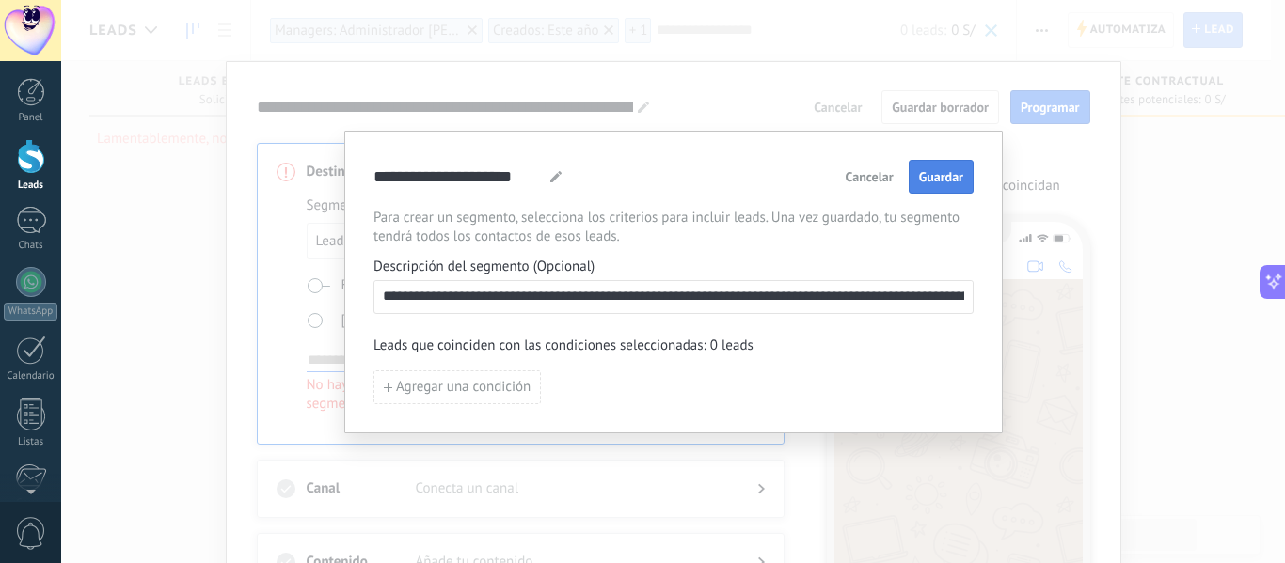
click at [940, 182] on span "Guardar" at bounding box center [941, 176] width 44 height 13
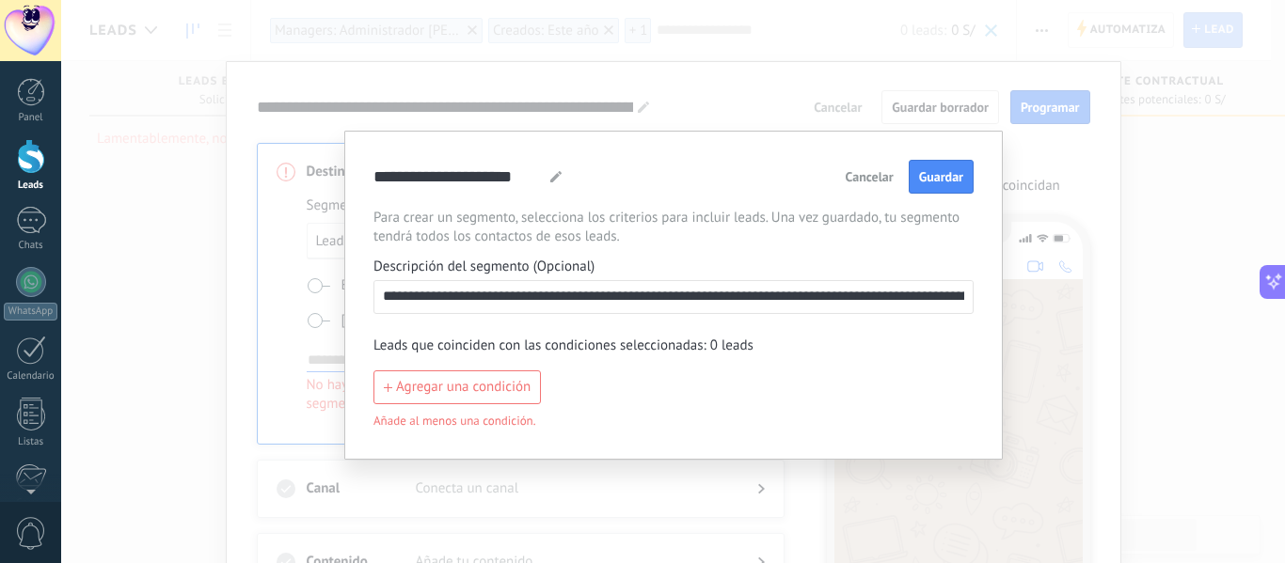
click at [892, 175] on span "Cancelar" at bounding box center [870, 176] width 48 height 13
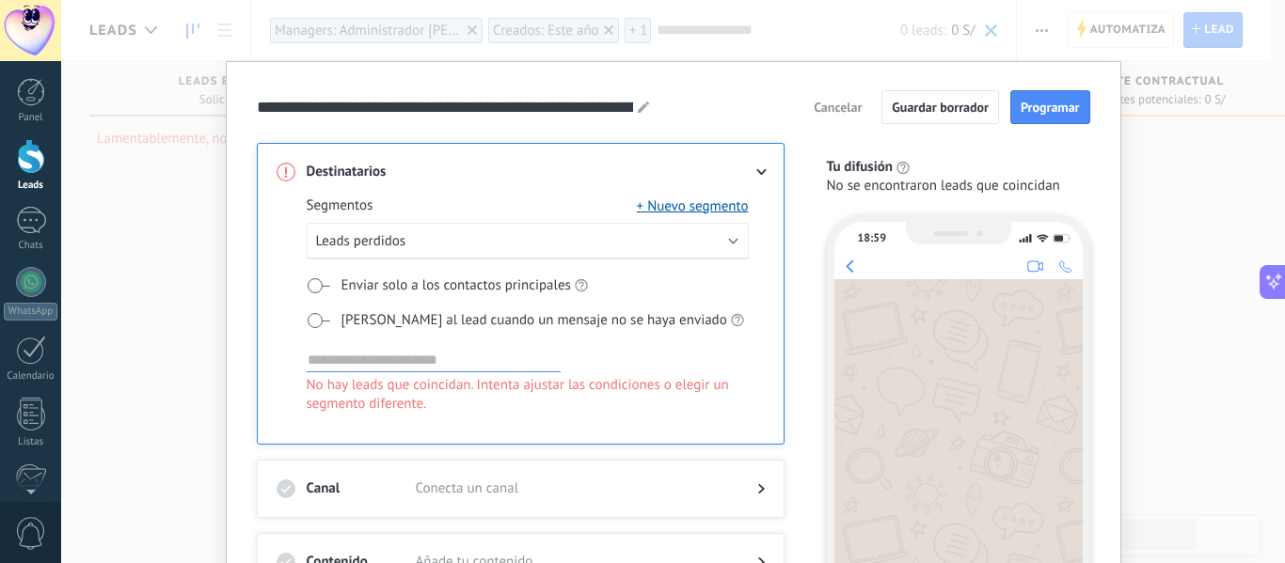
click at [220, 127] on div "**********" at bounding box center [673, 281] width 1224 height 563
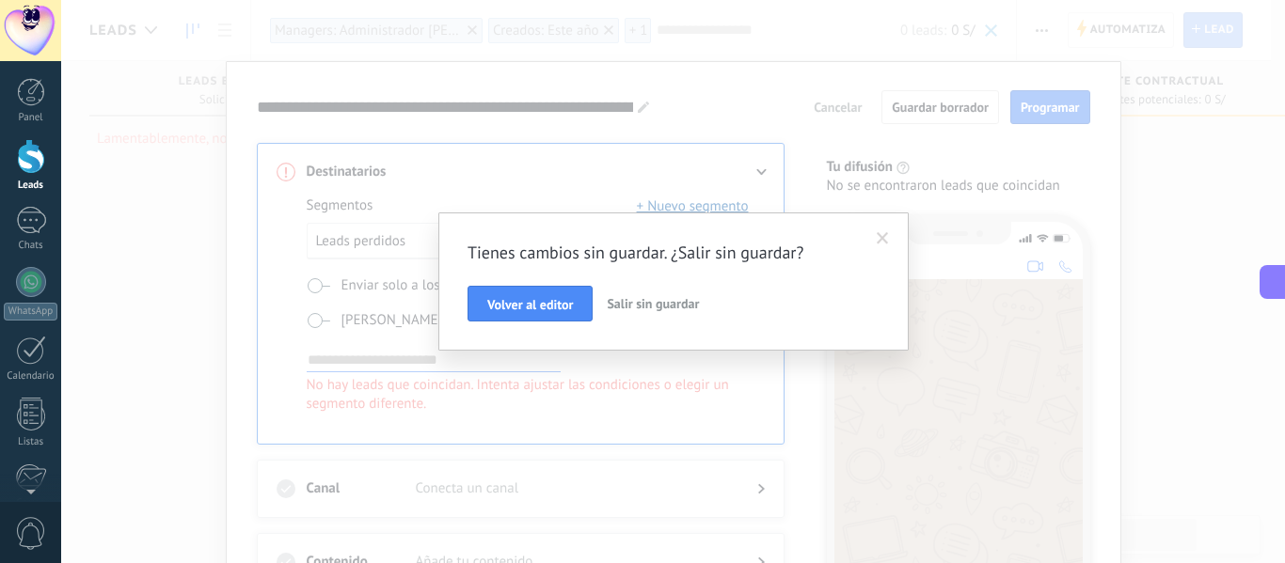
click at [640, 296] on span "Salir sin guardar" at bounding box center [653, 303] width 92 height 17
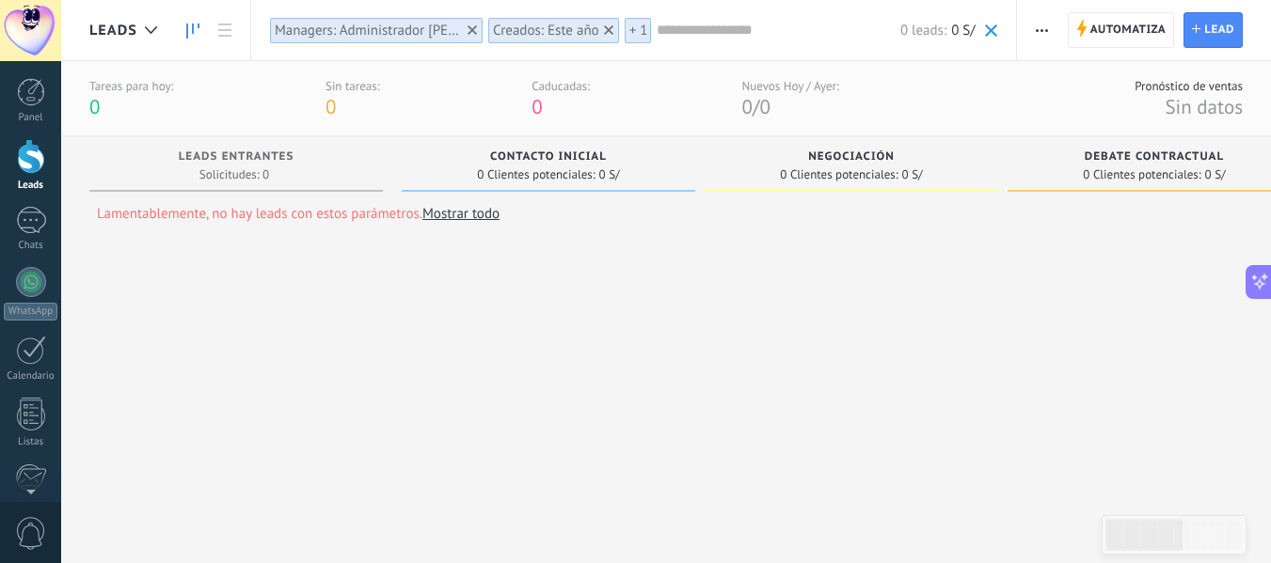
click at [606, 25] on icon at bounding box center [608, 29] width 9 height 9
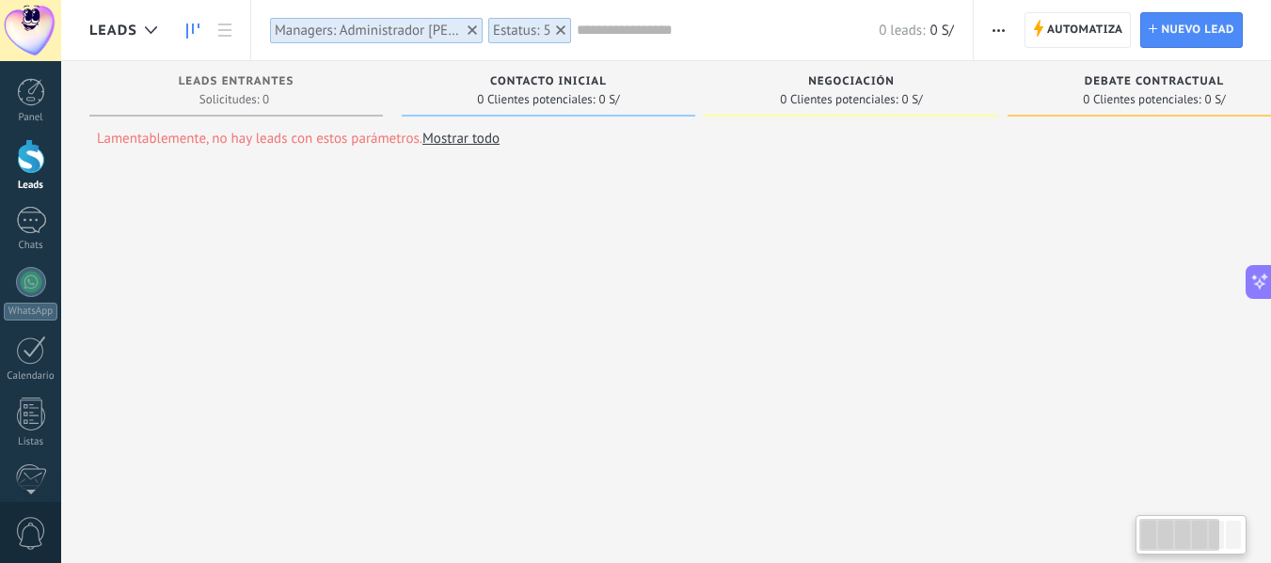
click at [561, 32] on use at bounding box center [560, 29] width 9 height 9
click at [559, 32] on icon at bounding box center [560, 29] width 9 height 9
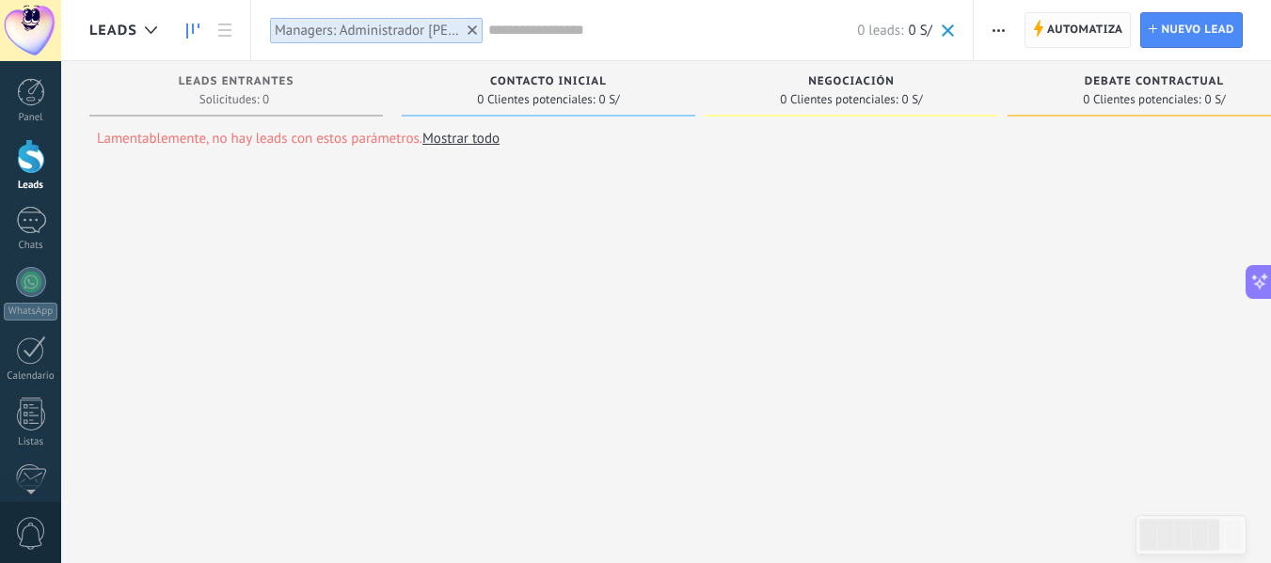
click at [1058, 31] on span "Automatiza" at bounding box center [1085, 30] width 76 height 34
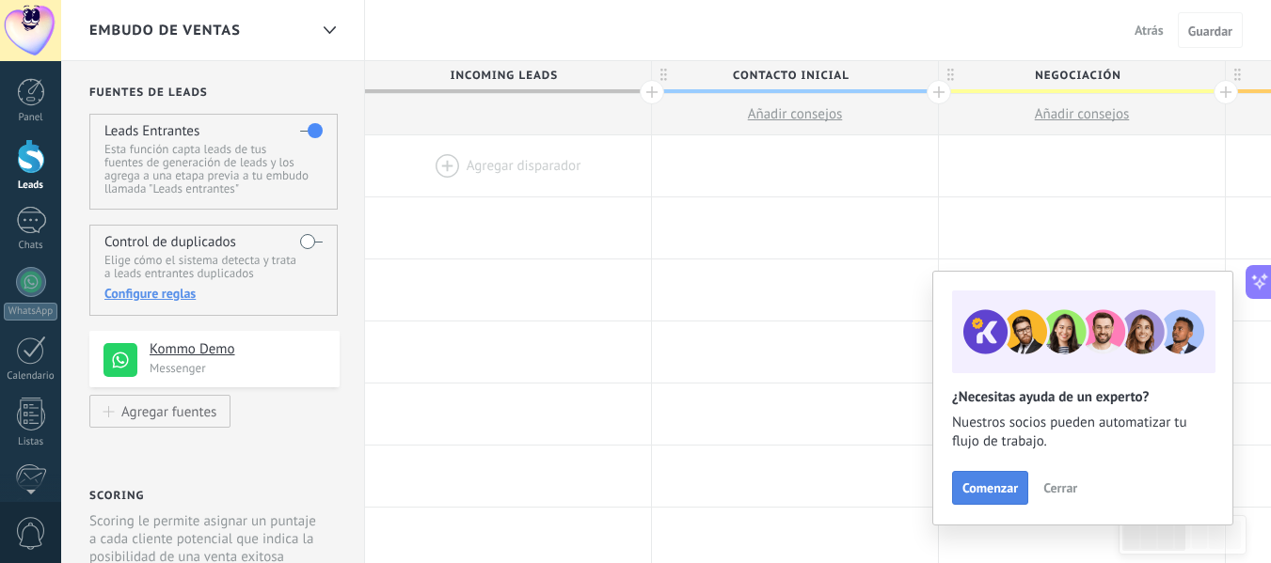
click at [1016, 487] on span "Comenzar" at bounding box center [989, 488] width 55 height 13
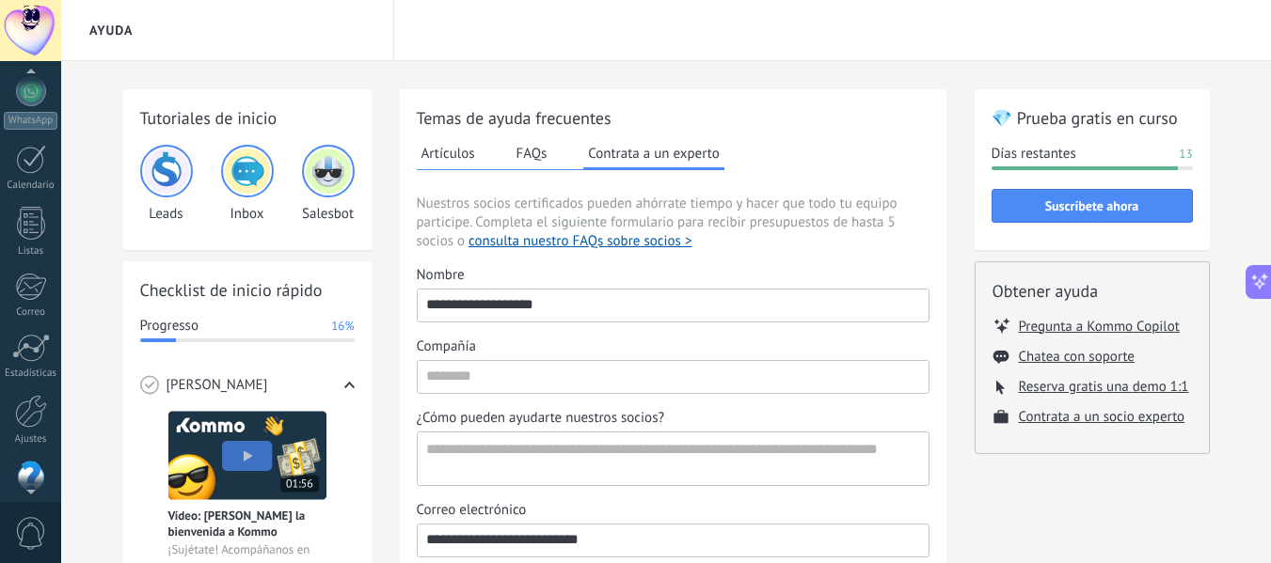
click at [26, 87] on div at bounding box center [30, 75] width 61 height 28
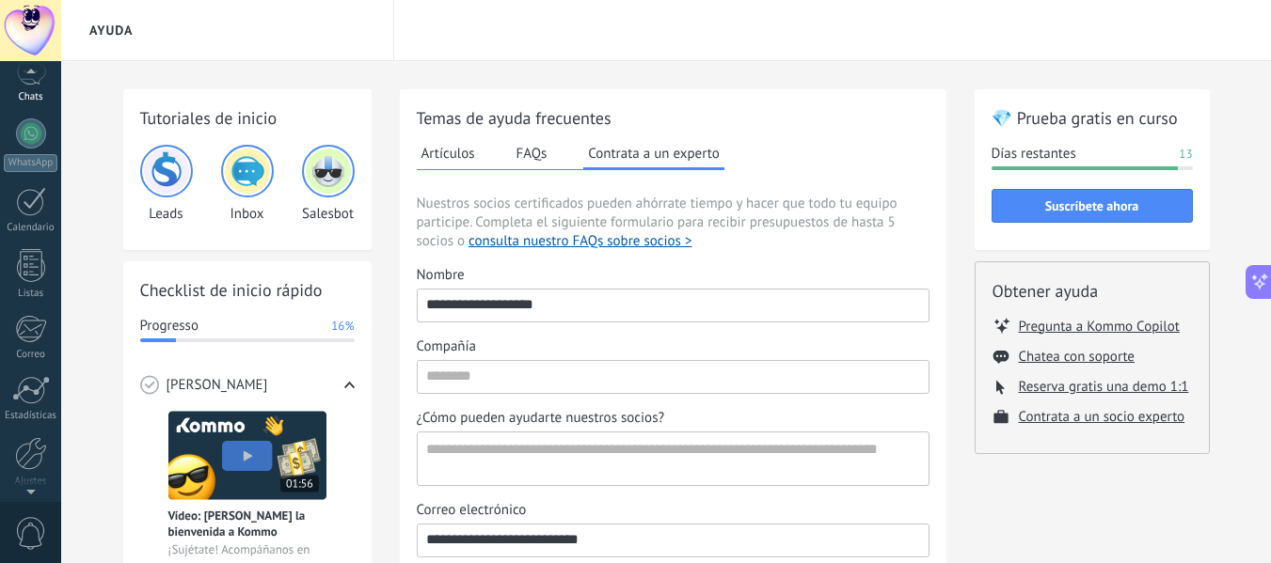
scroll to position [137, 0]
click at [36, 146] on div at bounding box center [31, 145] width 30 height 30
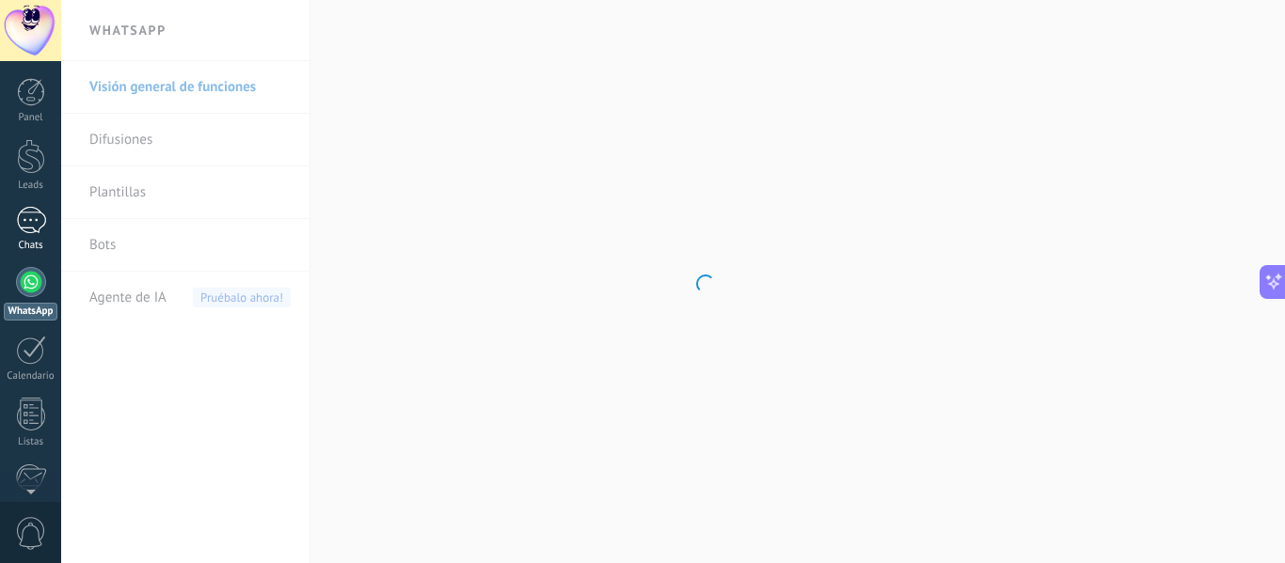
click at [43, 218] on div "1" at bounding box center [31, 220] width 30 height 27
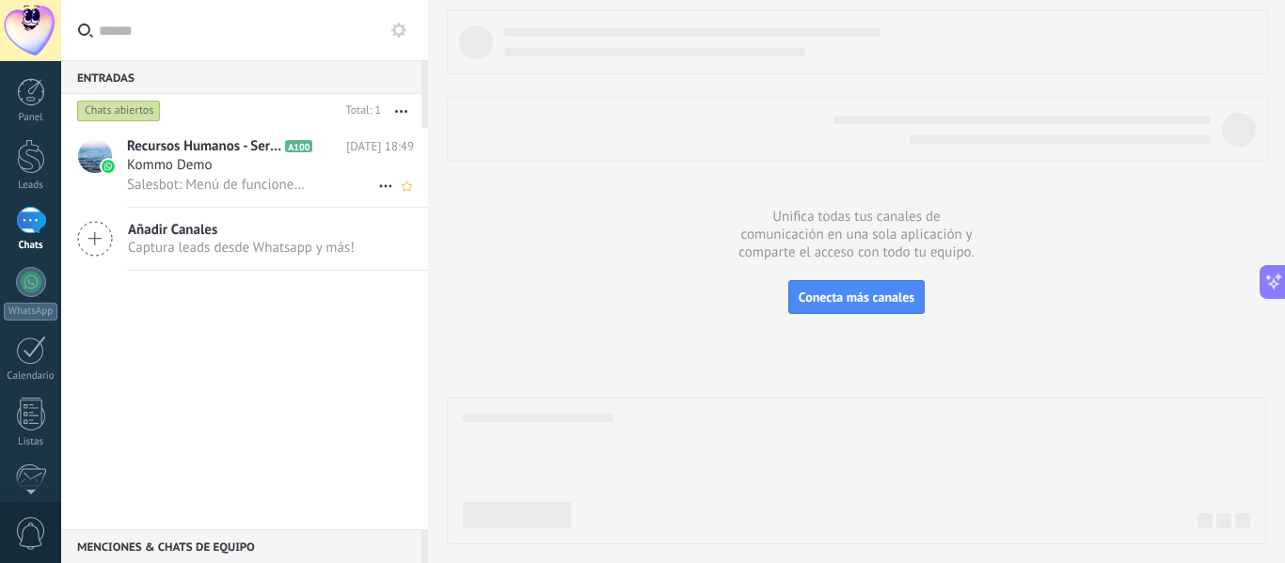
click at [229, 166] on div "Kommo Demo" at bounding box center [270, 165] width 287 height 19
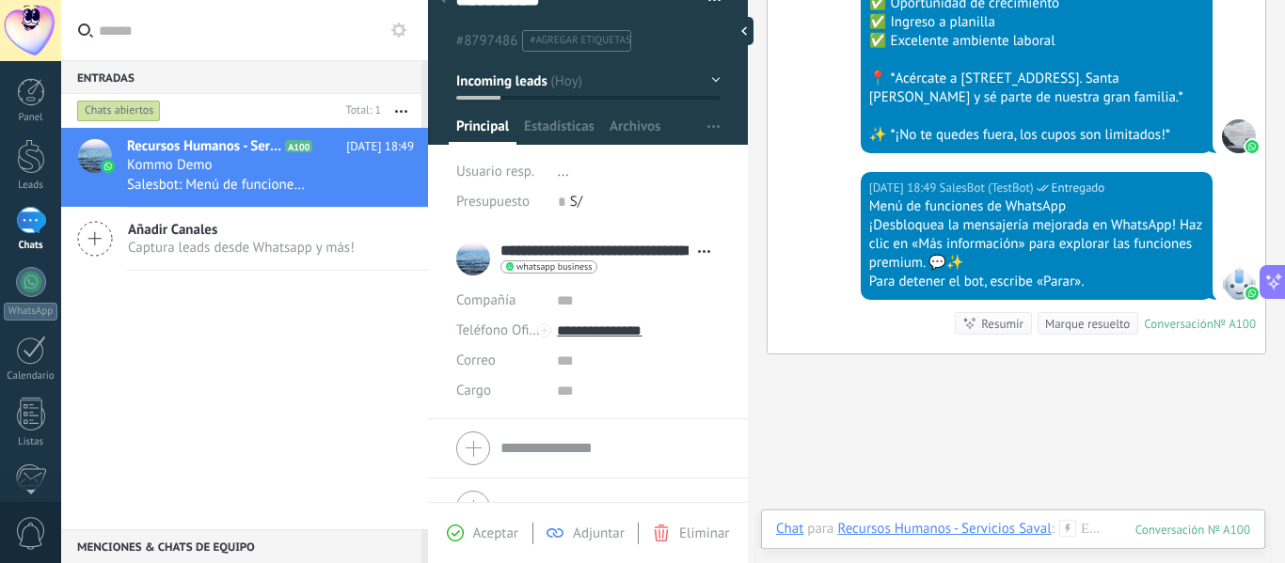
scroll to position [69, 0]
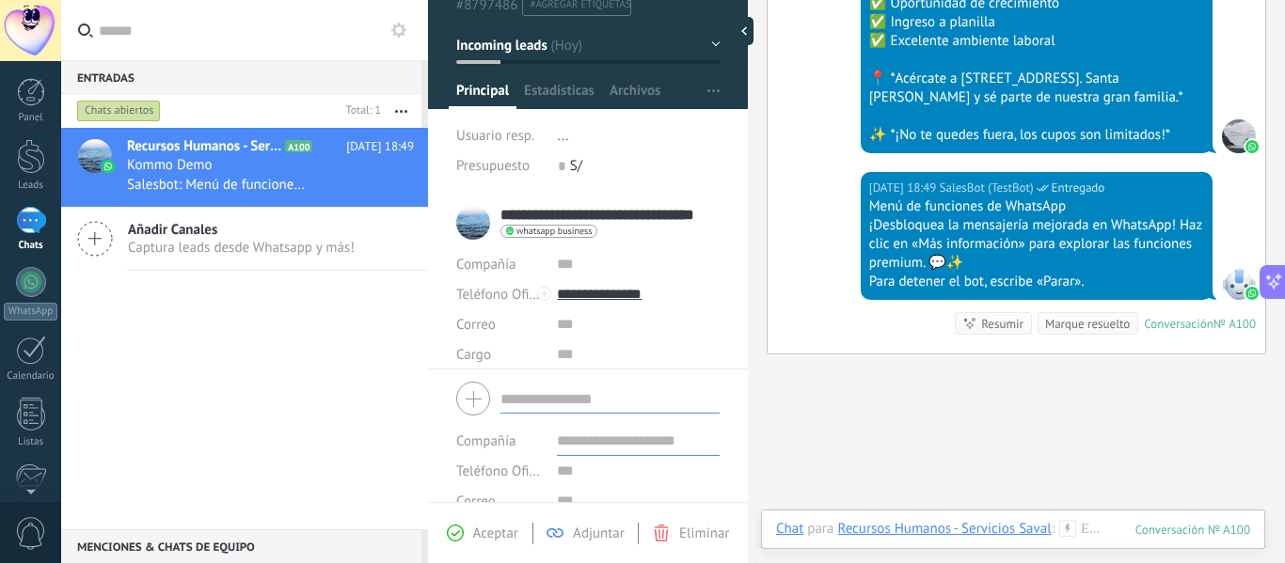
click at [577, 414] on form "Compañía Teléfono Oficina Ofic. directo Celular Fax Casa Otro Teléfono Oficina …" at bounding box center [587, 470] width 263 height 191
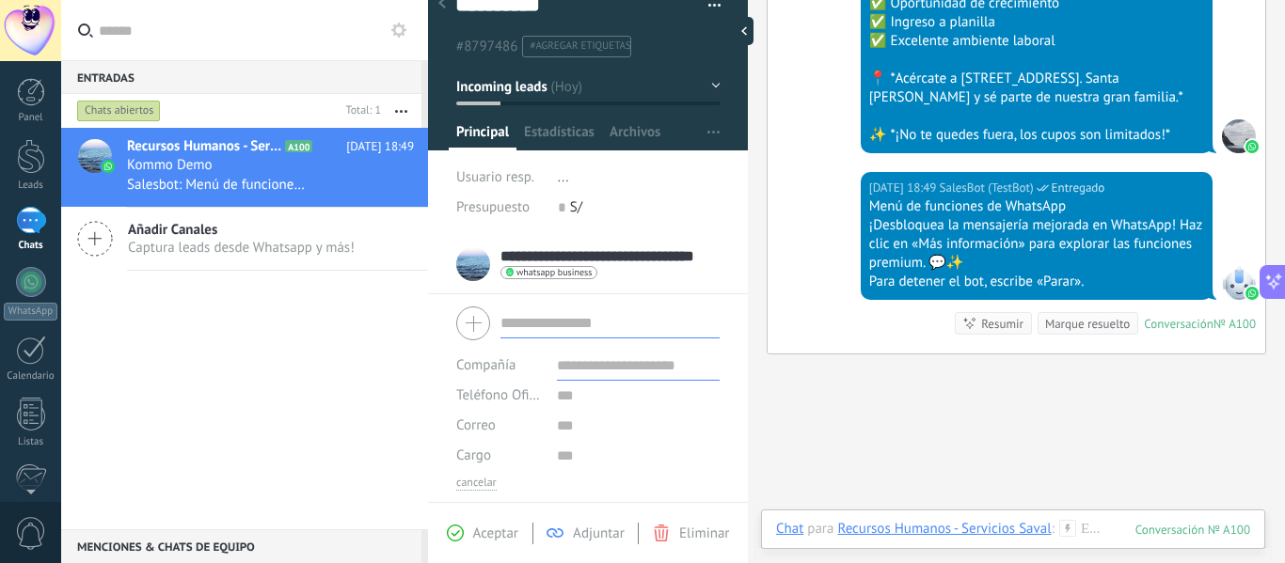
scroll to position [0, 0]
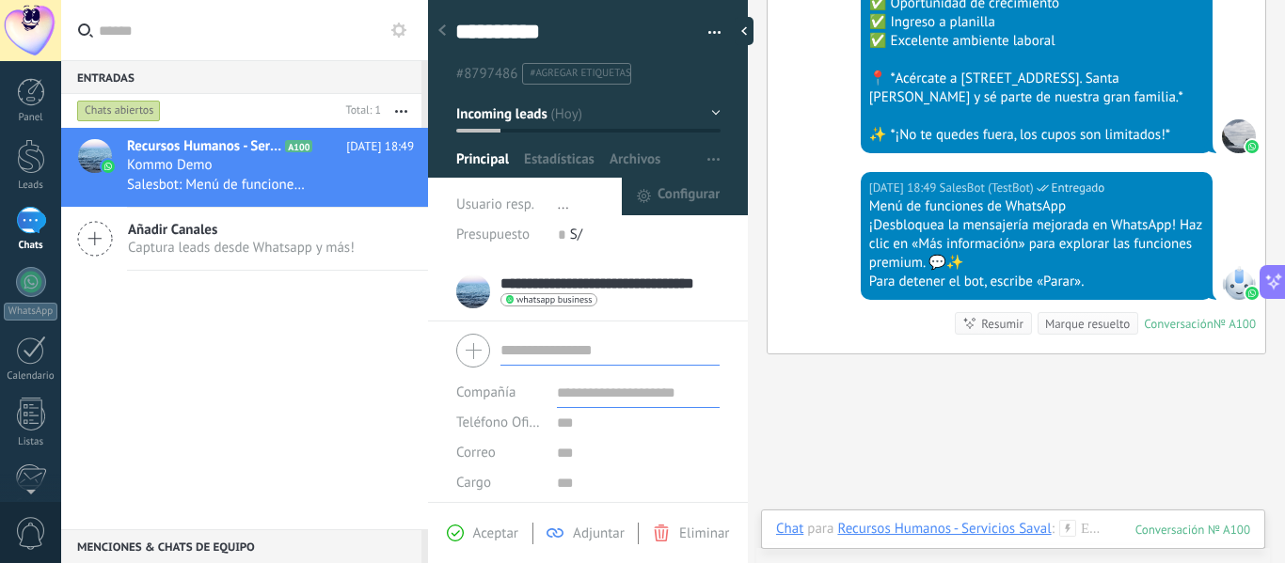
click at [702, 188] on span "Configurar" at bounding box center [688, 197] width 62 height 38
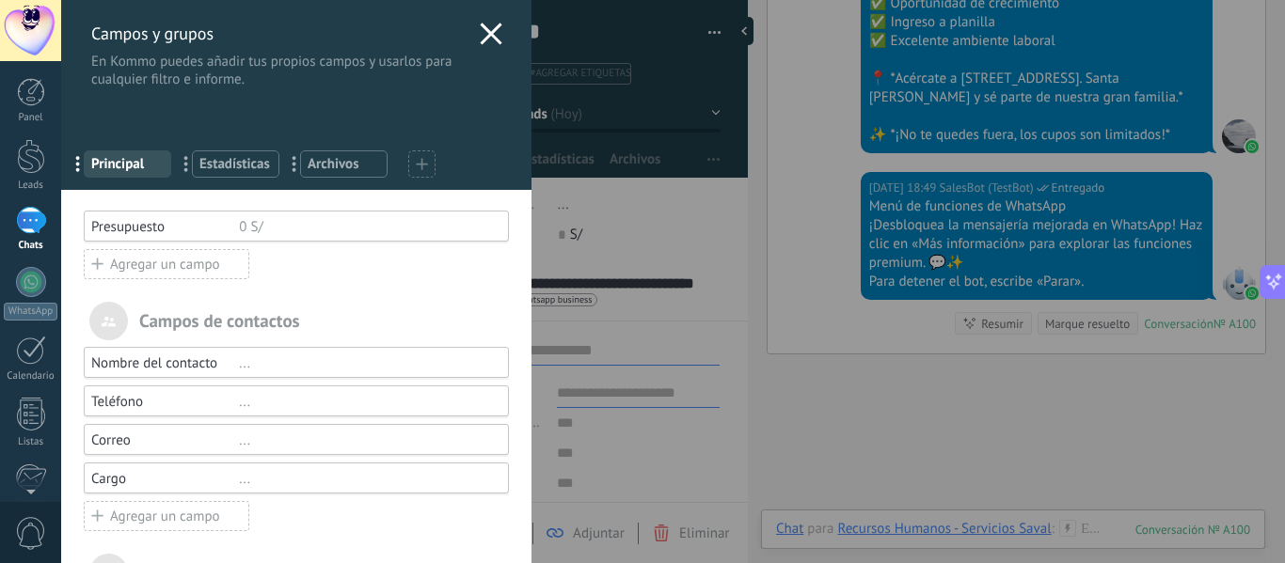
click at [480, 36] on icon at bounding box center [491, 34] width 23 height 23
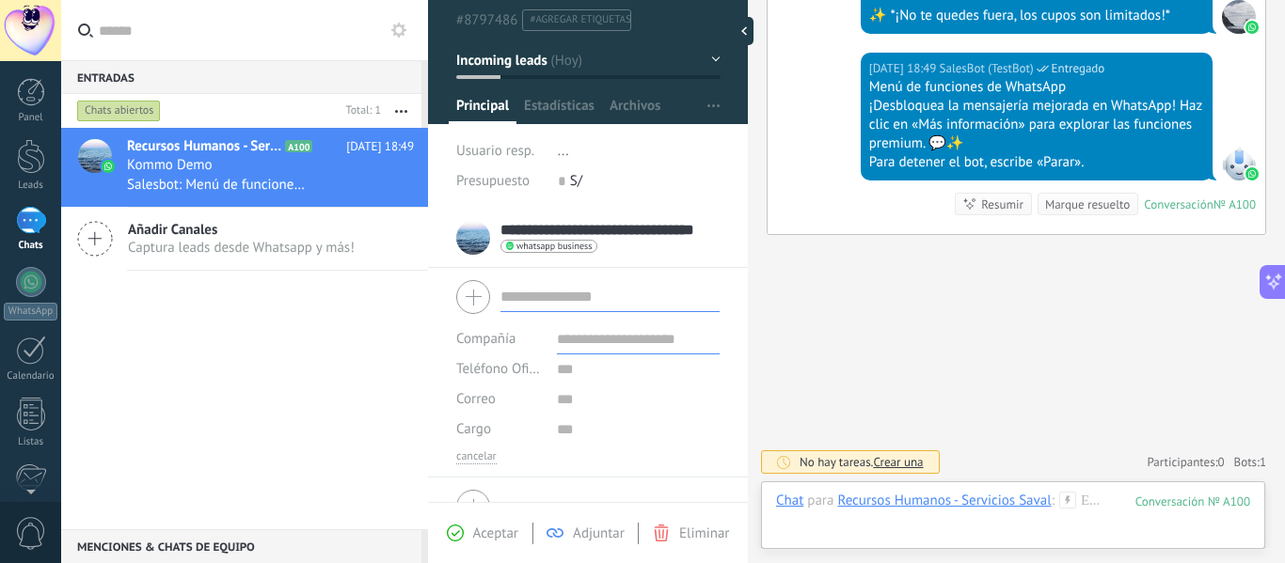
scroll to position [88, 0]
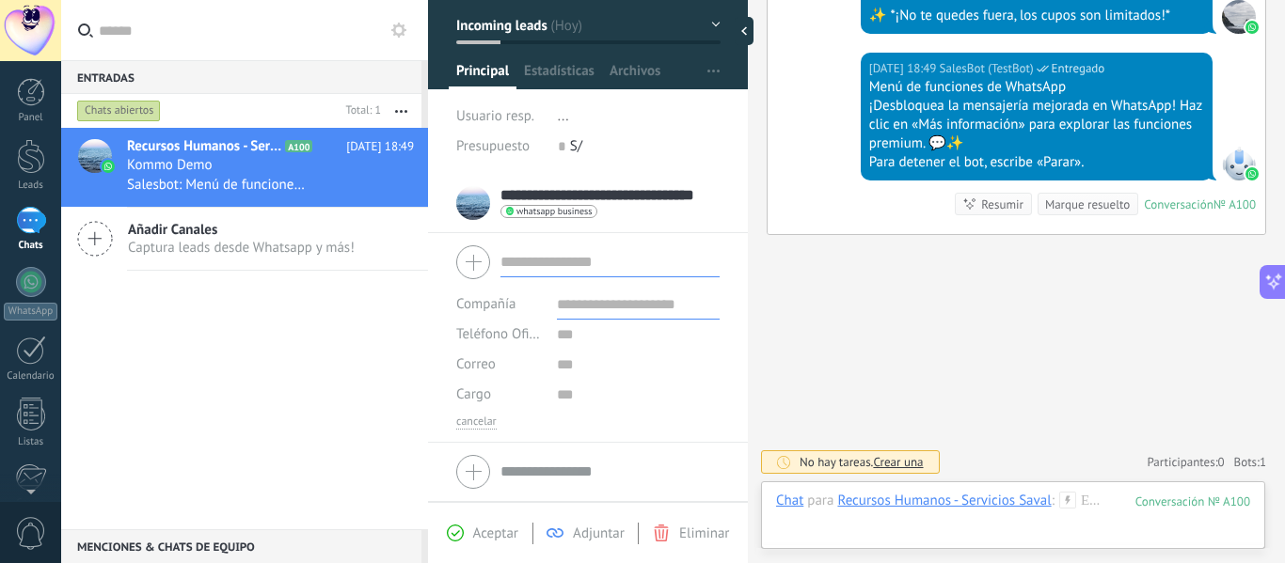
click at [669, 530] on icon at bounding box center [661, 533] width 17 height 17
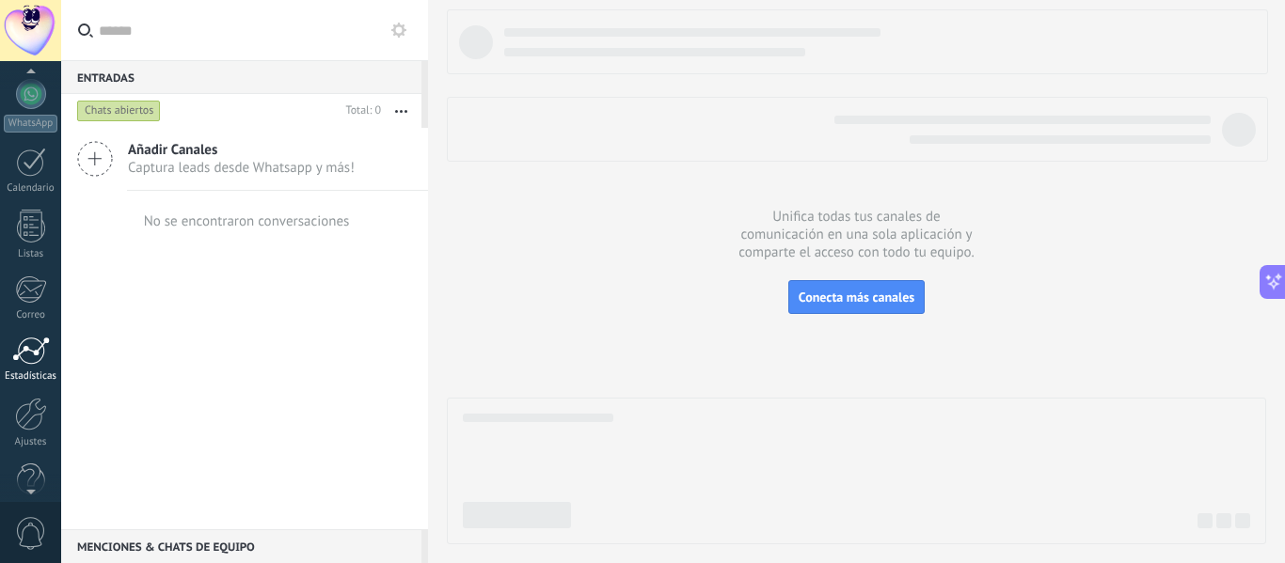
scroll to position [94, 0]
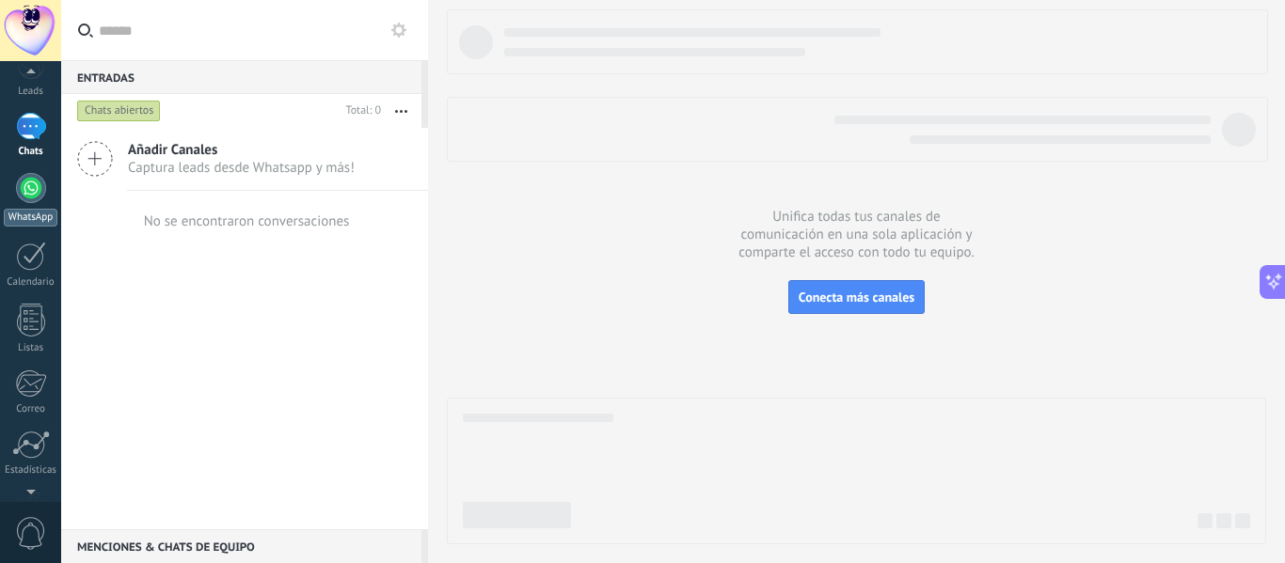
click at [23, 223] on div "WhatsApp" at bounding box center [31, 218] width 54 height 18
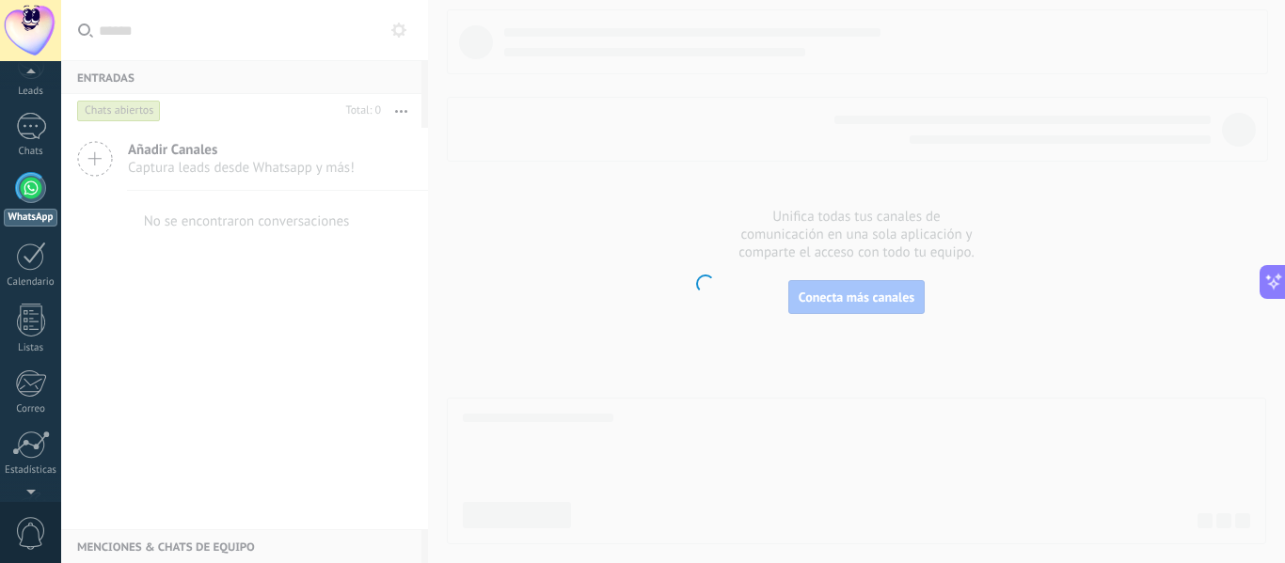
click at [31, 182] on div "Panel Leads 1 Chats WhatsApp Clientes" at bounding box center [30, 305] width 61 height 643
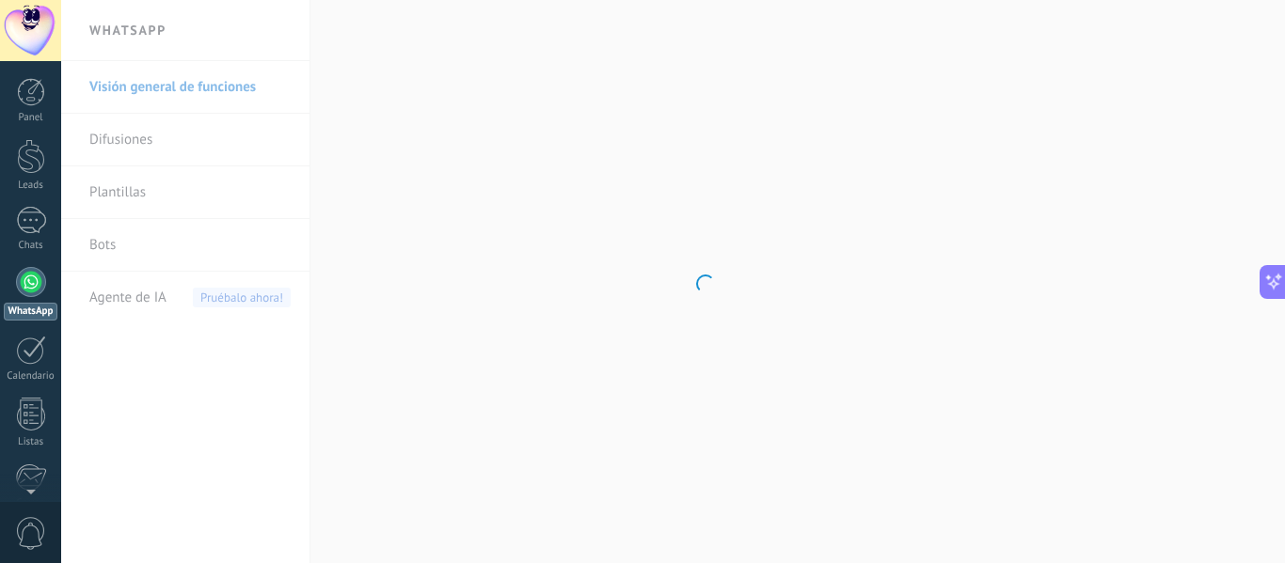
click at [29, 279] on div at bounding box center [31, 282] width 30 height 30
click at [136, 147] on link "Difusiones" at bounding box center [189, 140] width 201 height 53
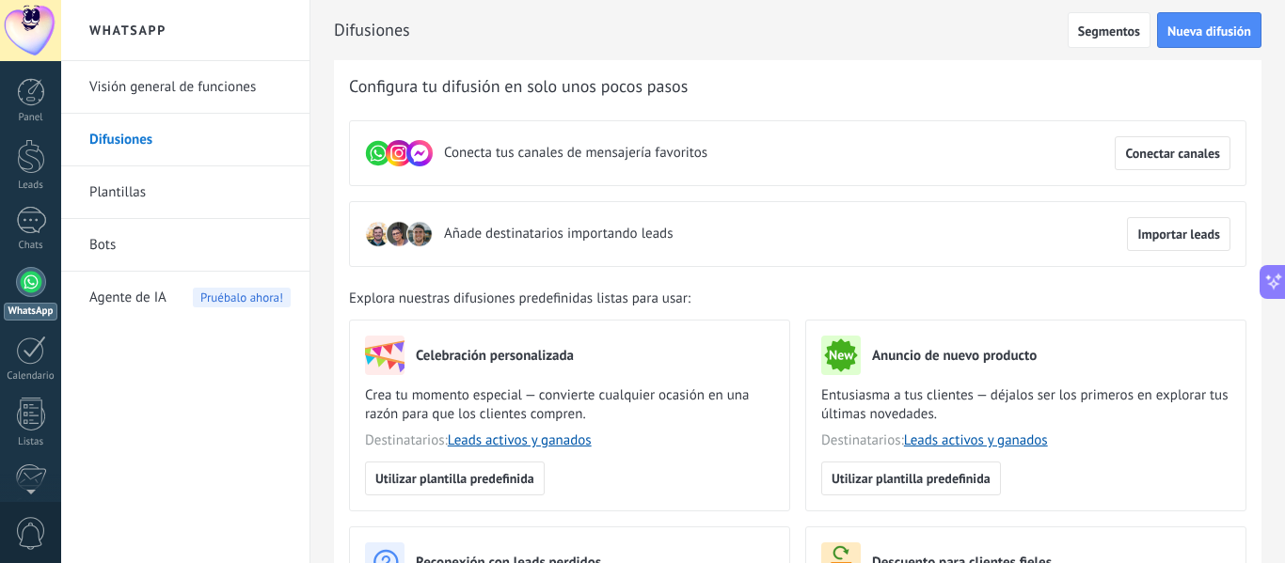
click at [152, 192] on link "Plantillas" at bounding box center [189, 192] width 201 height 53
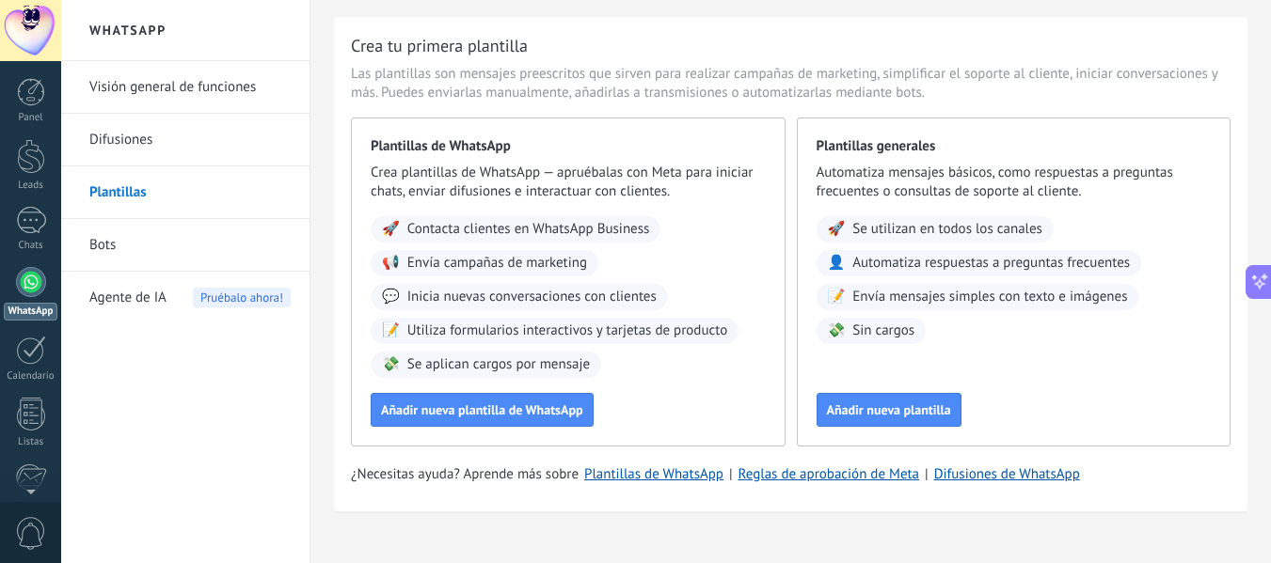
scroll to position [71, 0]
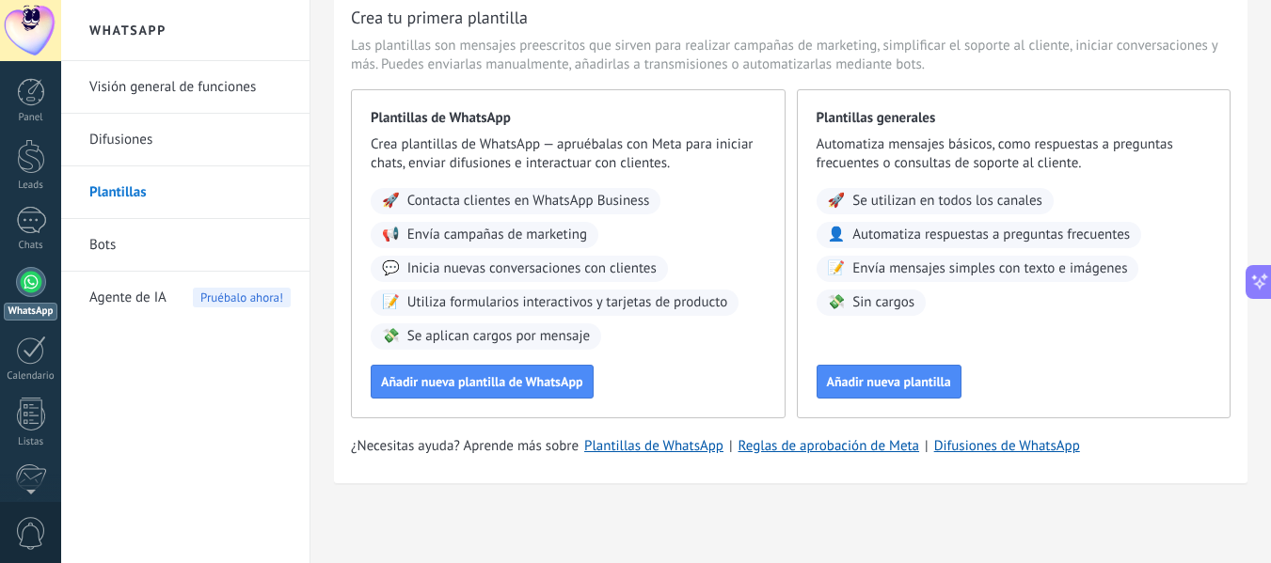
click at [157, 242] on link "Bots" at bounding box center [189, 245] width 201 height 53
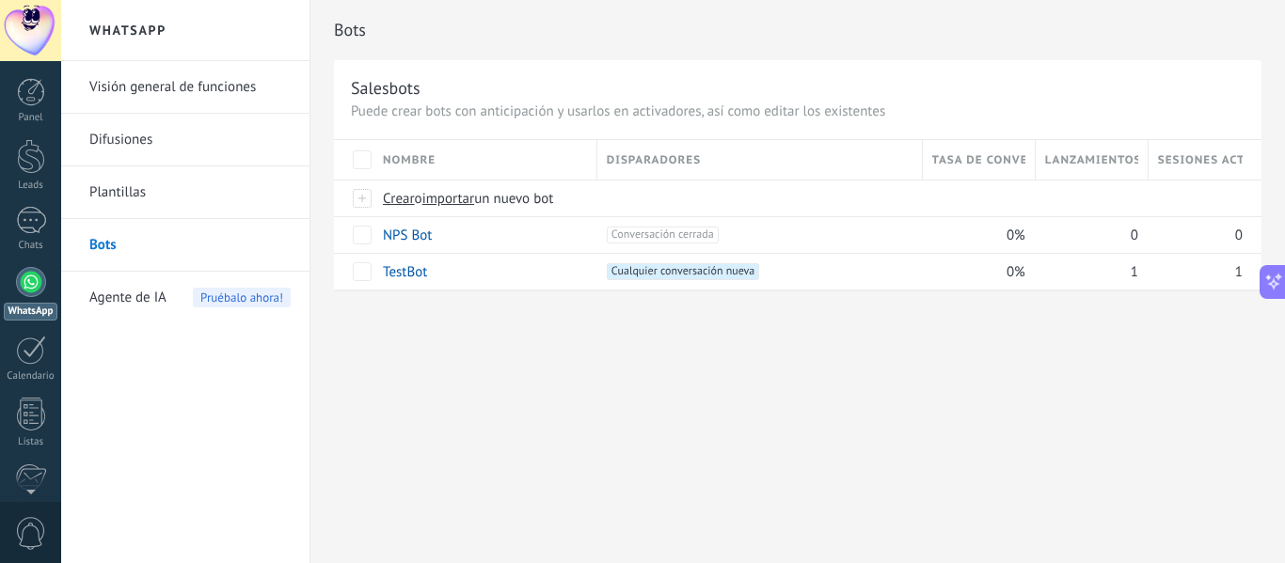
click at [164, 296] on span "Agente de IA" at bounding box center [127, 298] width 77 height 53
